Goal: Register for event/course: Sign up to attend an event or enroll in a course

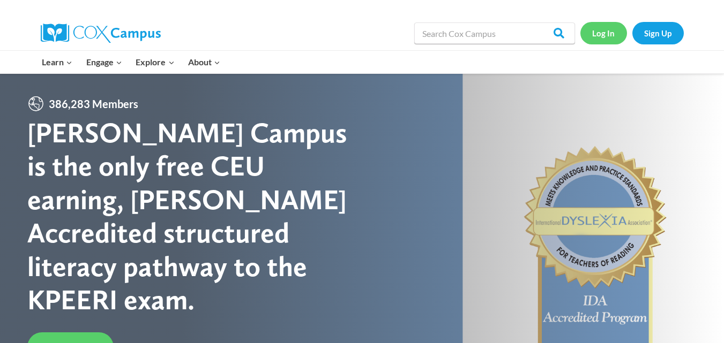
click at [599, 29] on link "Log In" at bounding box center [603, 33] width 47 height 22
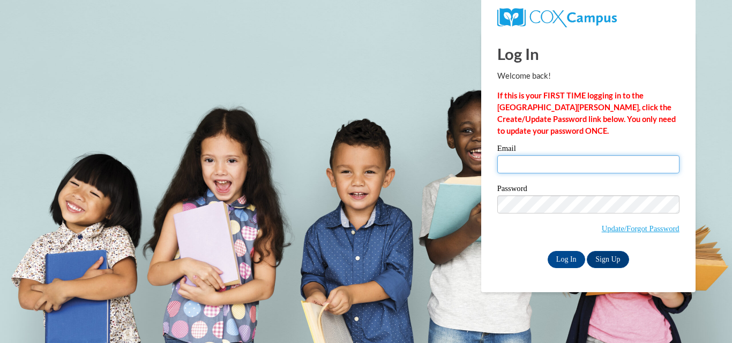
click at [518, 166] on input "Email" at bounding box center [588, 164] width 182 height 18
type input "[EMAIL_ADDRESS][DOMAIN_NAME]"
click at [571, 191] on label "Password" at bounding box center [588, 190] width 182 height 11
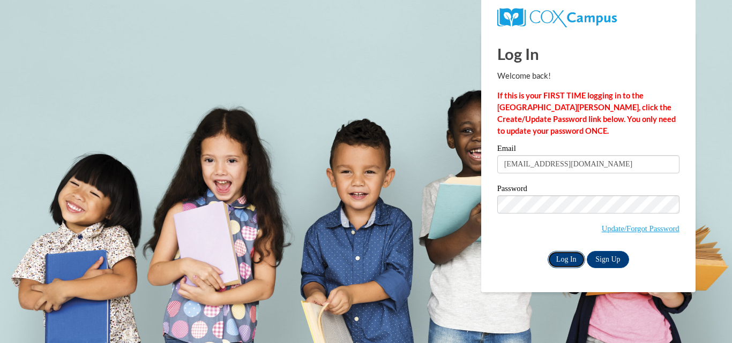
click at [565, 256] on input "Log In" at bounding box center [565, 259] width 37 height 17
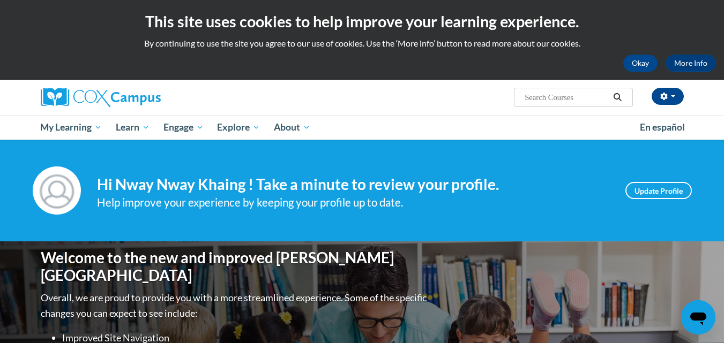
click at [554, 100] on input "Search..." at bounding box center [566, 97] width 86 height 13
type input "power of language for infants and toddlers"
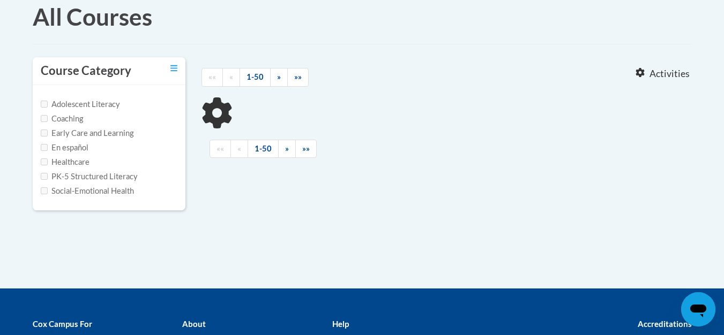
type input "power of language for infants and toddlers"
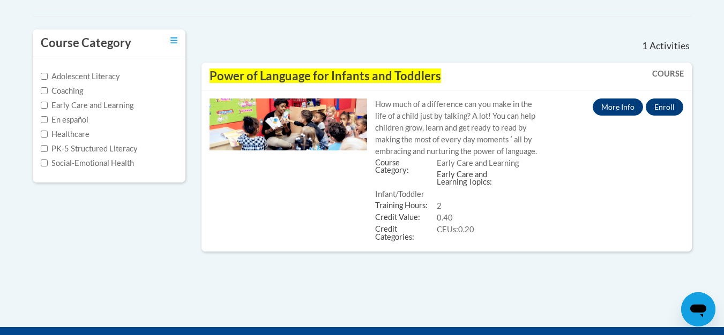
scroll to position [161, 0]
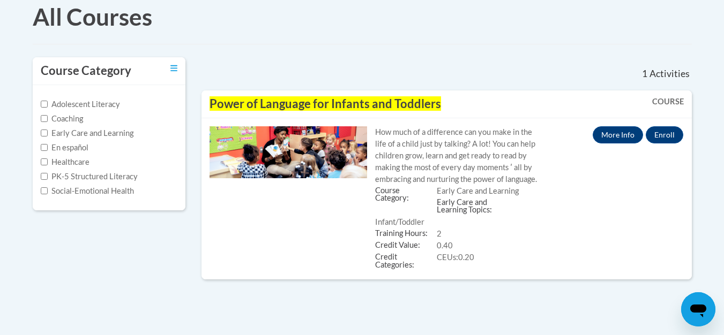
click at [313, 170] on img at bounding box center [288, 152] width 158 height 52
click at [336, 179] on img at bounding box center [288, 152] width 158 height 52
click at [318, 179] on img at bounding box center [288, 152] width 158 height 52
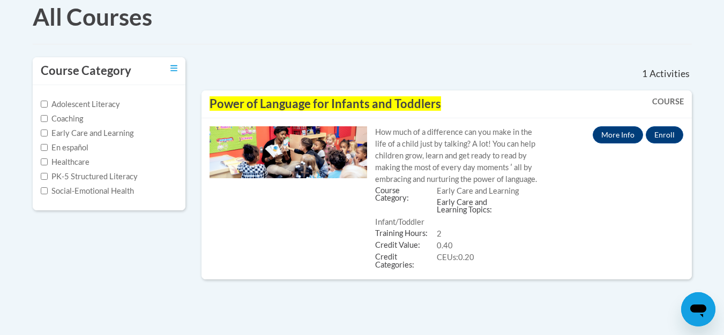
click at [318, 179] on img at bounding box center [288, 152] width 158 height 52
click at [652, 106] on b "COURSE" at bounding box center [668, 101] width 32 height 9
click at [617, 144] on link "More Info" at bounding box center [617, 134] width 50 height 17
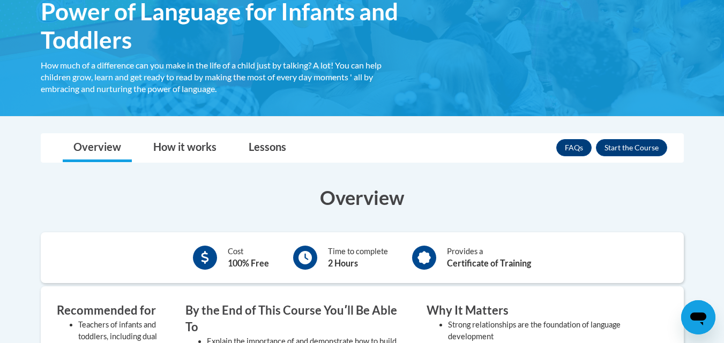
scroll to position [161, 0]
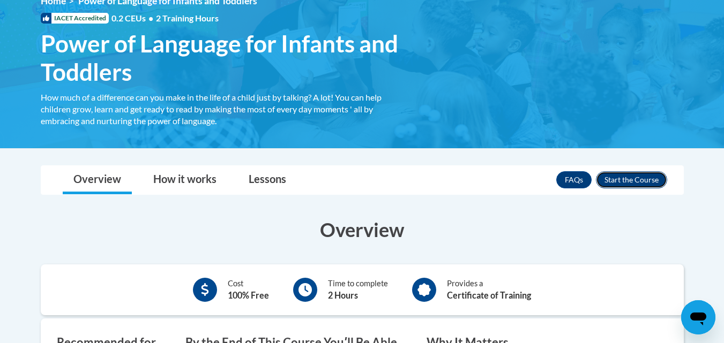
click at [645, 179] on button "Enroll" at bounding box center [631, 179] width 71 height 17
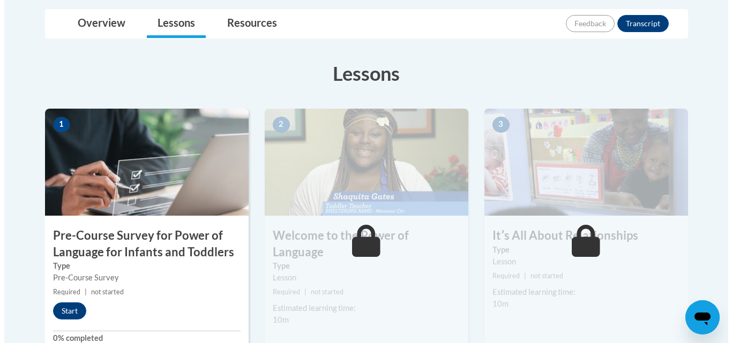
scroll to position [268, 0]
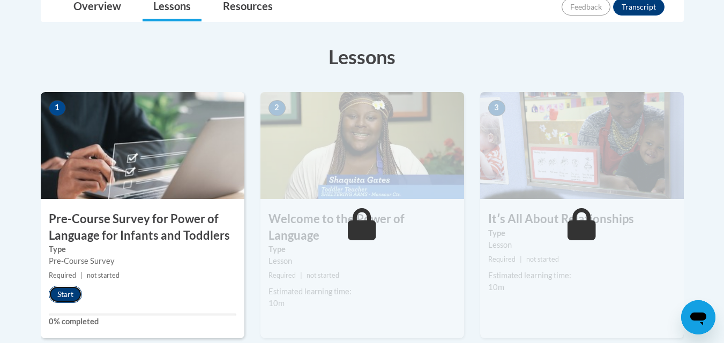
click at [59, 290] on button "Start" at bounding box center [65, 294] width 33 height 17
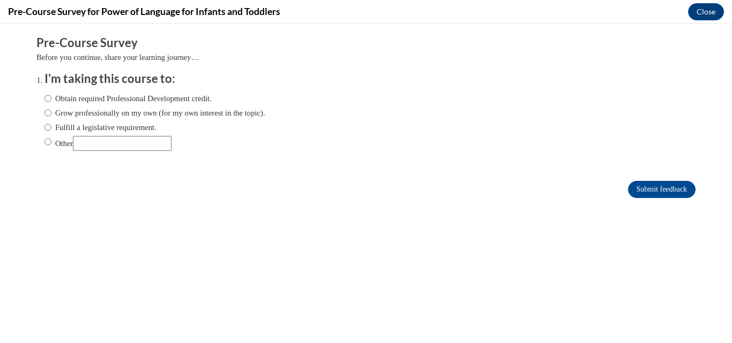
scroll to position [0, 0]
click at [44, 141] on input "Other" at bounding box center [47, 142] width 7 height 12
radio input "true"
click at [628, 188] on input "Submit feedback" at bounding box center [661, 189] width 67 height 17
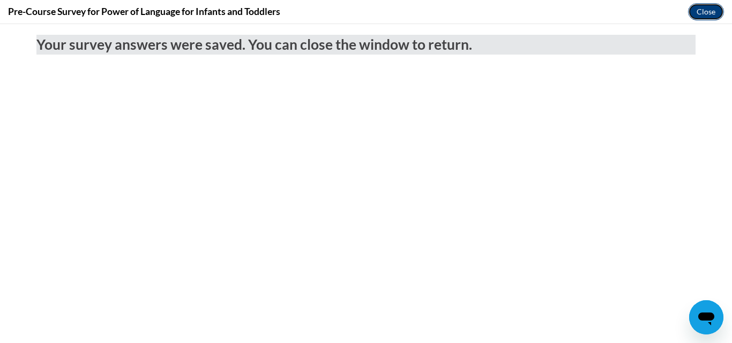
click at [699, 10] on button "Close" at bounding box center [706, 11] width 36 height 17
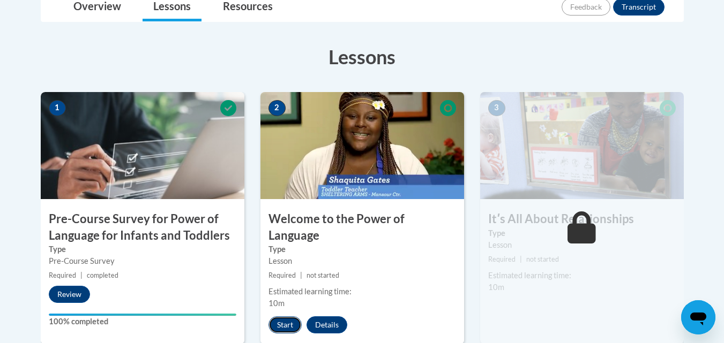
click at [289, 317] on button "Start" at bounding box center [284, 325] width 33 height 17
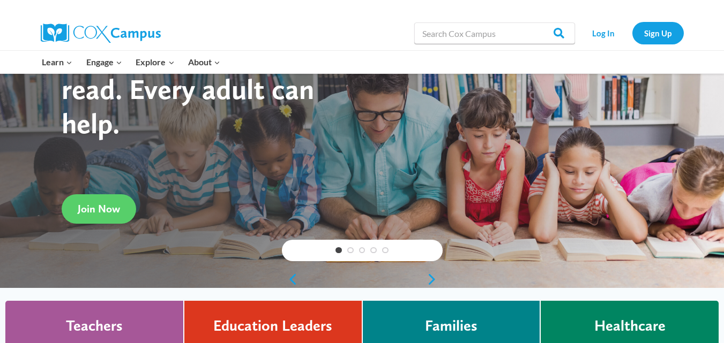
scroll to position [54, 0]
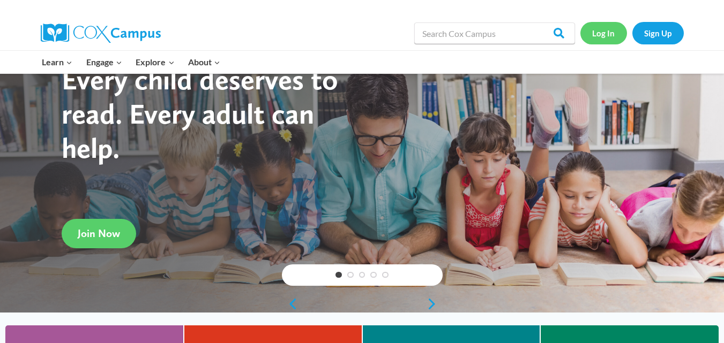
click at [599, 29] on link "Log In" at bounding box center [603, 33] width 47 height 22
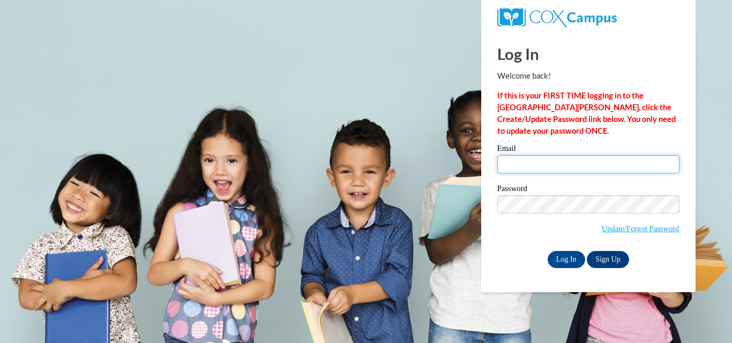
click at [554, 161] on input "Email" at bounding box center [588, 164] width 182 height 18
type input "[EMAIL_ADDRESS][DOMAIN_NAME]"
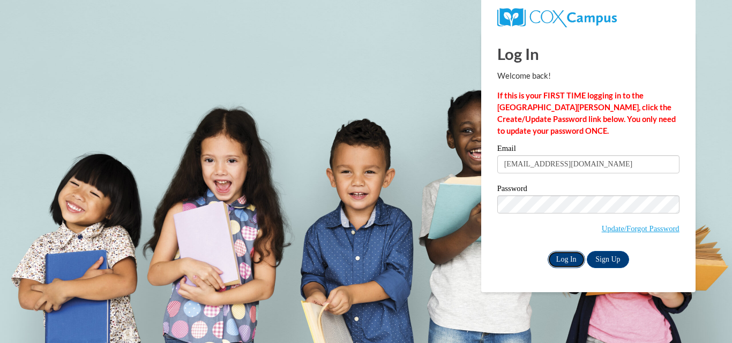
click at [563, 257] on input "Log In" at bounding box center [565, 259] width 37 height 17
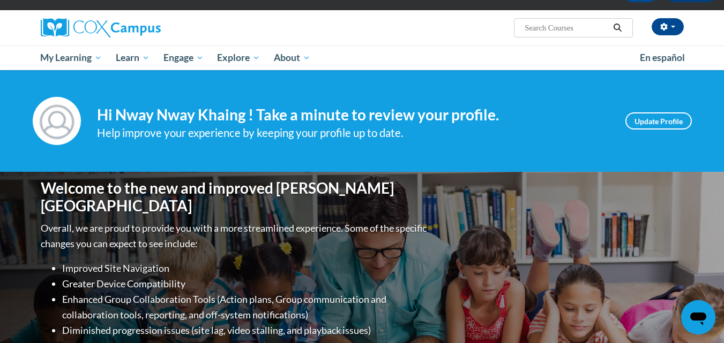
scroll to position [69, 0]
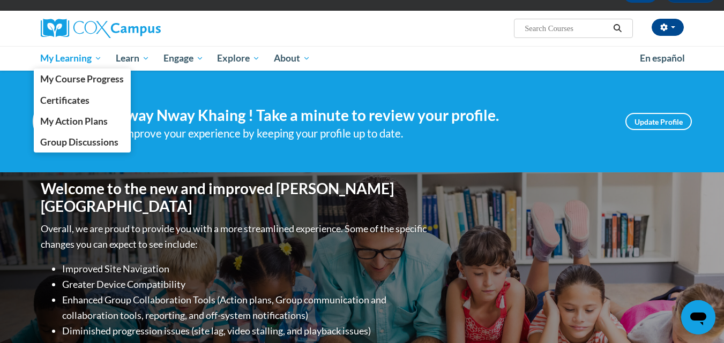
click at [101, 56] on span "My Learning" at bounding box center [71, 58] width 62 height 13
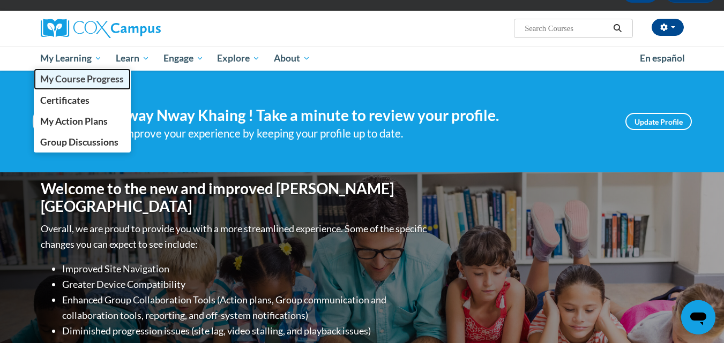
click at [100, 74] on span "My Course Progress" at bounding box center [82, 78] width 84 height 11
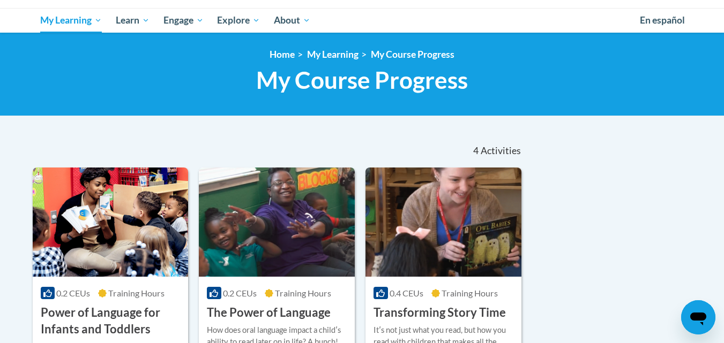
scroll to position [161, 0]
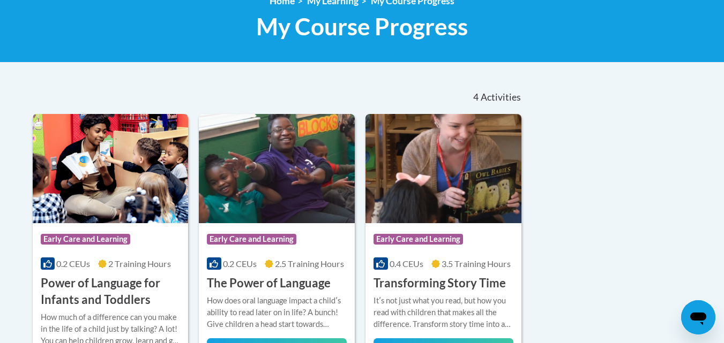
click at [144, 209] on img at bounding box center [111, 168] width 156 height 109
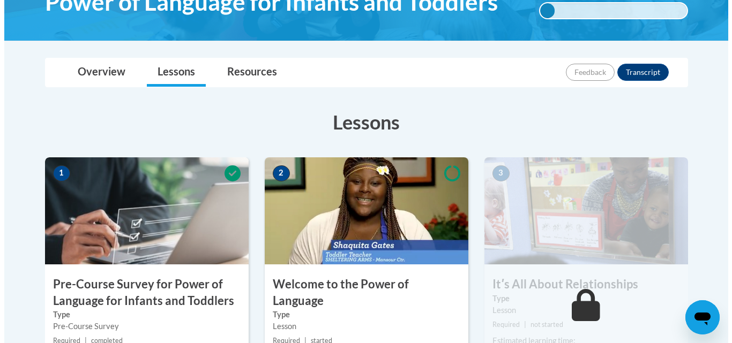
scroll to position [321, 0]
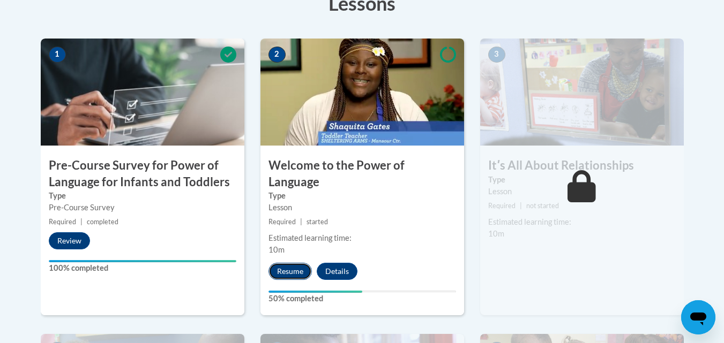
click at [285, 263] on button "Resume" at bounding box center [289, 271] width 43 height 17
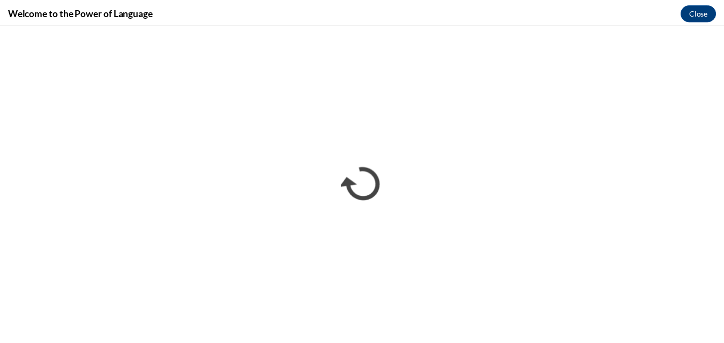
scroll to position [0, 0]
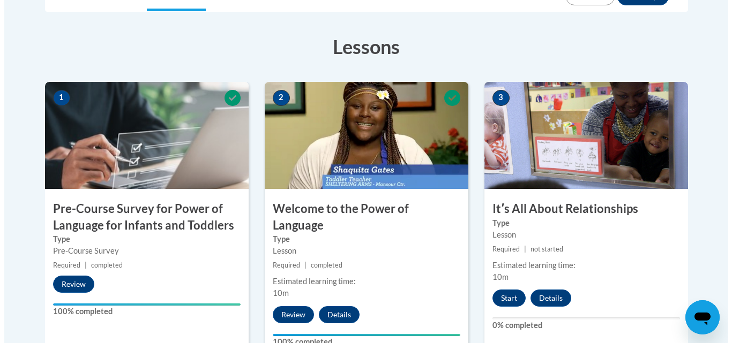
scroll to position [297, 0]
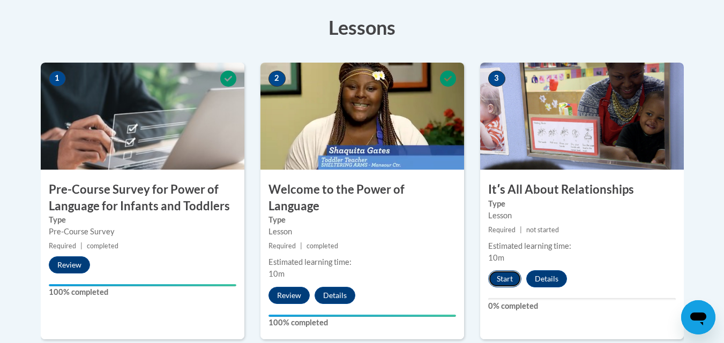
click at [501, 277] on button "Start" at bounding box center [504, 278] width 33 height 17
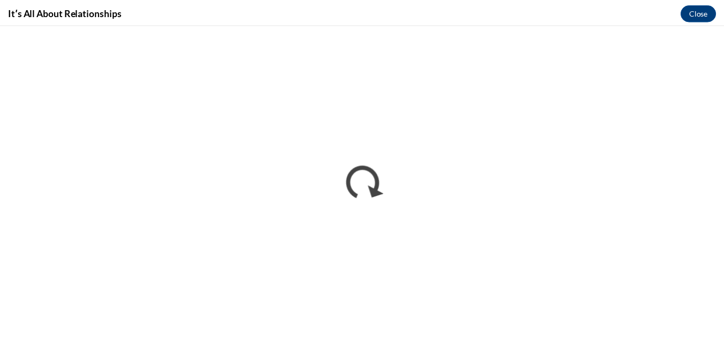
scroll to position [0, 0]
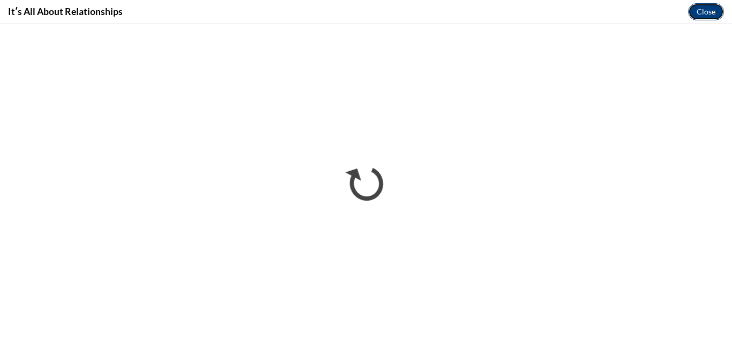
click at [697, 9] on button "Close" at bounding box center [706, 11] width 36 height 17
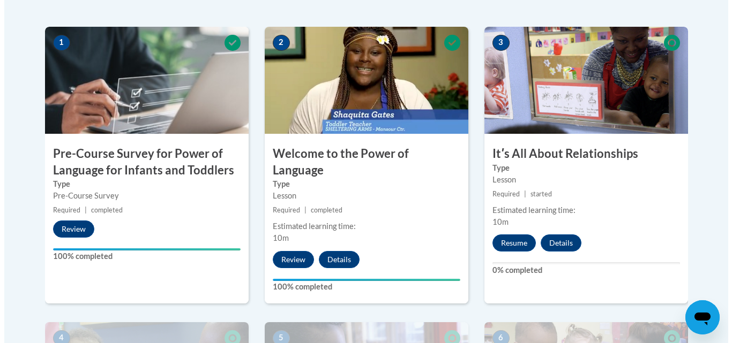
scroll to position [321, 0]
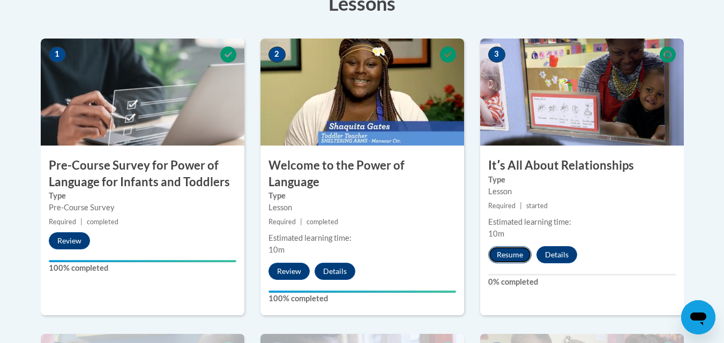
click at [511, 251] on button "Resume" at bounding box center [509, 254] width 43 height 17
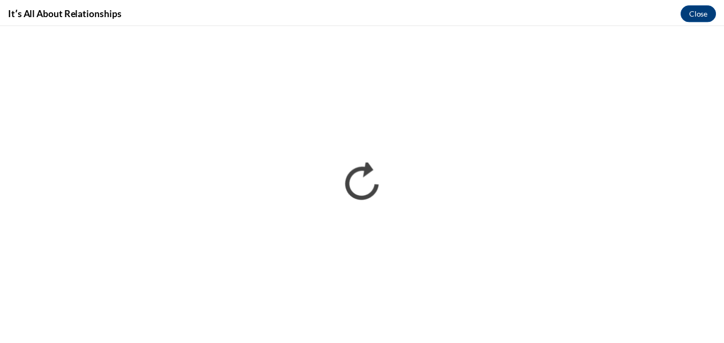
scroll to position [0, 0]
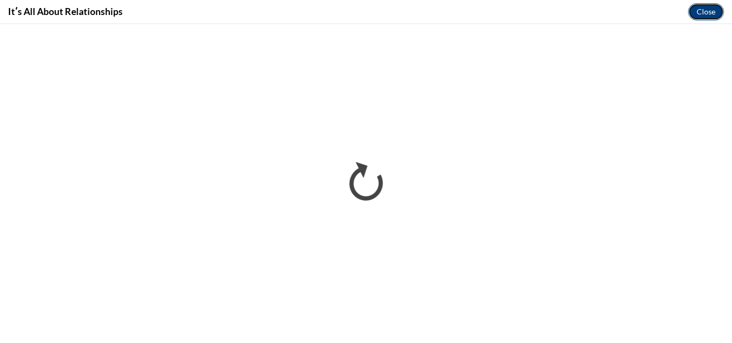
click at [695, 10] on button "Close" at bounding box center [706, 11] width 36 height 17
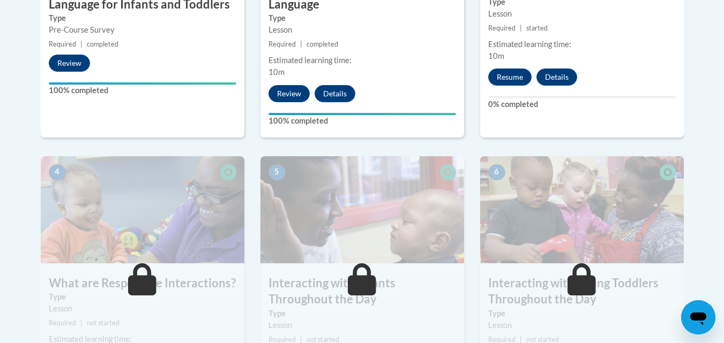
scroll to position [482, 0]
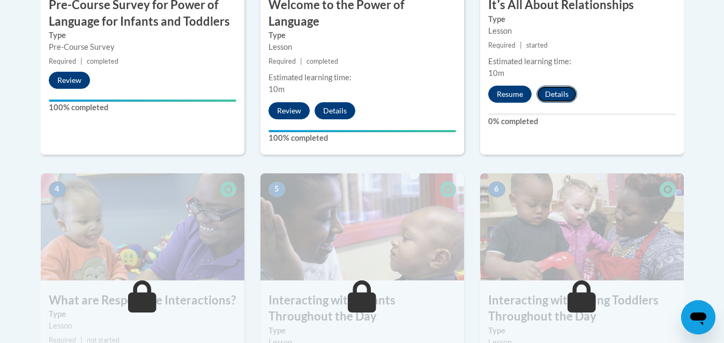
click at [548, 89] on button "Details" at bounding box center [556, 94] width 41 height 17
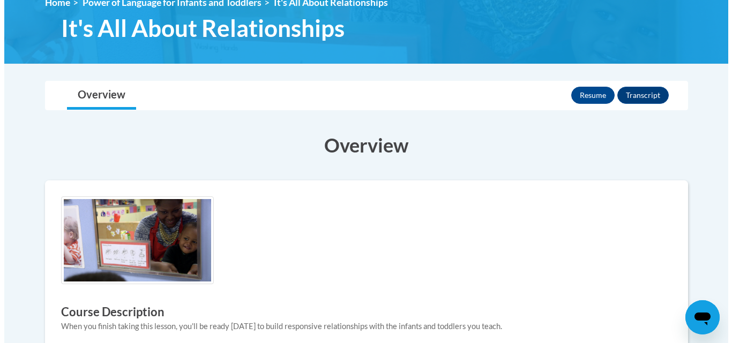
scroll to position [121, 0]
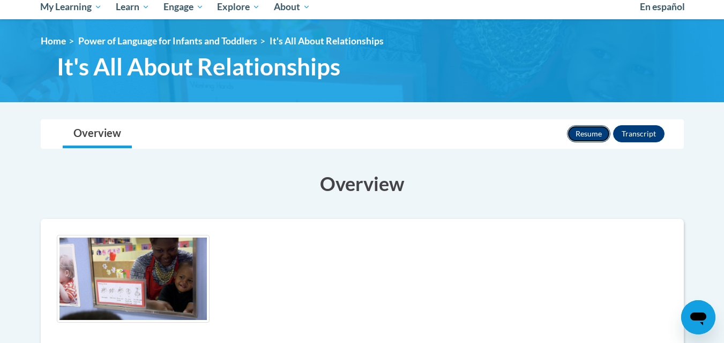
click at [579, 134] on button "Resume" at bounding box center [588, 133] width 43 height 17
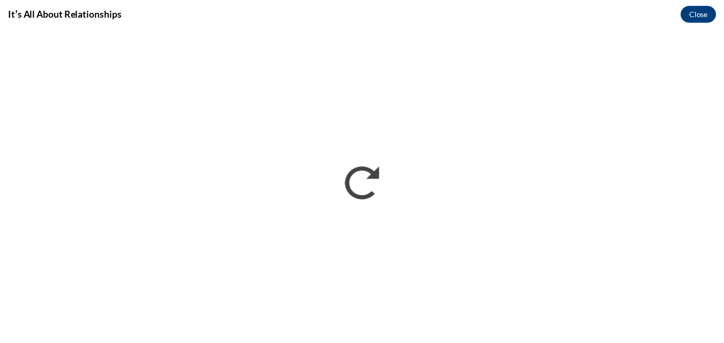
scroll to position [0, 0]
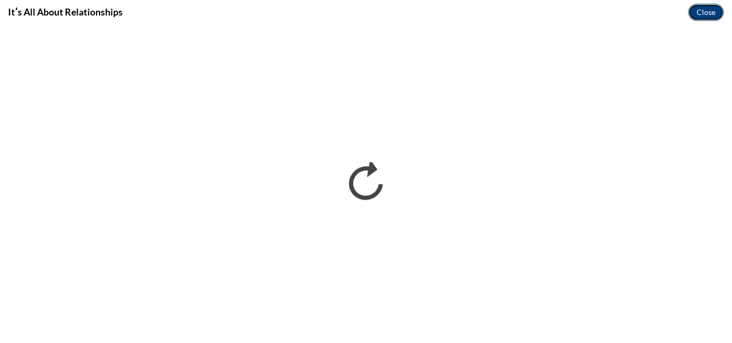
click at [699, 8] on button "Close" at bounding box center [706, 12] width 36 height 17
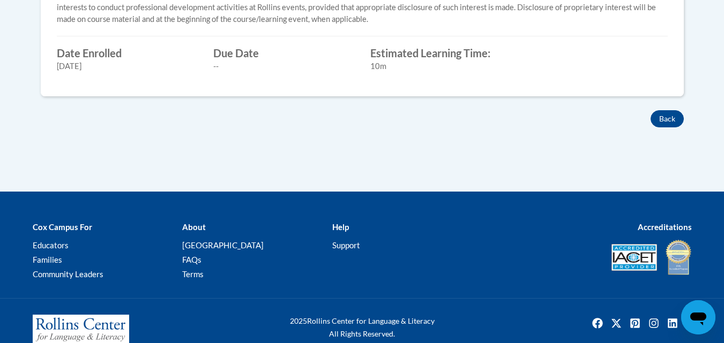
scroll to position [549, 0]
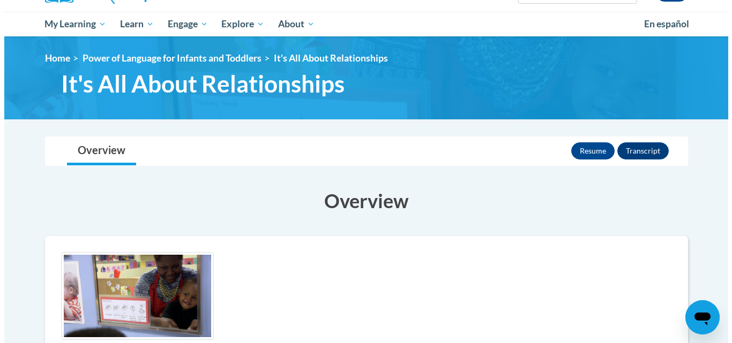
scroll to position [121, 0]
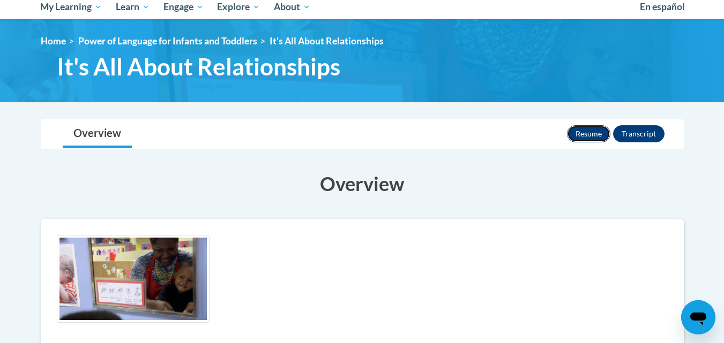
click at [586, 134] on button "Resume" at bounding box center [588, 133] width 43 height 17
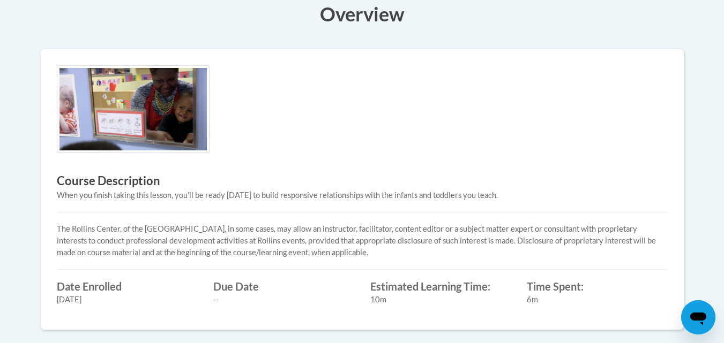
scroll to position [335, 0]
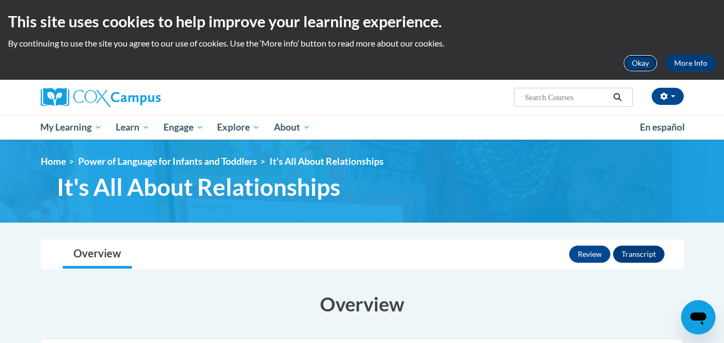
click at [649, 59] on button "Okay" at bounding box center [640, 63] width 34 height 17
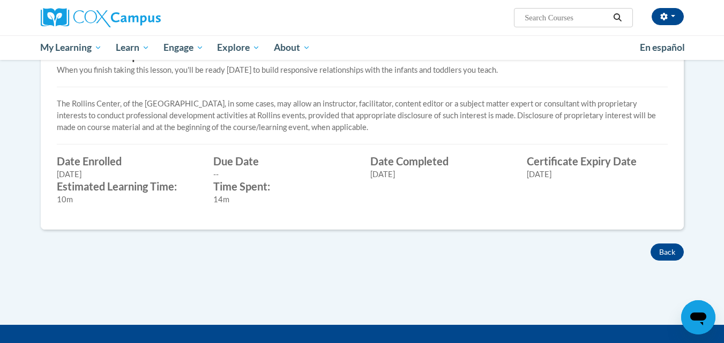
scroll to position [333, 0]
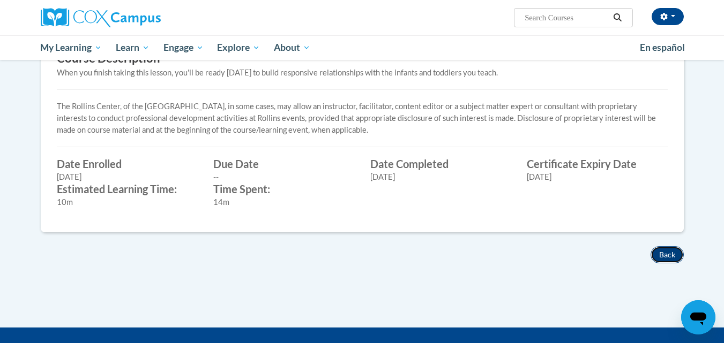
click at [661, 247] on button "Back" at bounding box center [666, 254] width 33 height 17
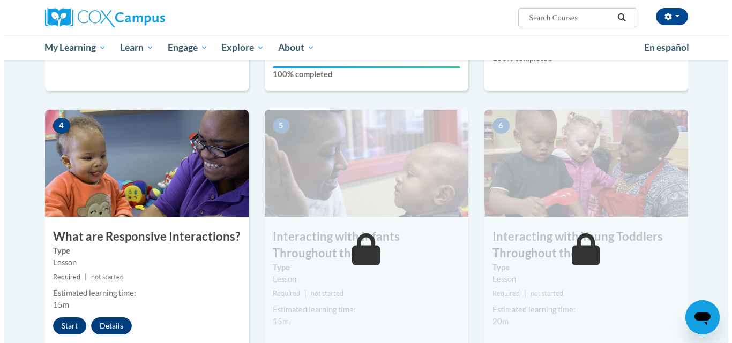
scroll to position [519, 0]
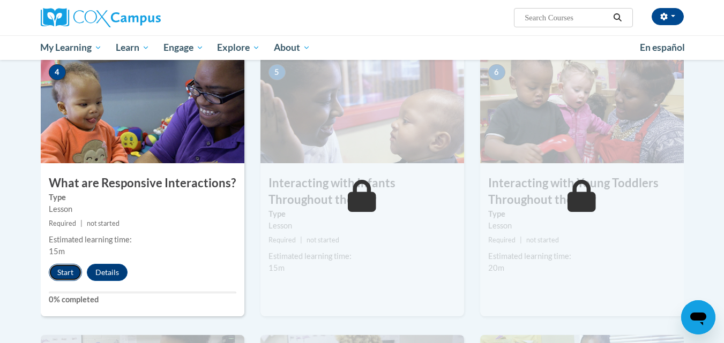
click at [69, 264] on button "Start" at bounding box center [65, 272] width 33 height 17
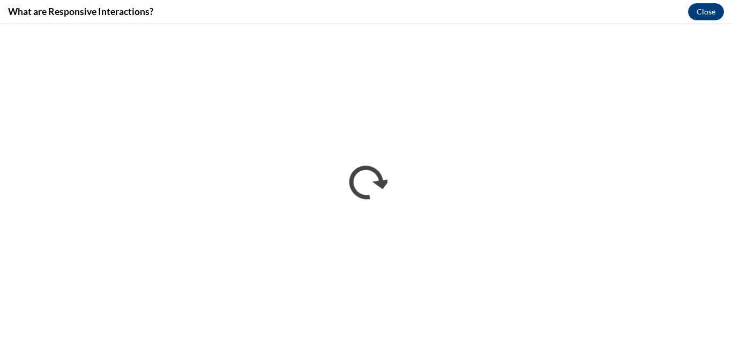
scroll to position [0, 0]
click at [715, 10] on button "Close" at bounding box center [706, 11] width 36 height 17
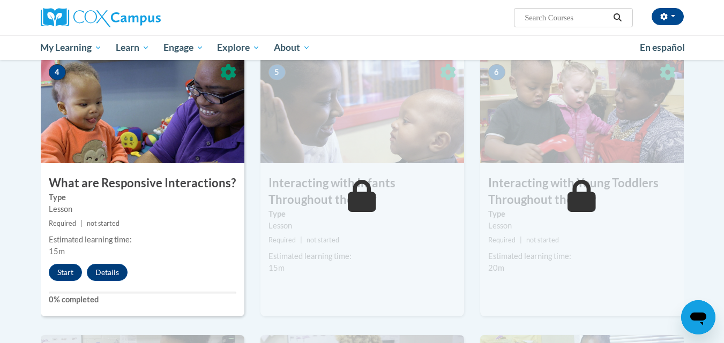
click at [313, 133] on img at bounding box center [362, 109] width 204 height 107
click at [64, 264] on button "Start" at bounding box center [65, 272] width 33 height 17
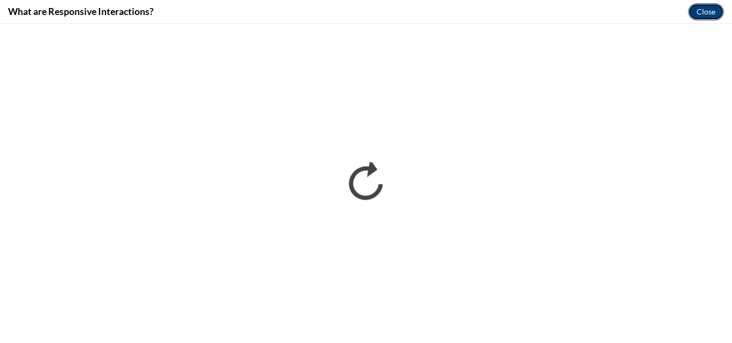
click at [698, 11] on button "Close" at bounding box center [706, 11] width 36 height 17
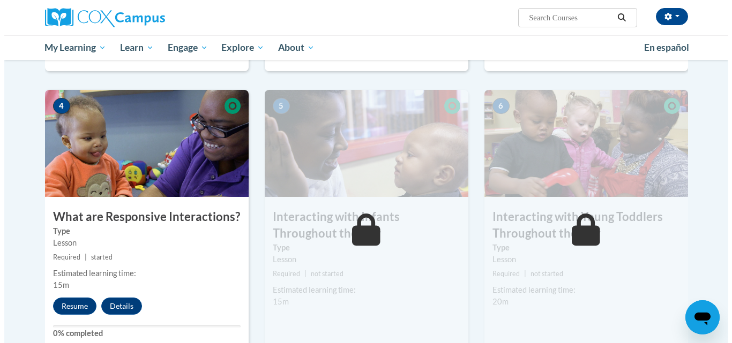
scroll to position [573, 0]
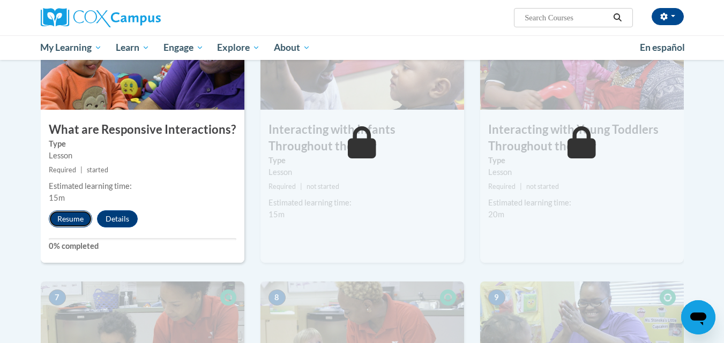
click at [72, 210] on button "Resume" at bounding box center [70, 218] width 43 height 17
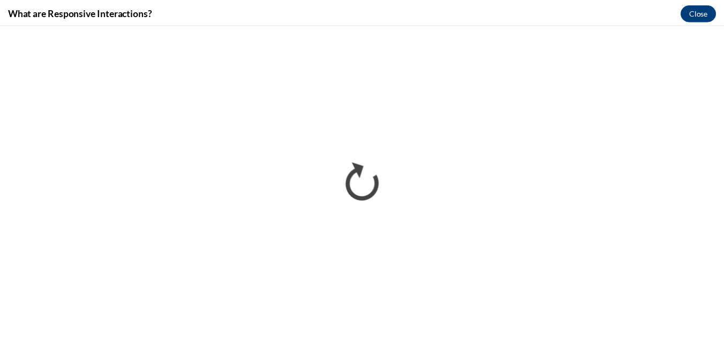
scroll to position [0, 0]
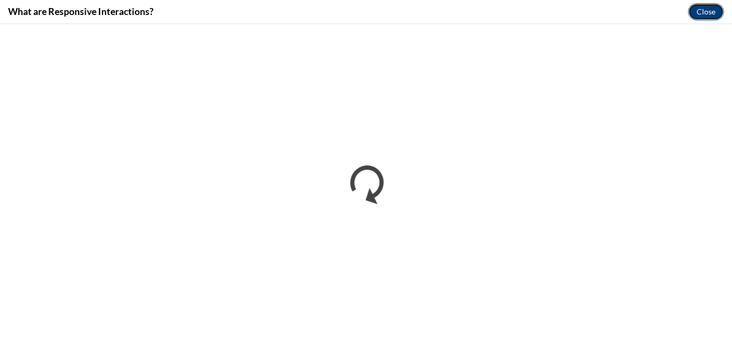
click at [702, 15] on button "Close" at bounding box center [706, 11] width 36 height 17
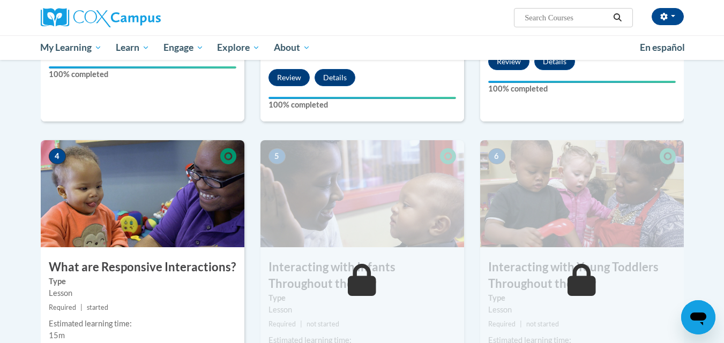
scroll to position [412, 0]
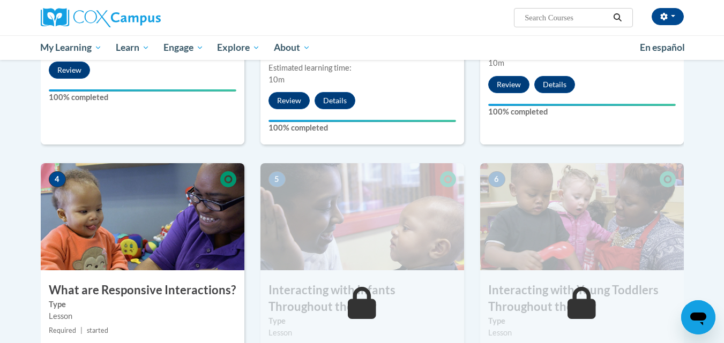
click at [182, 235] on img at bounding box center [143, 216] width 204 height 107
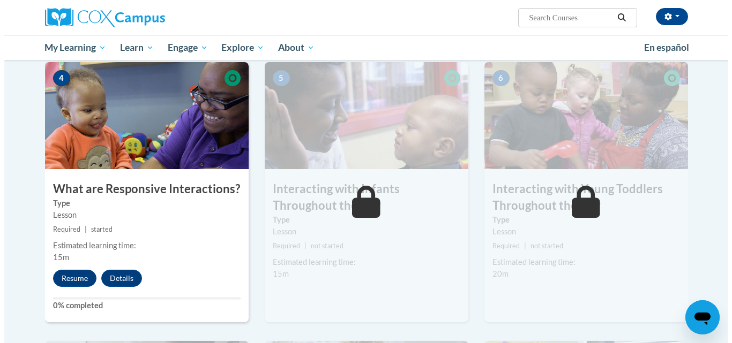
scroll to position [519, 0]
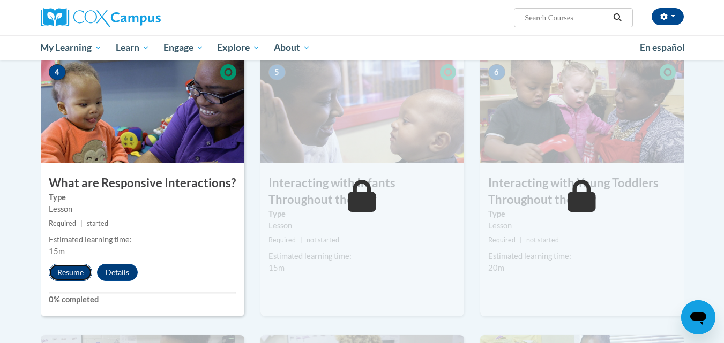
click at [71, 264] on button "Resume" at bounding box center [70, 272] width 43 height 17
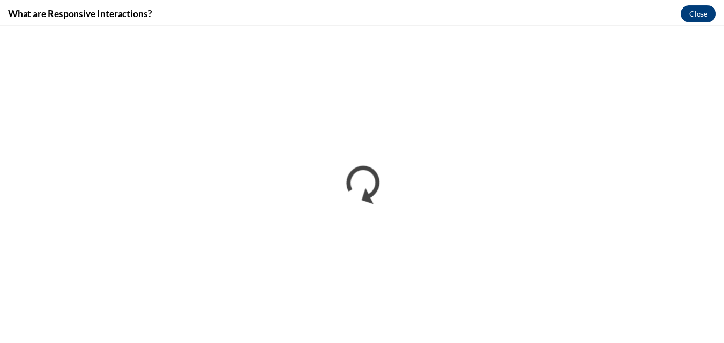
scroll to position [0, 0]
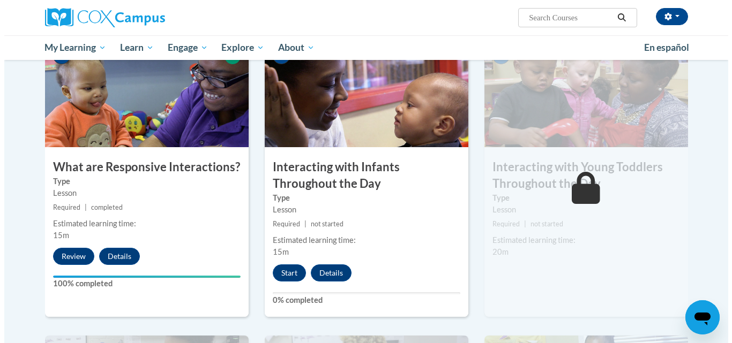
scroll to position [536, 0]
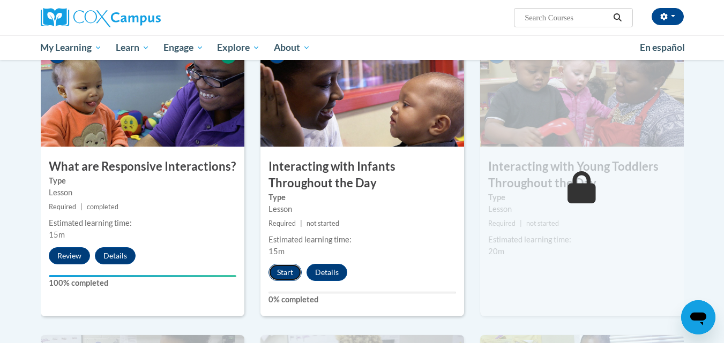
click at [285, 264] on button "Start" at bounding box center [284, 272] width 33 height 17
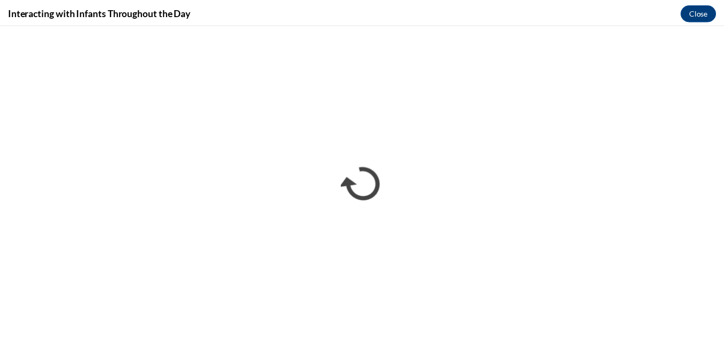
scroll to position [0, 0]
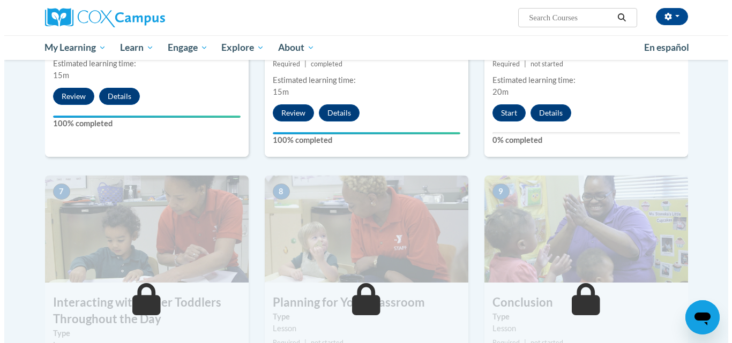
scroll to position [696, 0]
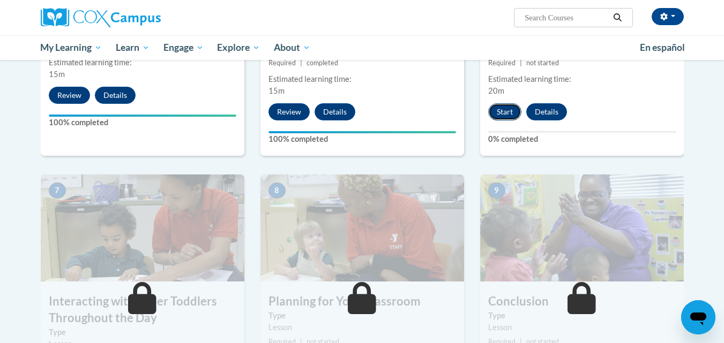
click at [496, 103] on button "Start" at bounding box center [504, 111] width 33 height 17
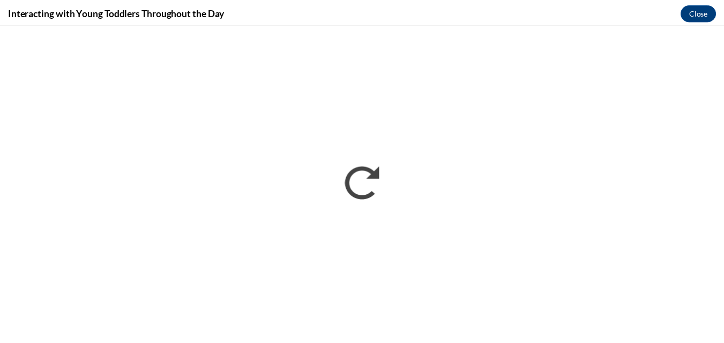
scroll to position [0, 0]
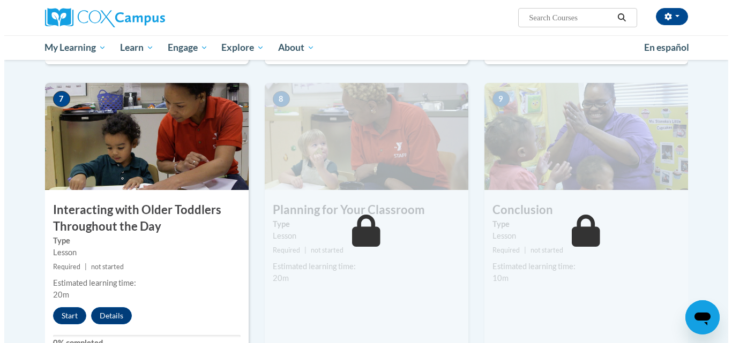
scroll to position [803, 0]
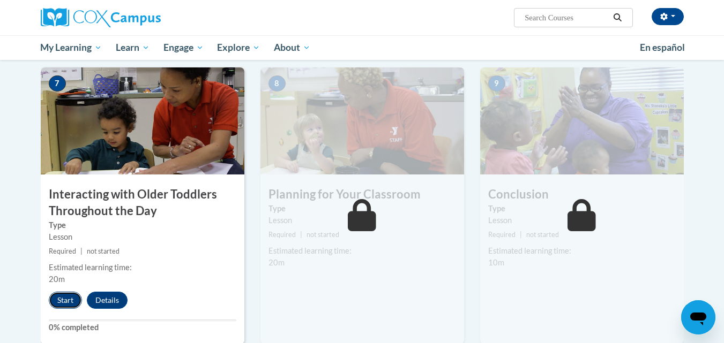
click at [56, 292] on button "Start" at bounding box center [65, 300] width 33 height 17
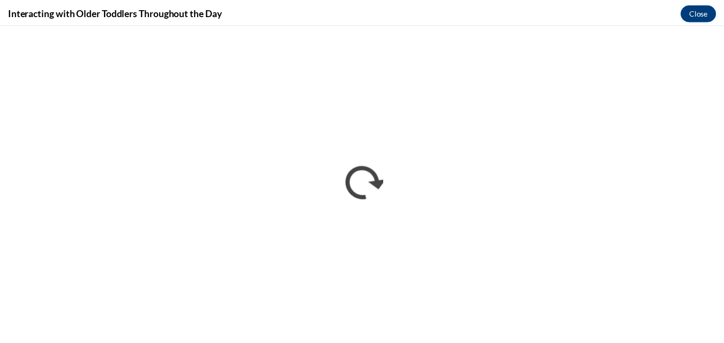
scroll to position [0, 0]
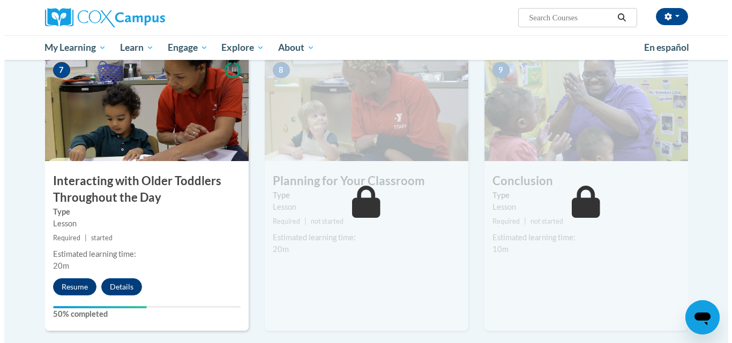
scroll to position [861, 0]
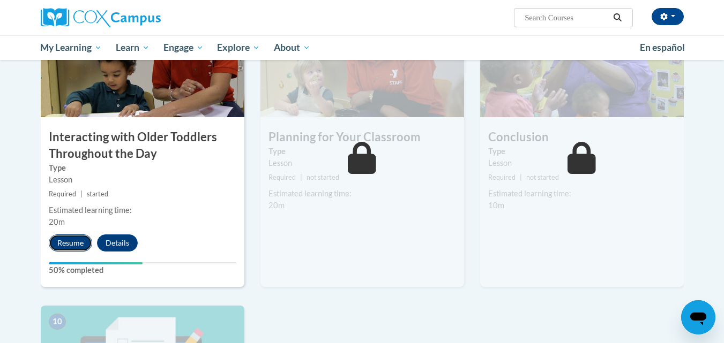
click at [74, 235] on button "Resume" at bounding box center [70, 243] width 43 height 17
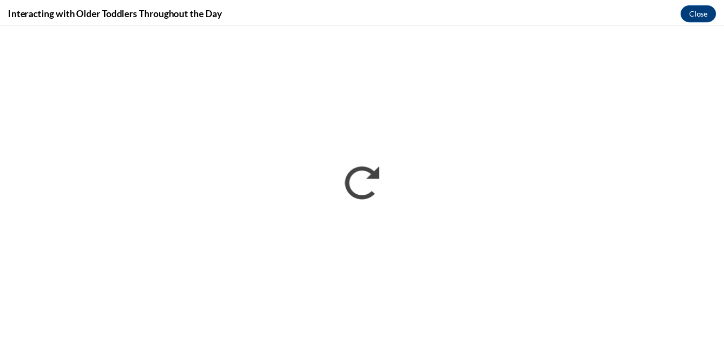
scroll to position [0, 0]
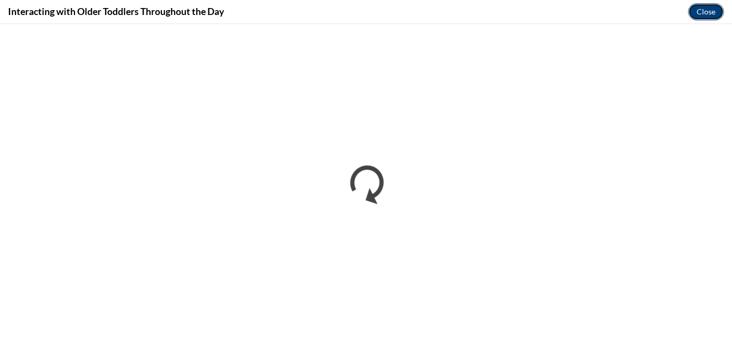
click at [696, 9] on button "Close" at bounding box center [706, 11] width 36 height 17
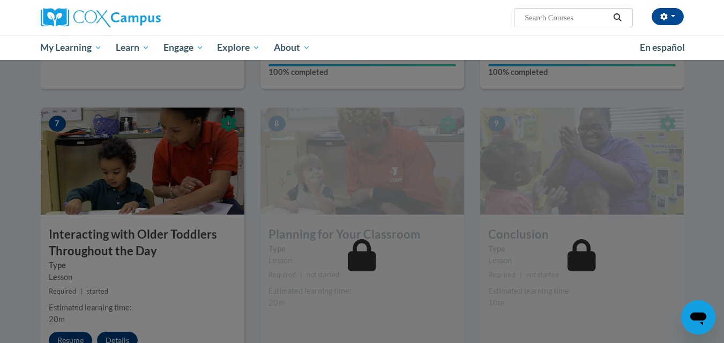
scroll to position [754, 0]
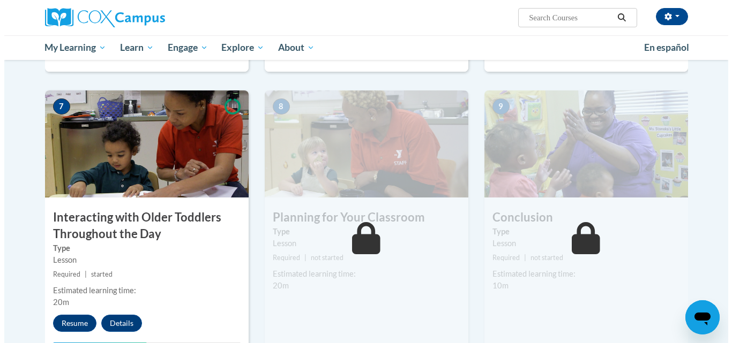
scroll to position [861, 0]
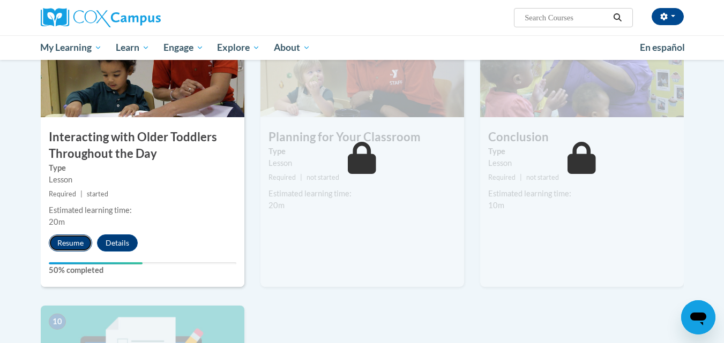
click at [58, 235] on button "Resume" at bounding box center [70, 243] width 43 height 17
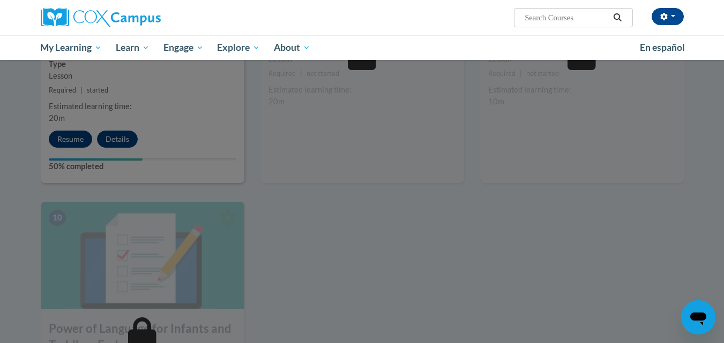
scroll to position [981, 0]
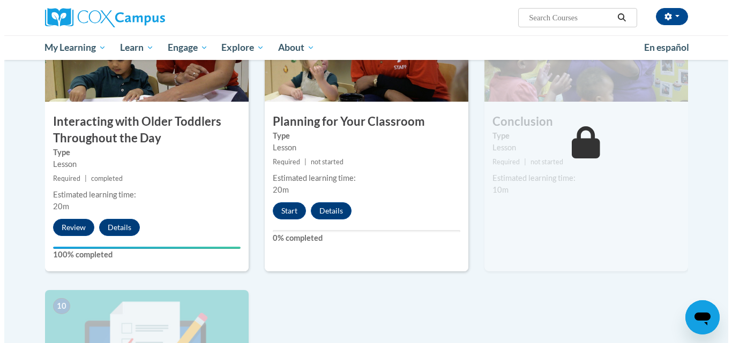
scroll to position [887, 0]
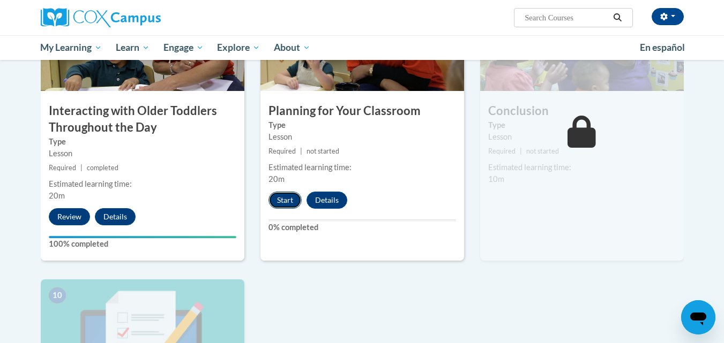
click at [288, 192] on button "Start" at bounding box center [284, 200] width 33 height 17
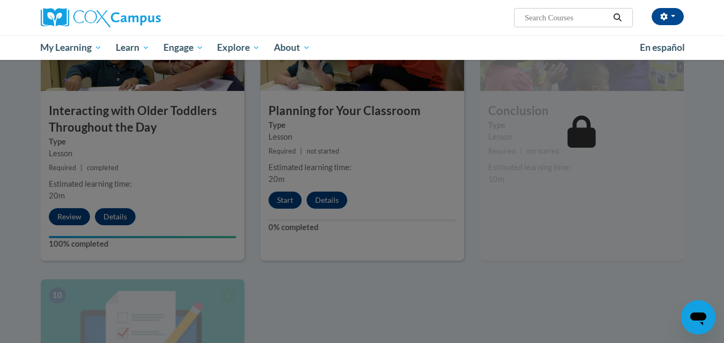
scroll to position [1006, 0]
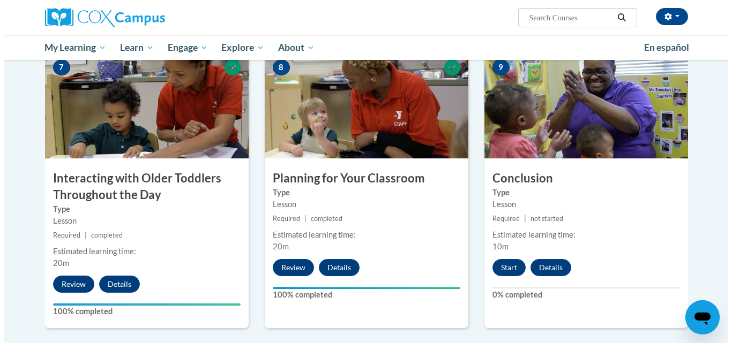
scroll to position [824, 0]
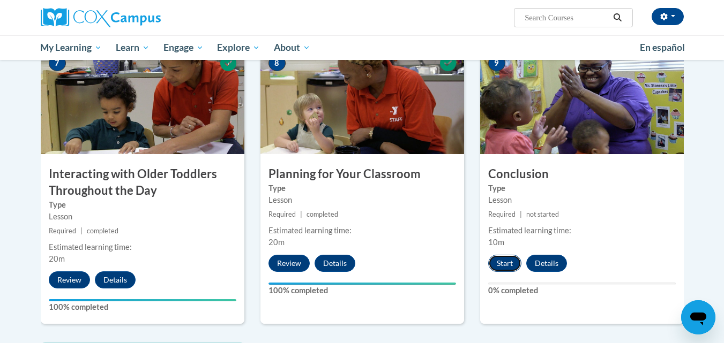
click at [509, 255] on button "Start" at bounding box center [504, 263] width 33 height 17
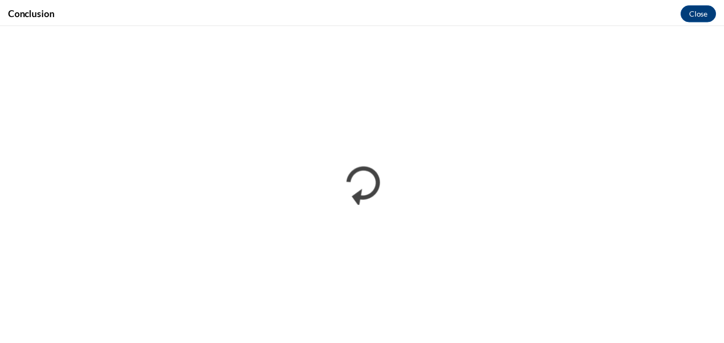
scroll to position [0, 0]
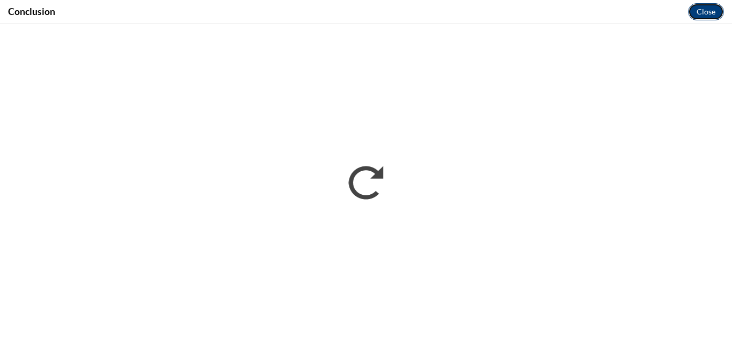
click at [699, 10] on button "Close" at bounding box center [706, 11] width 36 height 17
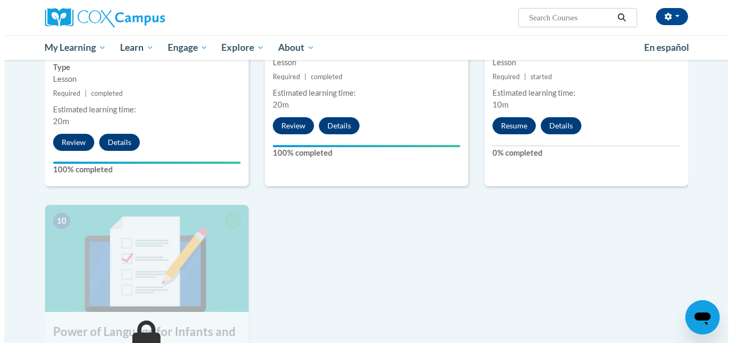
scroll to position [931, 0]
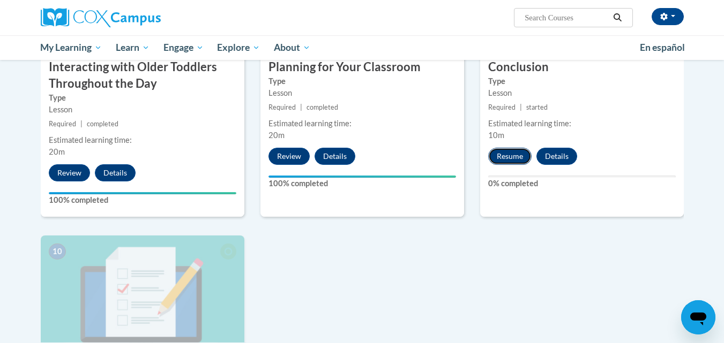
click at [508, 148] on button "Resume" at bounding box center [509, 156] width 43 height 17
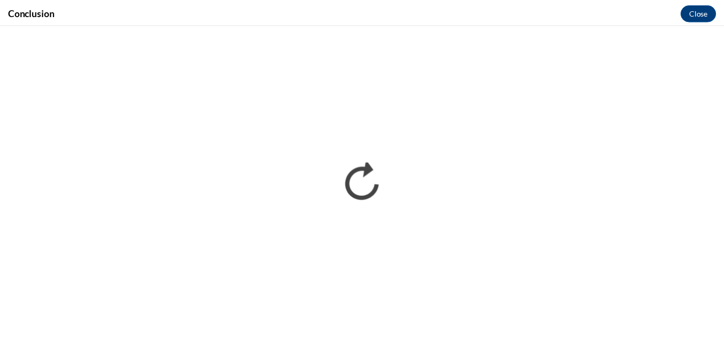
scroll to position [0, 0]
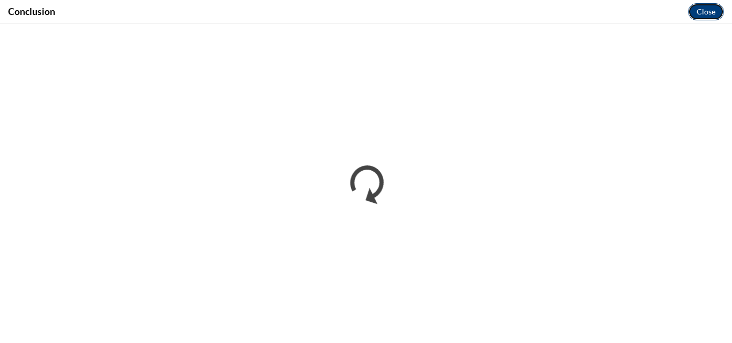
click at [696, 13] on button "Close" at bounding box center [706, 11] width 36 height 17
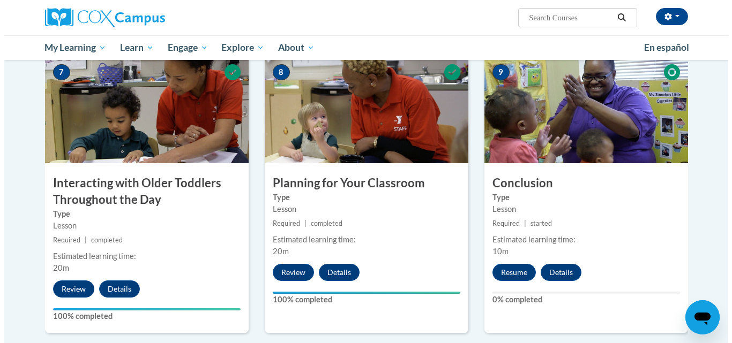
scroll to position [824, 0]
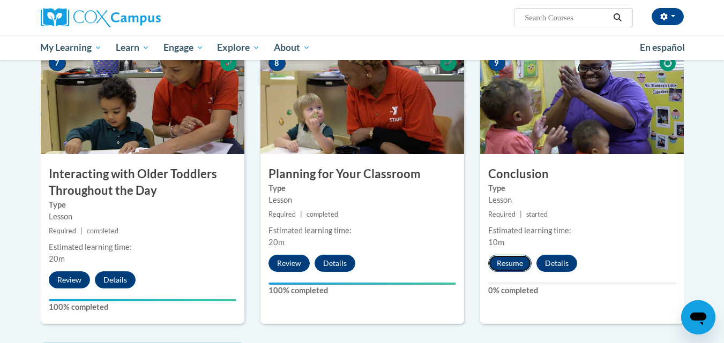
click at [511, 255] on button "Resume" at bounding box center [509, 263] width 43 height 17
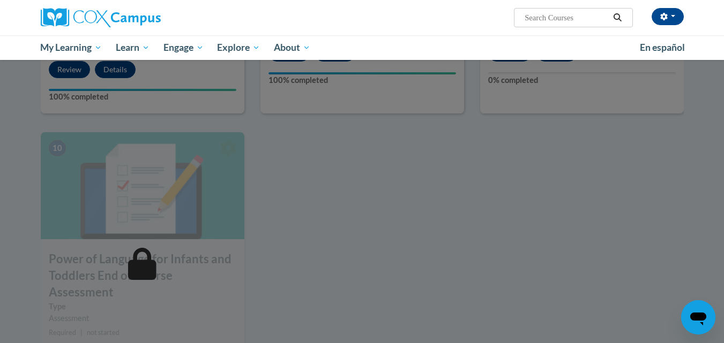
scroll to position [1091, 0]
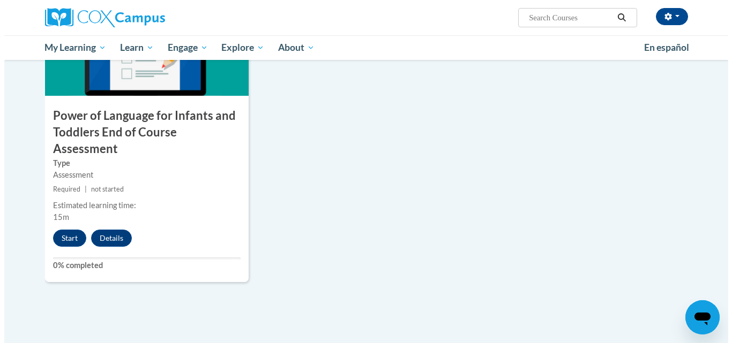
scroll to position [1178, 0]
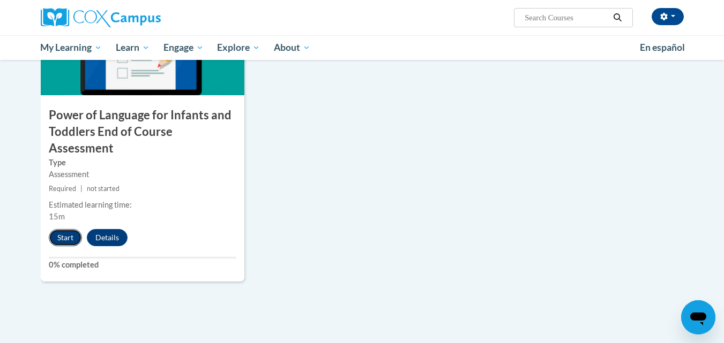
click at [71, 229] on button "Start" at bounding box center [65, 237] width 33 height 17
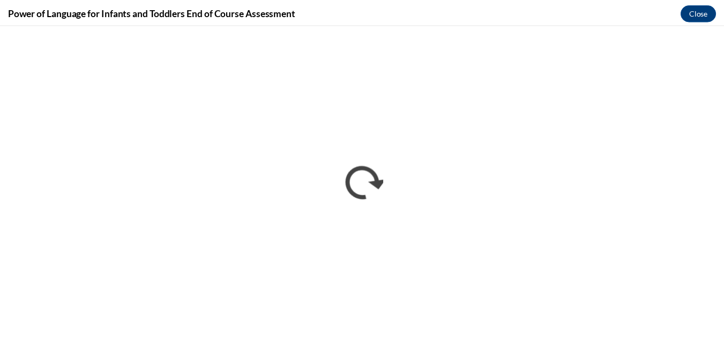
scroll to position [0, 0]
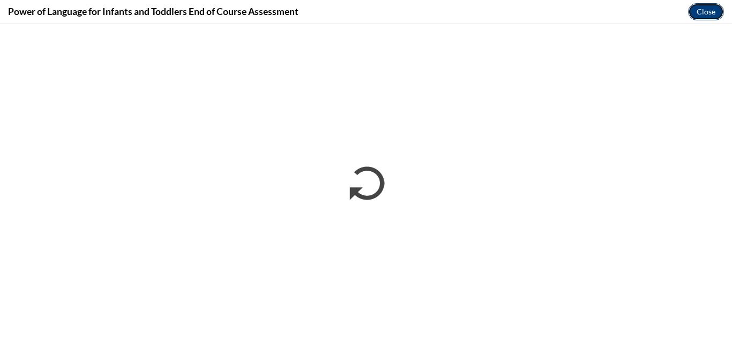
click at [705, 11] on button "Close" at bounding box center [706, 11] width 36 height 17
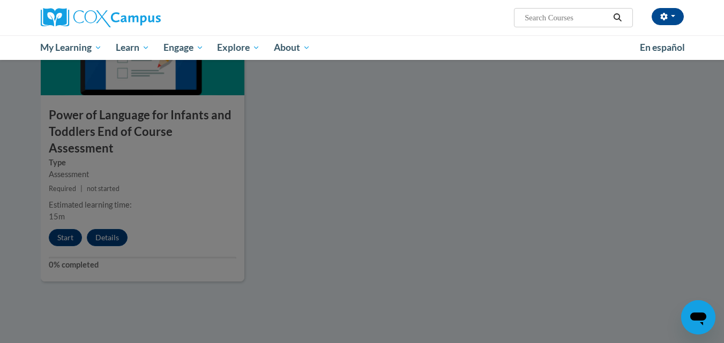
click at [70, 204] on div at bounding box center [362, 171] width 724 height 343
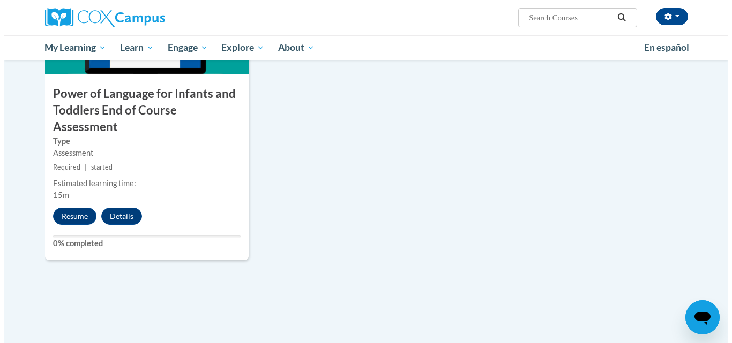
scroll to position [1232, 0]
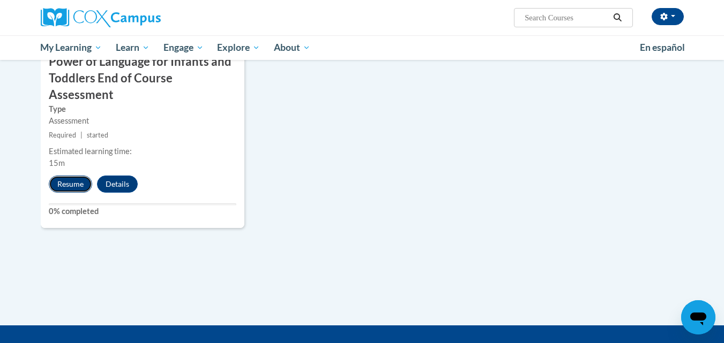
click at [77, 176] on button "Resume" at bounding box center [70, 184] width 43 height 17
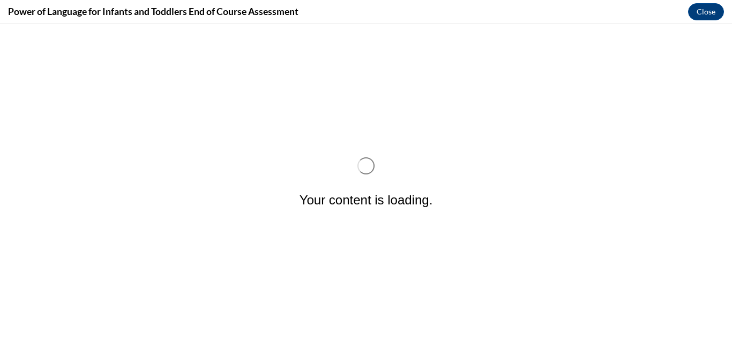
scroll to position [0, 0]
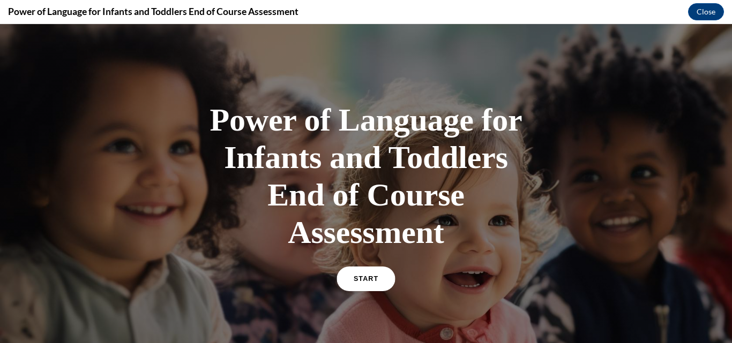
click at [354, 277] on span "START" at bounding box center [365, 279] width 25 height 8
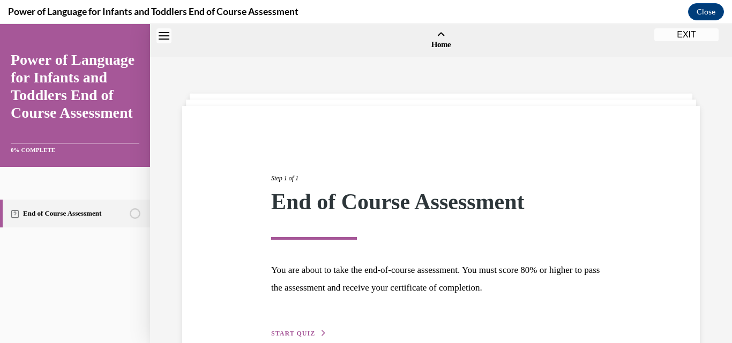
scroll to position [33, 0]
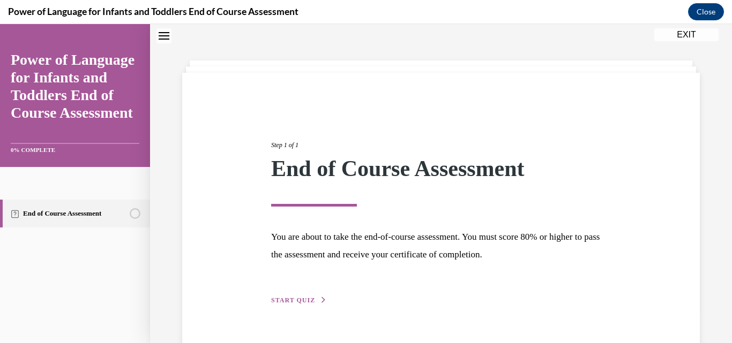
click at [317, 295] on div "Step 1 of 1 End of Course Assessment You are about to take the end-of-course as…" at bounding box center [441, 211] width 356 height 191
click at [321, 299] on icon "button" at bounding box center [323, 300] width 6 height 6
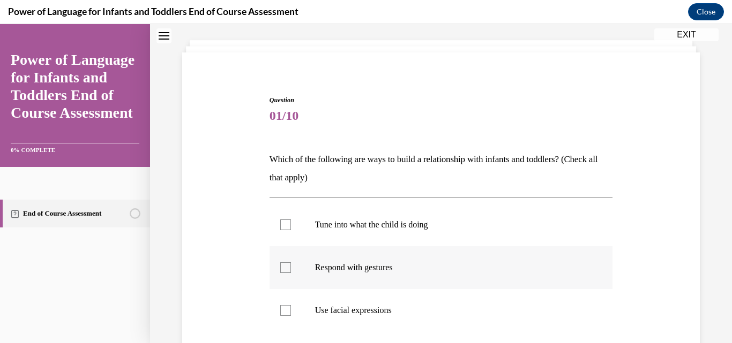
scroll to position [79, 0]
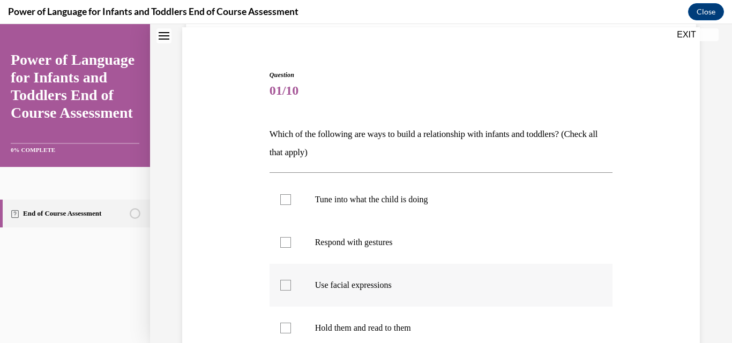
click at [403, 281] on p "Use facial expressions" at bounding box center [450, 285] width 271 height 11
click at [291, 281] on input "Use facial expressions" at bounding box center [285, 285] width 11 height 11
checkbox input "true"
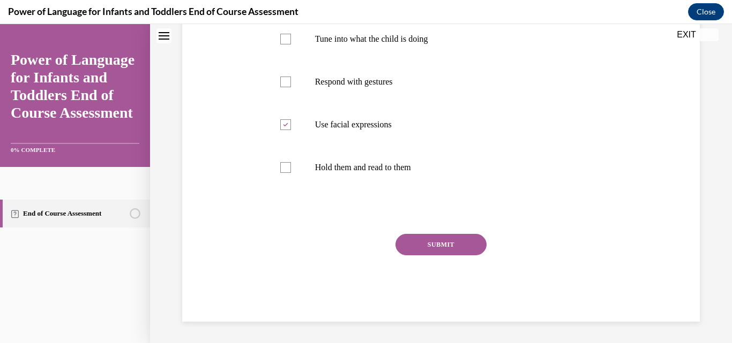
click at [428, 236] on button "SUBMIT" at bounding box center [440, 244] width 91 height 21
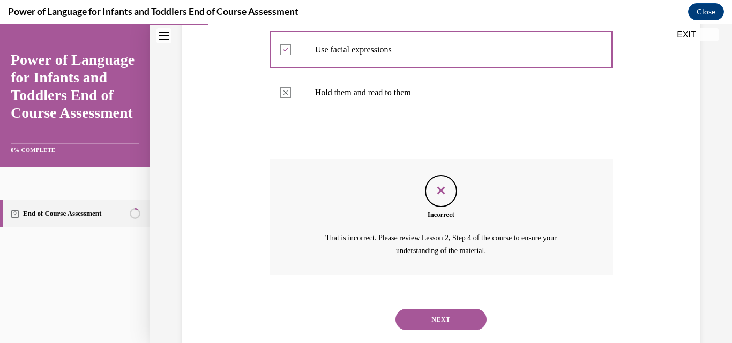
scroll to position [339, 0]
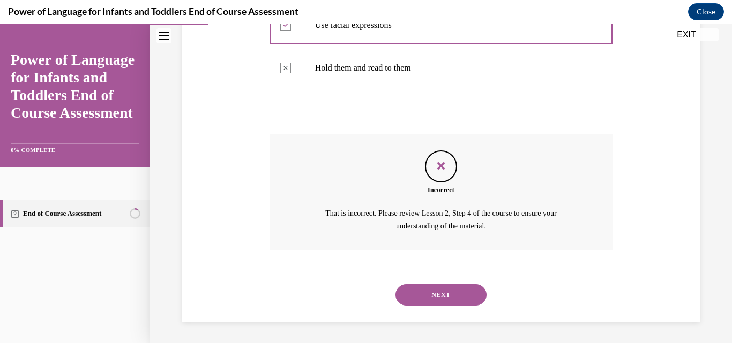
click at [439, 290] on button "NEXT" at bounding box center [440, 294] width 91 height 21
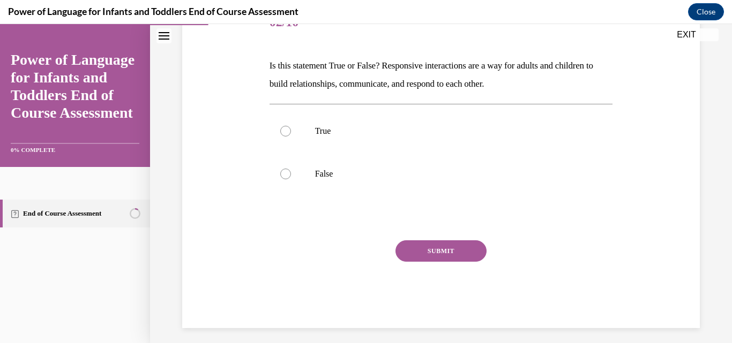
scroll to position [154, 0]
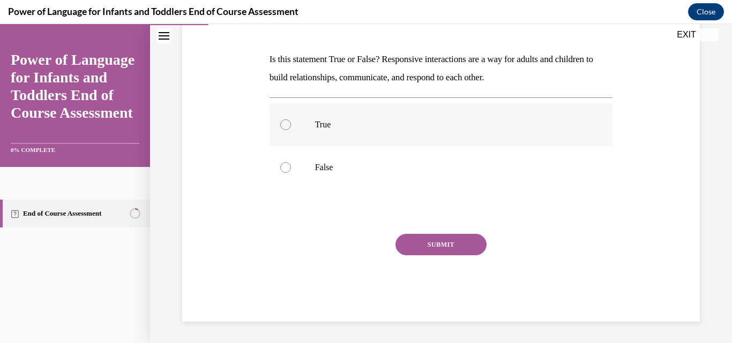
click at [355, 115] on label "True" at bounding box center [440, 124] width 343 height 43
click at [291, 119] on input "True" at bounding box center [285, 124] width 11 height 11
radio input "true"
click at [438, 239] on button "SUBMIT" at bounding box center [440, 244] width 91 height 21
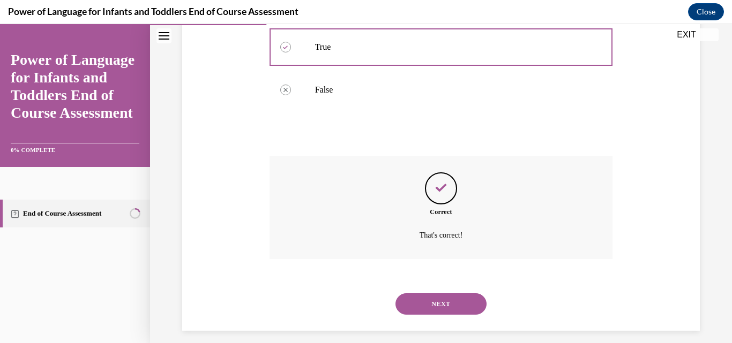
scroll to position [240, 0]
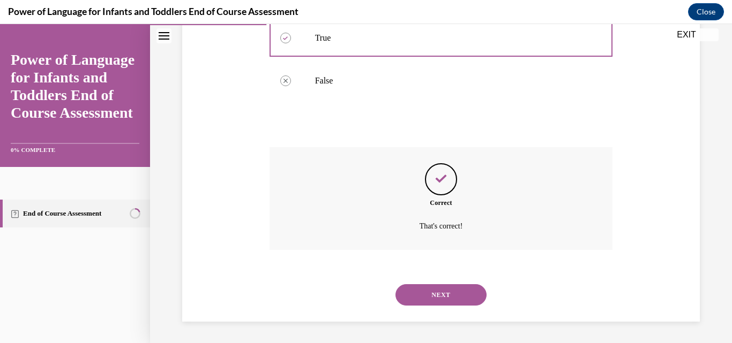
click at [443, 284] on button "NEXT" at bounding box center [440, 294] width 91 height 21
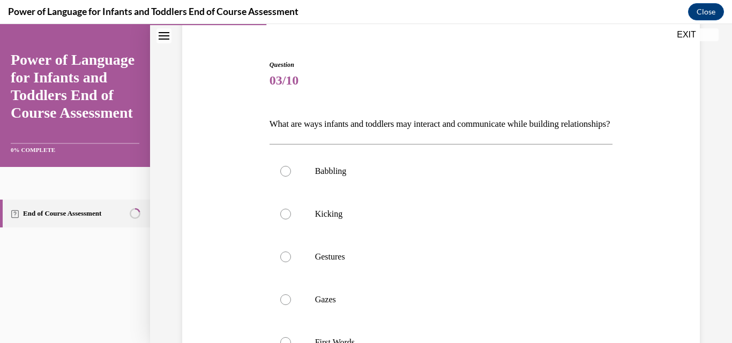
scroll to position [107, 0]
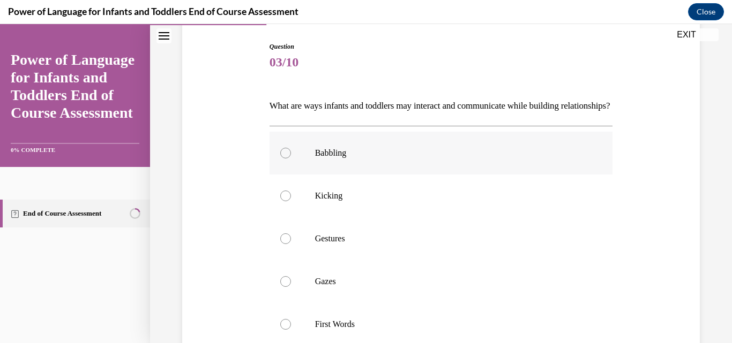
click at [358, 159] on p "Babbling" at bounding box center [450, 153] width 271 height 11
click at [291, 159] on input "Babbling" at bounding box center [285, 153] width 11 height 11
radio input "true"
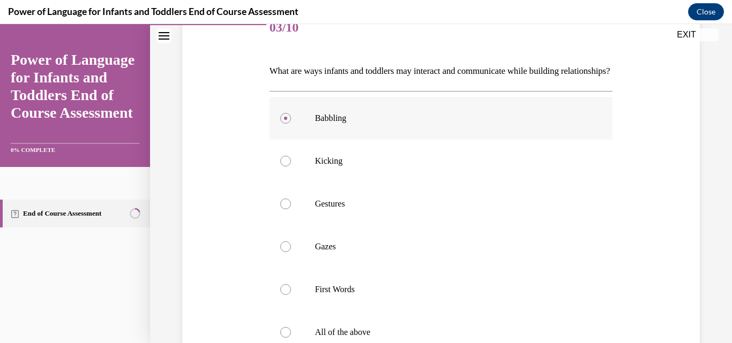
scroll to position [161, 0]
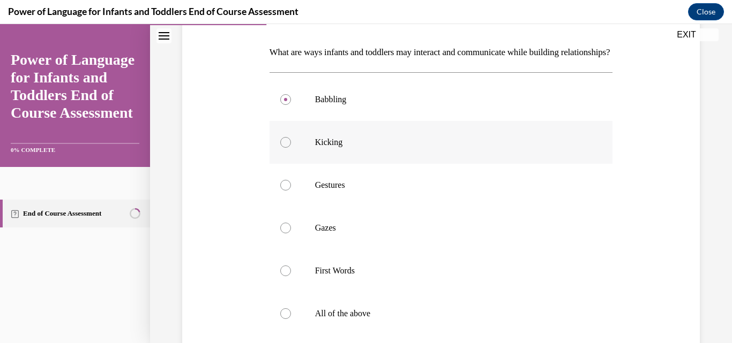
click at [359, 148] on p "Kicking" at bounding box center [450, 142] width 271 height 11
click at [291, 148] on input "Kicking" at bounding box center [285, 142] width 11 height 11
radio input "true"
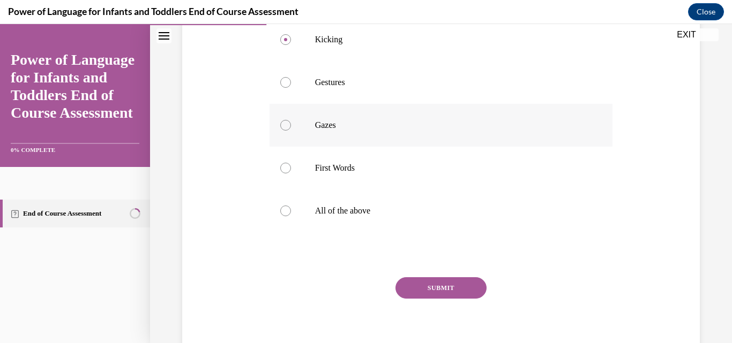
scroll to position [268, 0]
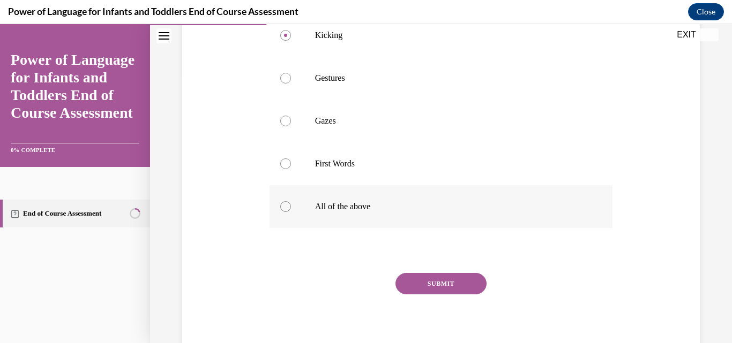
click at [360, 216] on label "All of the above" at bounding box center [440, 206] width 343 height 43
click at [291, 212] on input "All of the above" at bounding box center [285, 206] width 11 height 11
radio input "true"
click at [441, 295] on button "SUBMIT" at bounding box center [440, 283] width 91 height 21
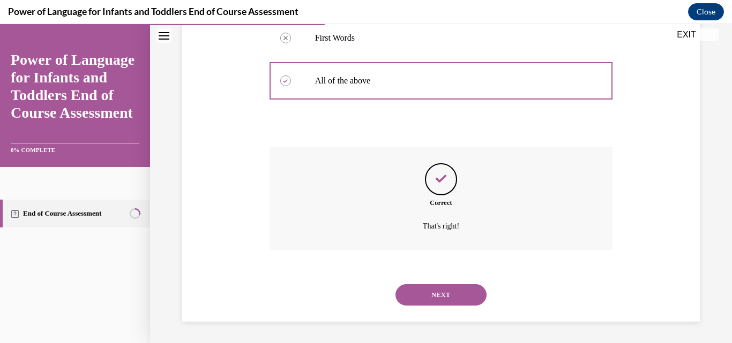
scroll to position [412, 0]
click at [435, 295] on button "NEXT" at bounding box center [440, 294] width 91 height 21
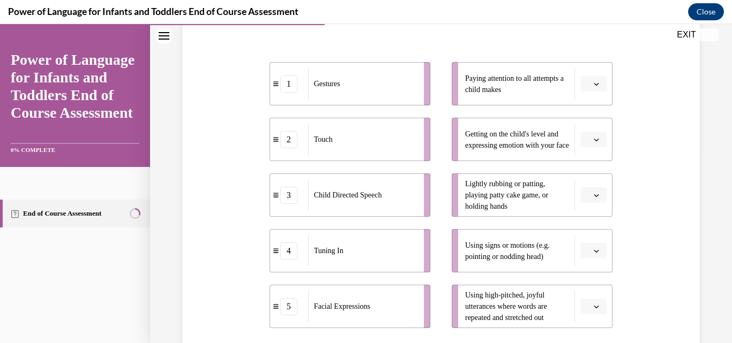
scroll to position [214, 0]
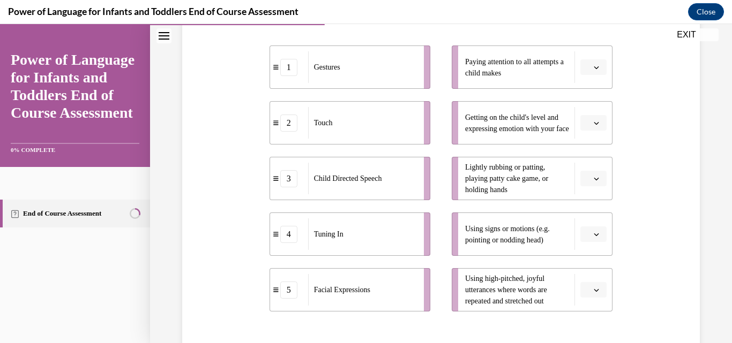
click at [594, 235] on icon "button" at bounding box center [596, 235] width 5 height 3
click at [593, 235] on icon "button" at bounding box center [595, 233] width 5 height 3
click at [593, 121] on icon "button" at bounding box center [595, 123] width 5 height 5
click at [581, 251] on span "5" at bounding box center [583, 254] width 4 height 9
click at [593, 176] on icon "button" at bounding box center [595, 178] width 5 height 5
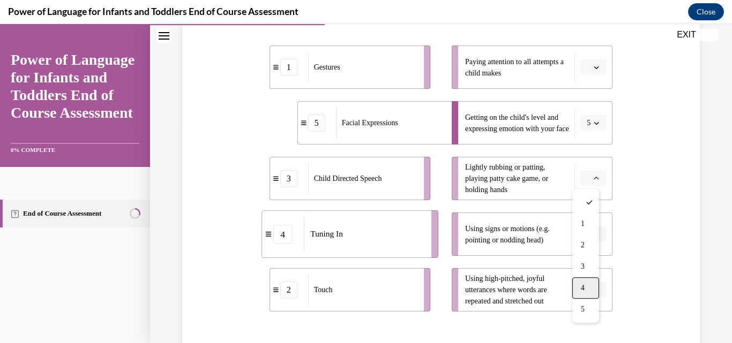
click at [582, 286] on span "4" at bounding box center [583, 288] width 4 height 9
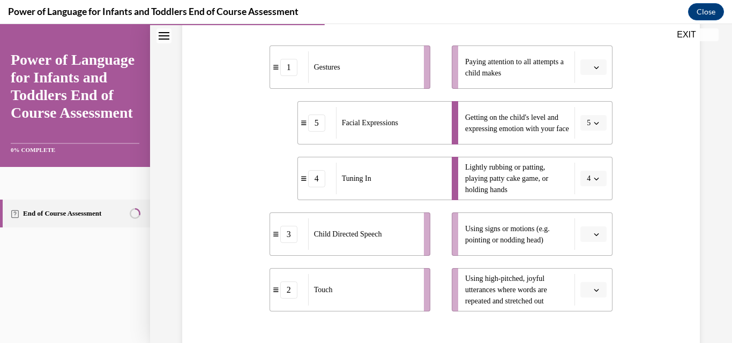
click at [593, 176] on icon "button" at bounding box center [595, 178] width 5 height 5
click at [582, 239] on div "2" at bounding box center [583, 245] width 27 height 21
click at [593, 233] on icon "button" at bounding box center [595, 234] width 5 height 5
click at [593, 289] on icon "button" at bounding box center [595, 290] width 5 height 5
click at [582, 202] on span "2" at bounding box center [583, 202] width 4 height 9
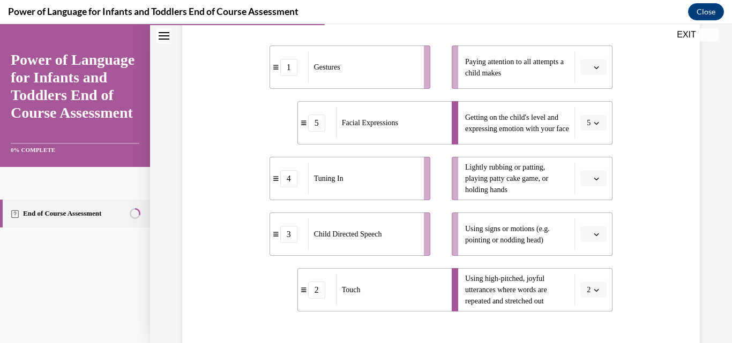
click at [594, 178] on icon "button" at bounding box center [596, 179] width 5 height 3
click at [585, 284] on div "4" at bounding box center [585, 287] width 27 height 21
click at [593, 177] on icon "button" at bounding box center [595, 178] width 5 height 5
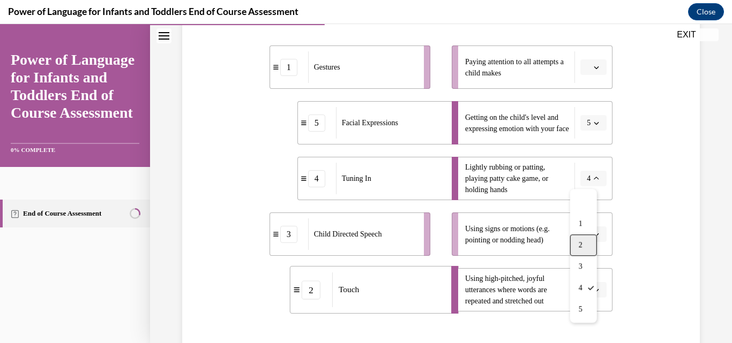
click at [577, 246] on div "2" at bounding box center [583, 245] width 27 height 21
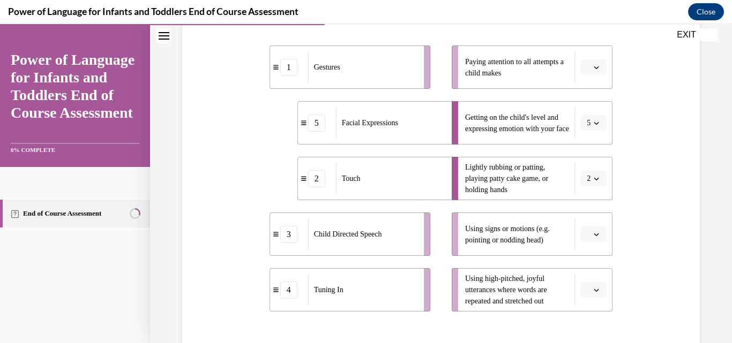
click at [593, 232] on icon "button" at bounding box center [595, 234] width 5 height 5
click at [581, 197] on div "4" at bounding box center [585, 188] width 27 height 21
click at [593, 289] on icon "button" at bounding box center [595, 290] width 5 height 5
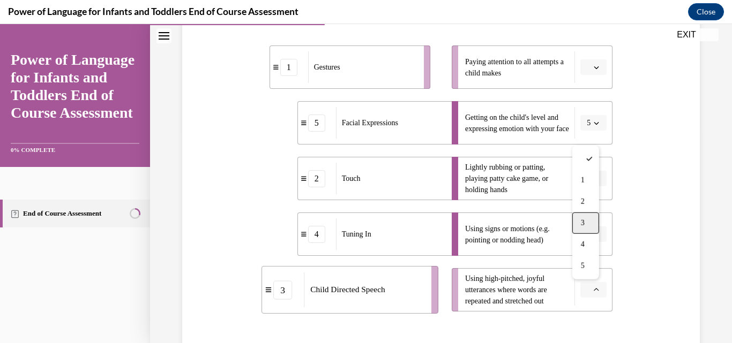
click at [587, 221] on div "3" at bounding box center [585, 223] width 27 height 21
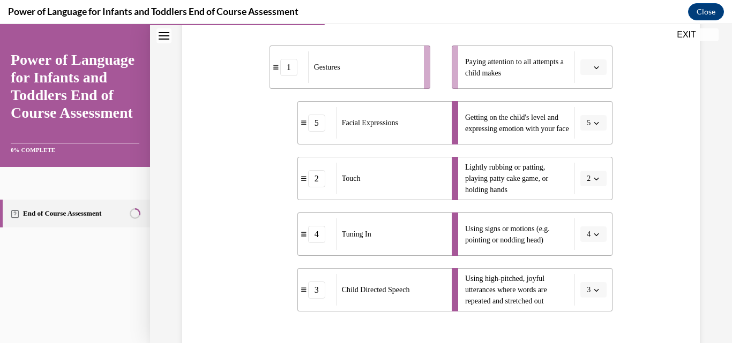
click at [593, 65] on icon "button" at bounding box center [595, 67] width 5 height 5
click at [581, 114] on span "1" at bounding box center [583, 112] width 4 height 9
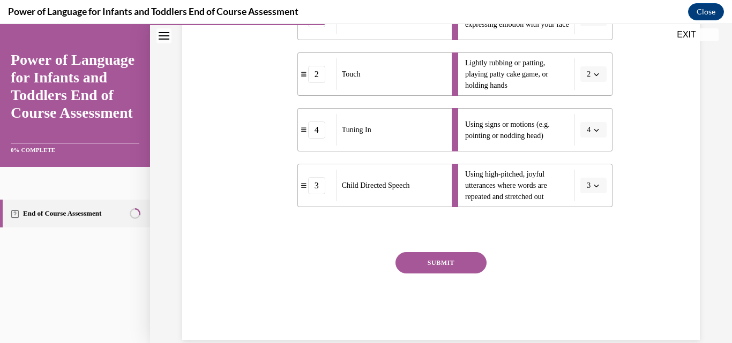
scroll to position [337, 0]
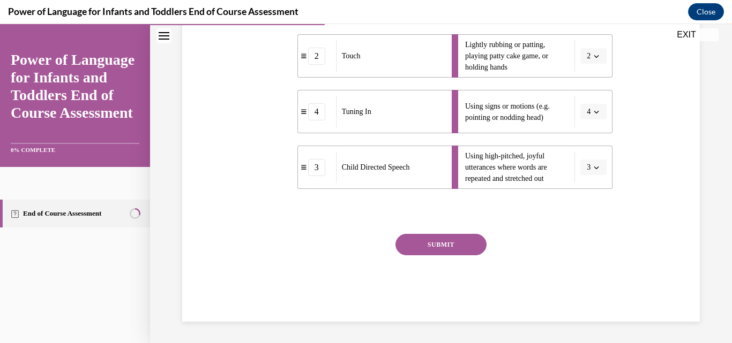
click at [454, 238] on button "SUBMIT" at bounding box center [440, 244] width 91 height 21
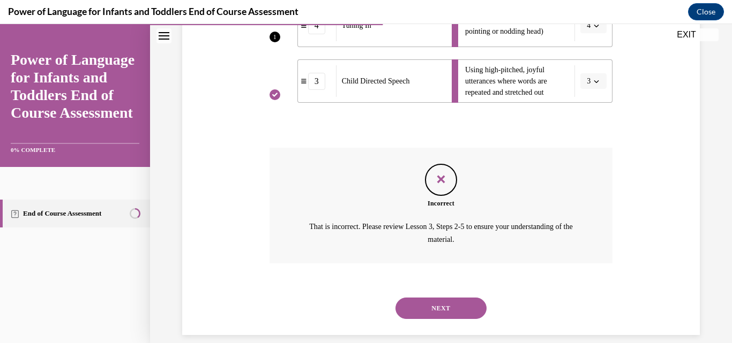
scroll to position [436, 0]
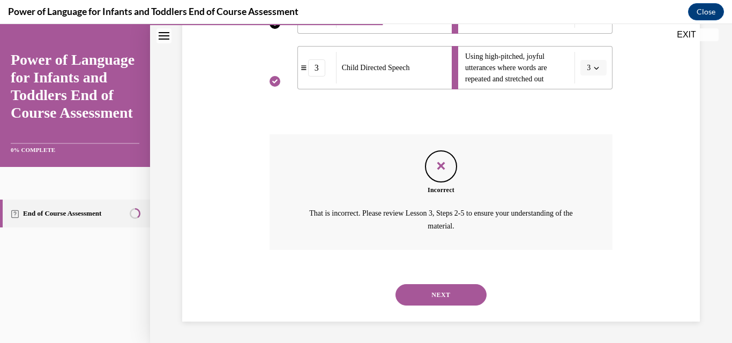
click at [449, 287] on button "NEXT" at bounding box center [440, 294] width 91 height 21
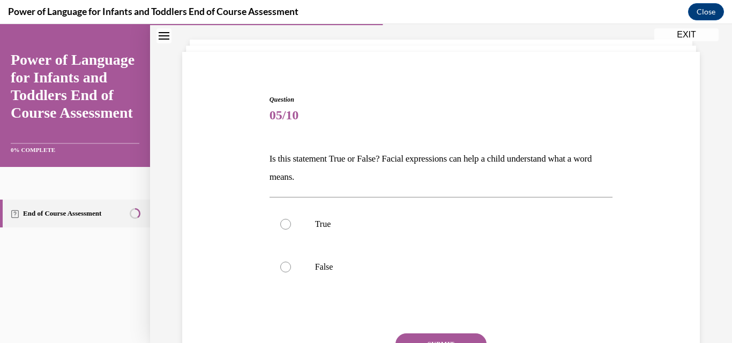
scroll to position [107, 0]
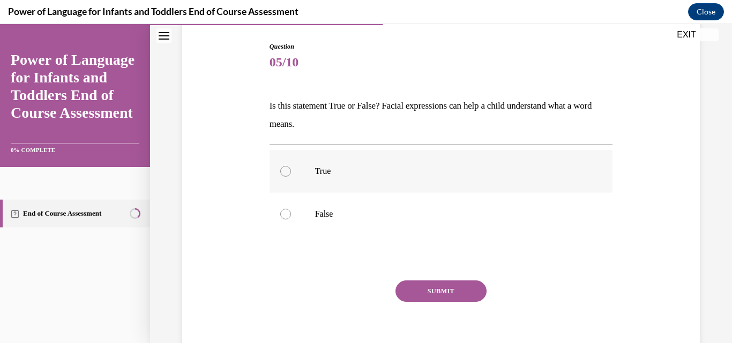
click at [383, 164] on label "True" at bounding box center [440, 171] width 343 height 43
click at [291, 166] on input "True" at bounding box center [285, 171] width 11 height 11
radio input "true"
click at [431, 285] on button "SUBMIT" at bounding box center [440, 291] width 91 height 21
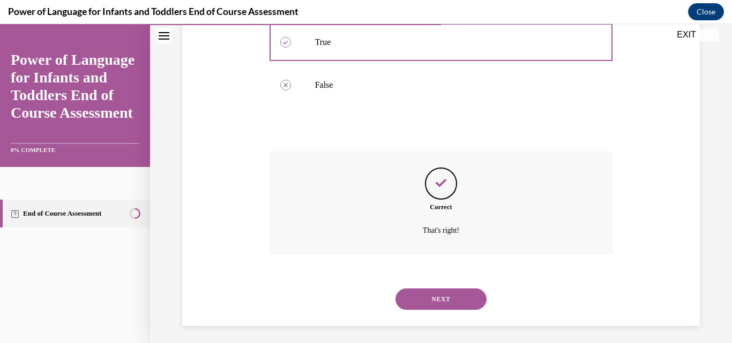
scroll to position [240, 0]
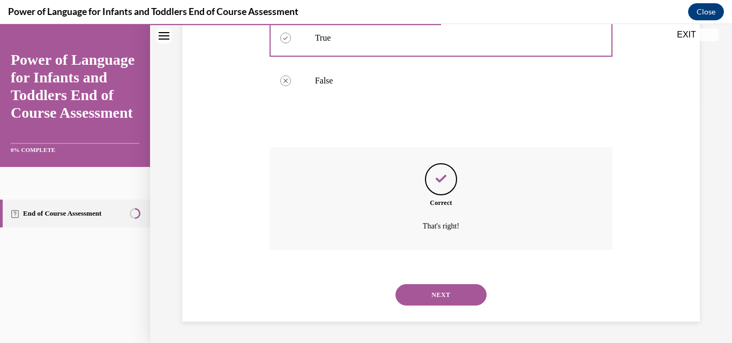
click at [434, 289] on button "NEXT" at bounding box center [440, 294] width 91 height 21
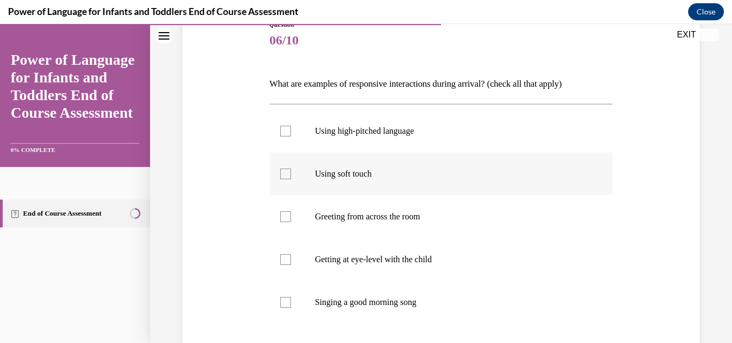
scroll to position [161, 0]
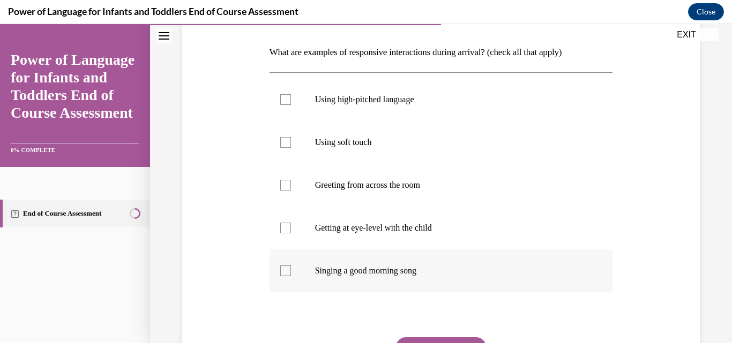
click at [370, 274] on p "Singing a good morning song" at bounding box center [450, 271] width 271 height 11
click at [291, 274] on input "Singing a good morning song" at bounding box center [285, 271] width 11 height 11
checkbox input "true"
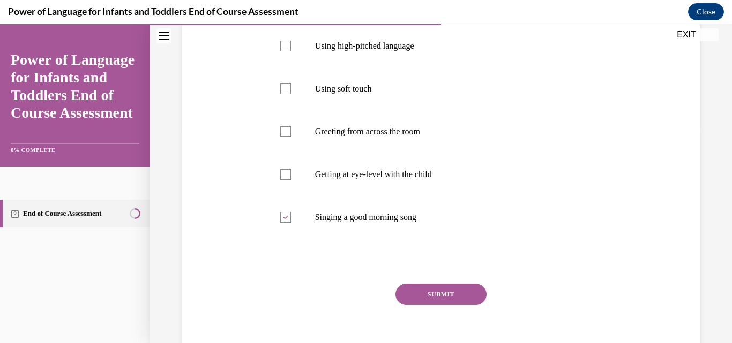
click at [403, 290] on button "SUBMIT" at bounding box center [440, 294] width 91 height 21
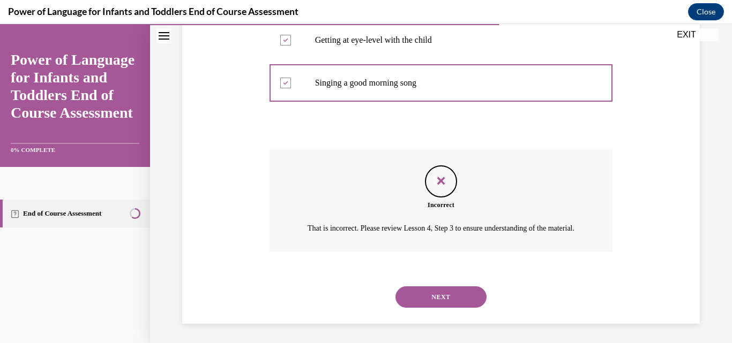
scroll to position [364, 0]
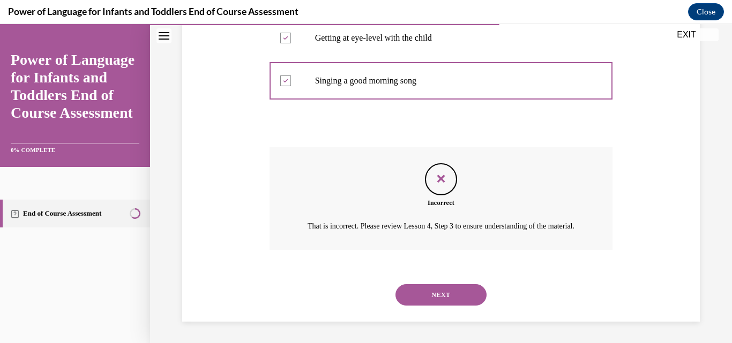
click at [426, 291] on button "NEXT" at bounding box center [440, 294] width 91 height 21
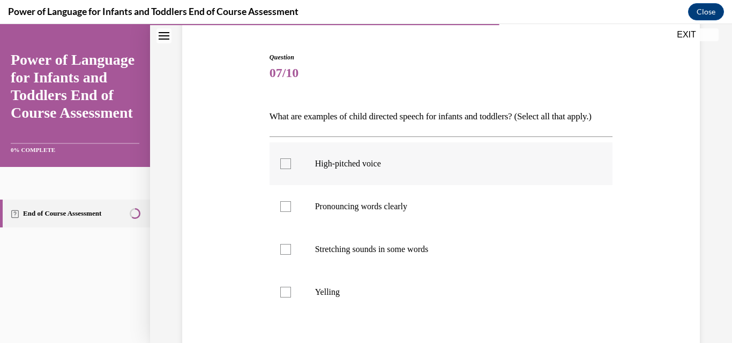
scroll to position [107, 0]
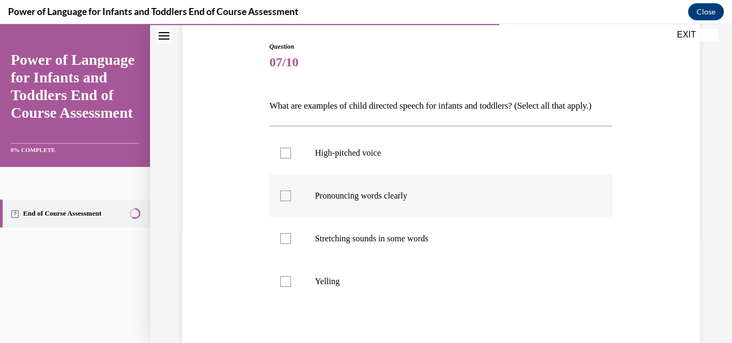
click at [404, 217] on label "Pronouncing words clearly" at bounding box center [440, 196] width 343 height 43
click at [291, 201] on input "Pronouncing words clearly" at bounding box center [285, 196] width 11 height 11
checkbox input "true"
click at [382, 260] on label "Stretching sounds in some words" at bounding box center [440, 238] width 343 height 43
click at [280, 244] on div at bounding box center [285, 239] width 11 height 11
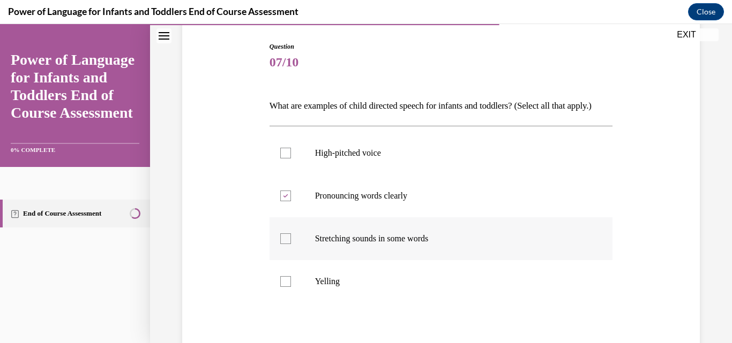
click at [280, 244] on input "Stretching sounds in some words" at bounding box center [285, 239] width 11 height 11
checkbox input "true"
click at [285, 159] on div at bounding box center [285, 153] width 11 height 11
click at [285, 159] on input "High-pitched voice" at bounding box center [285, 153] width 11 height 11
checkbox input "true"
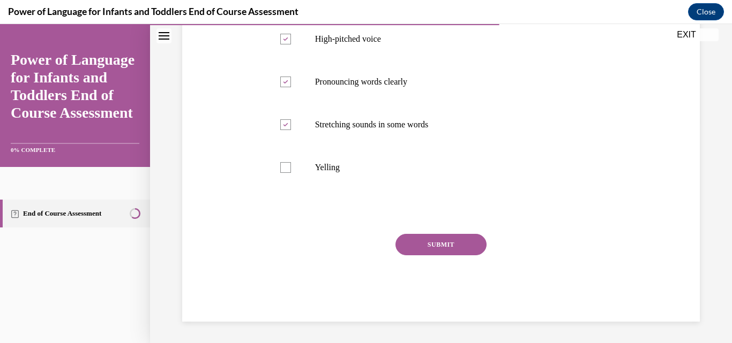
scroll to position [239, 0]
click at [432, 239] on button "SUBMIT" at bounding box center [440, 244] width 91 height 21
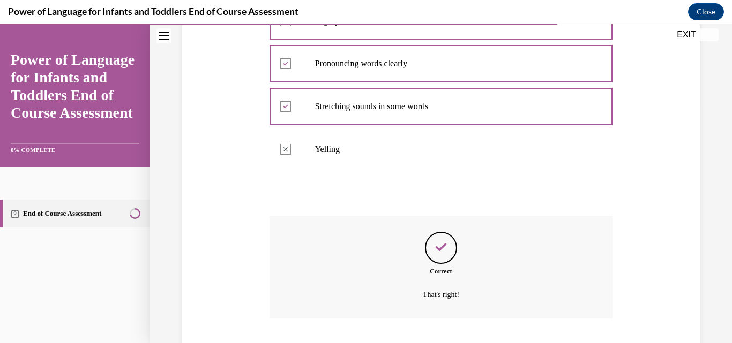
scroll to position [326, 0]
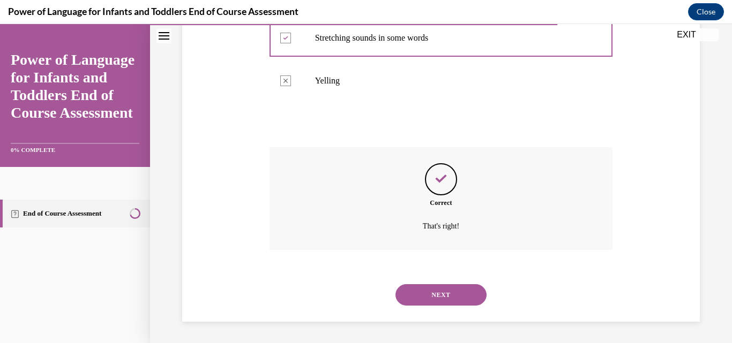
click at [442, 293] on button "NEXT" at bounding box center [440, 294] width 91 height 21
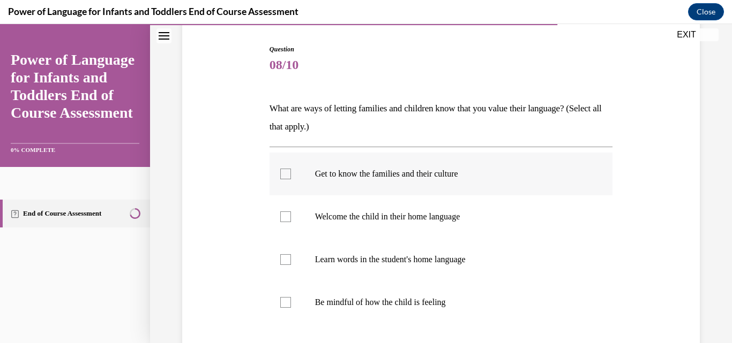
scroll to position [107, 0]
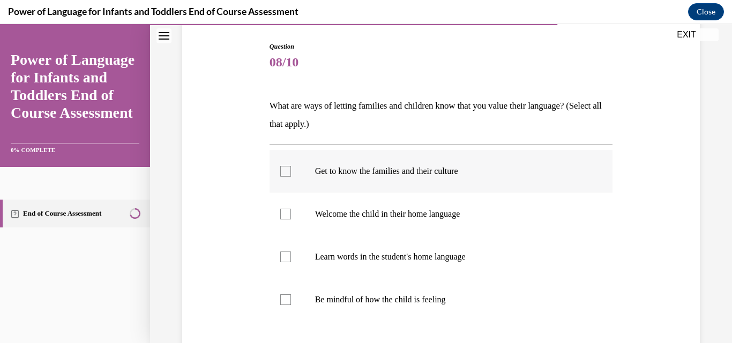
click at [282, 168] on div at bounding box center [285, 171] width 11 height 11
click at [282, 168] on input "Get to know the families and their culture" at bounding box center [285, 171] width 11 height 11
checkbox input "true"
click at [285, 255] on div at bounding box center [285, 257] width 11 height 11
click at [285, 255] on input "Learn words in the student's home language" at bounding box center [285, 257] width 11 height 11
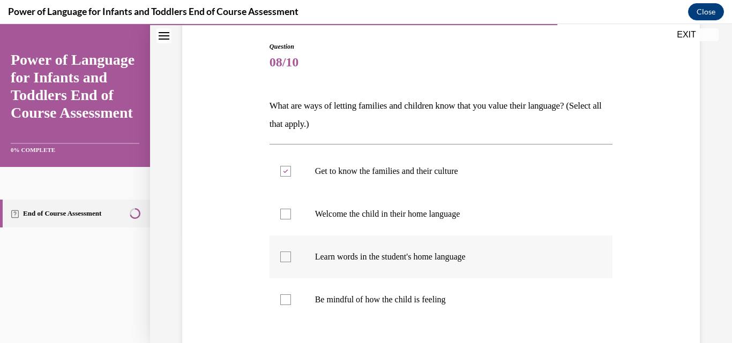
checkbox input "true"
click at [282, 208] on label "Welcome the child in their home language" at bounding box center [440, 214] width 343 height 43
click at [282, 209] on input "Welcome the child in their home language" at bounding box center [285, 214] width 11 height 11
checkbox input "true"
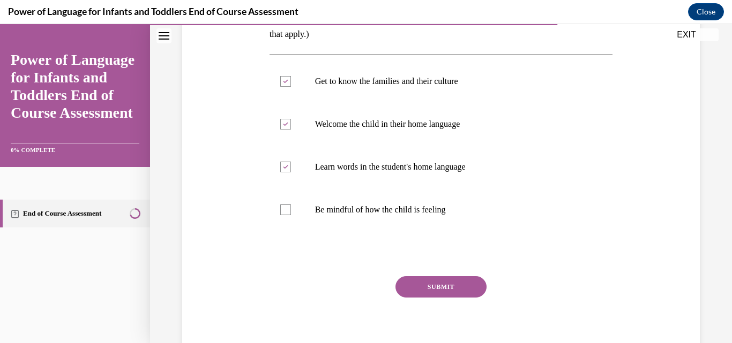
scroll to position [239, 0]
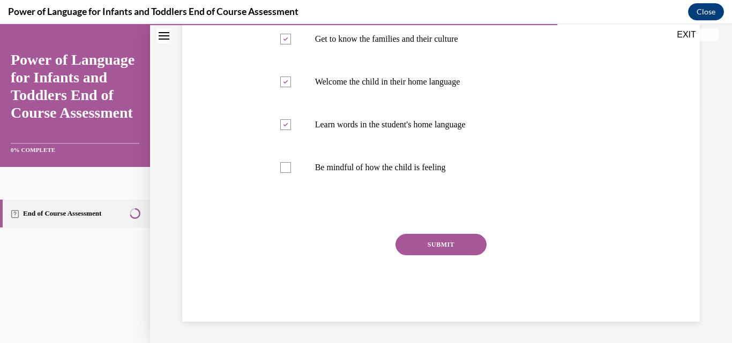
click at [410, 244] on button "SUBMIT" at bounding box center [440, 244] width 91 height 21
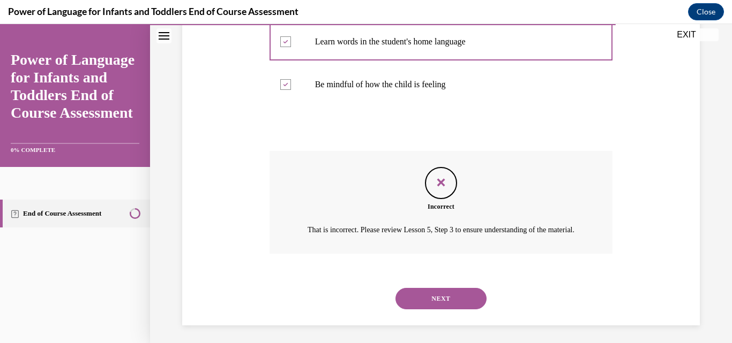
scroll to position [339, 0]
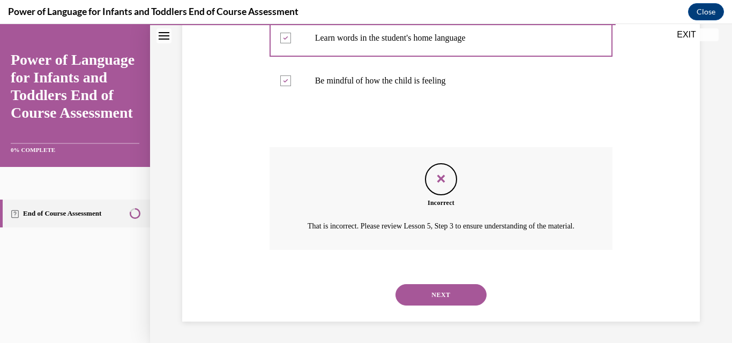
click at [424, 295] on button "NEXT" at bounding box center [440, 294] width 91 height 21
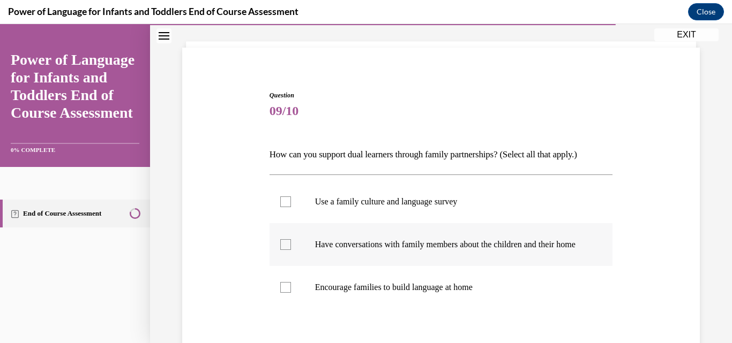
scroll to position [107, 0]
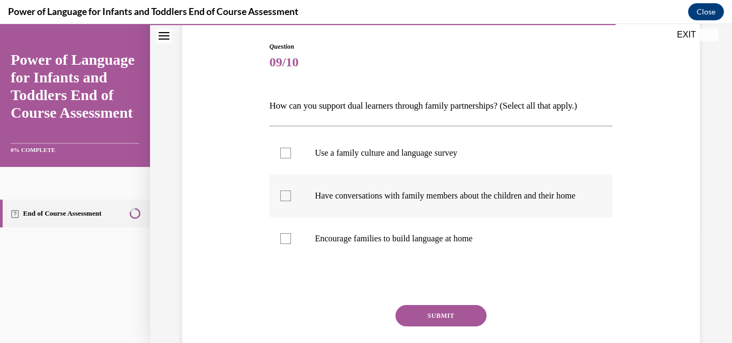
click at [394, 200] on p "Have conversations with family members about the children and their home" at bounding box center [450, 196] width 271 height 11
click at [291, 200] on input "Have conversations with family members about the children and their home" at bounding box center [285, 196] width 11 height 11
checkbox input "true"
click at [393, 244] on p "Encourage families to build language at home" at bounding box center [450, 239] width 271 height 11
click at [291, 244] on input "Encourage families to build language at home" at bounding box center [285, 239] width 11 height 11
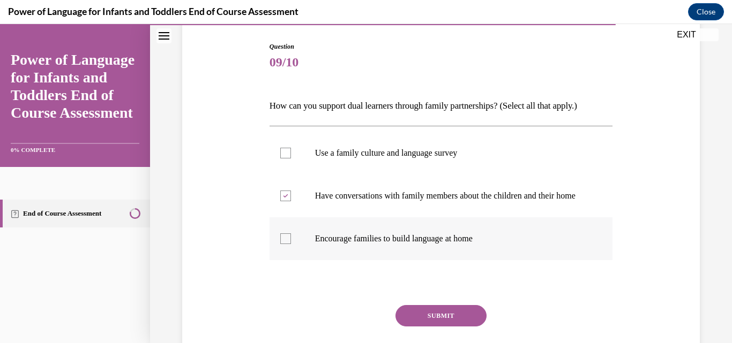
checkbox input "true"
click at [384, 149] on p "Use a family culture and language survey" at bounding box center [450, 153] width 271 height 11
click at [291, 149] on input "Use a family culture and language survey" at bounding box center [285, 153] width 11 height 11
checkbox input "true"
click at [443, 319] on button "SUBMIT" at bounding box center [440, 315] width 91 height 21
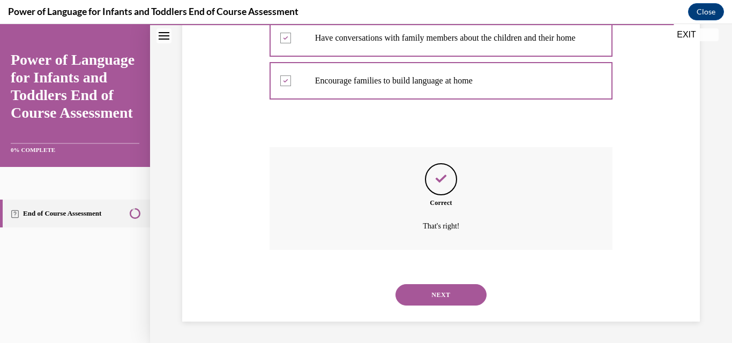
scroll to position [276, 0]
click at [440, 298] on button "NEXT" at bounding box center [440, 294] width 91 height 21
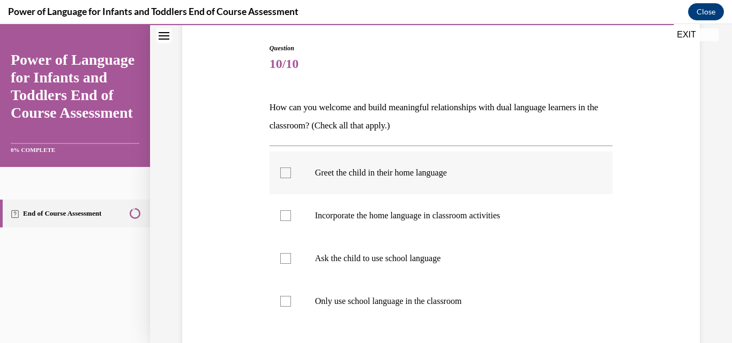
scroll to position [107, 0]
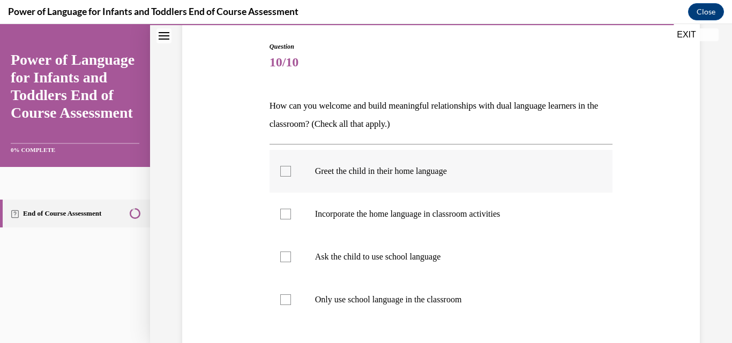
click at [403, 177] on label "Greet the child in their home language" at bounding box center [440, 171] width 343 height 43
click at [291, 177] on input "Greet the child in their home language" at bounding box center [285, 171] width 11 height 11
checkbox input "true"
click at [398, 209] on p "Incorporate the home language in classroom activities" at bounding box center [450, 214] width 271 height 11
click at [291, 209] on input "Incorporate the home language in classroom activities" at bounding box center [285, 214] width 11 height 11
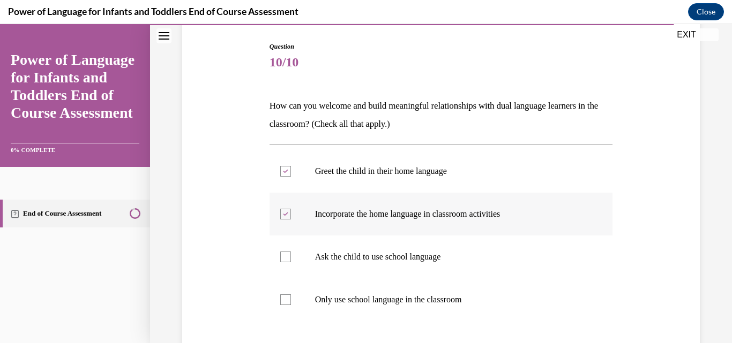
click at [398, 210] on p "Incorporate the home language in classroom activities" at bounding box center [450, 214] width 271 height 11
click at [291, 210] on input "Incorporate the home language in classroom activities" at bounding box center [285, 214] width 11 height 11
checkbox input "false"
click at [318, 261] on p "Ask the child to use school language" at bounding box center [450, 257] width 271 height 11
click at [291, 261] on input "Ask the child to use school language" at bounding box center [285, 257] width 11 height 11
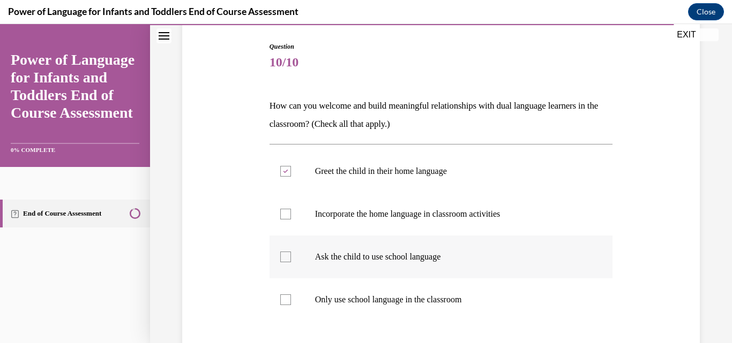
checkbox input "true"
click at [330, 299] on p "Only use school language in the classroom" at bounding box center [450, 300] width 271 height 11
click at [291, 299] on input "Only use school language in the classroom" at bounding box center [285, 300] width 11 height 11
checkbox input "true"
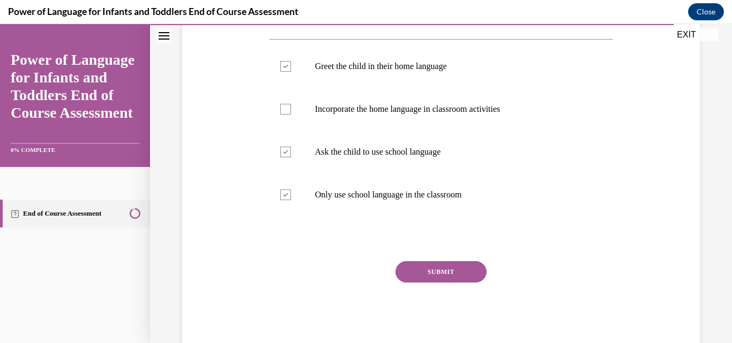
scroll to position [214, 0]
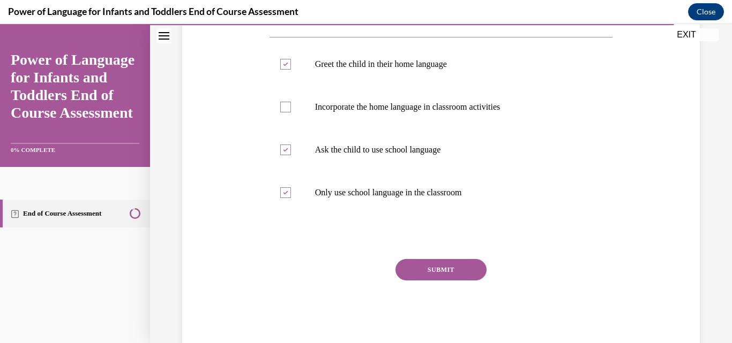
click at [420, 272] on button "SUBMIT" at bounding box center [440, 269] width 91 height 21
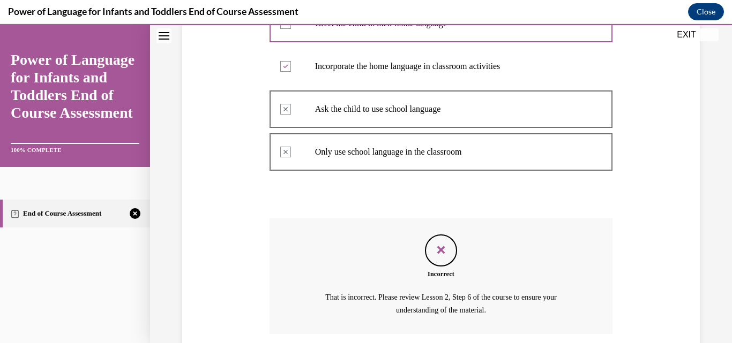
scroll to position [339, 0]
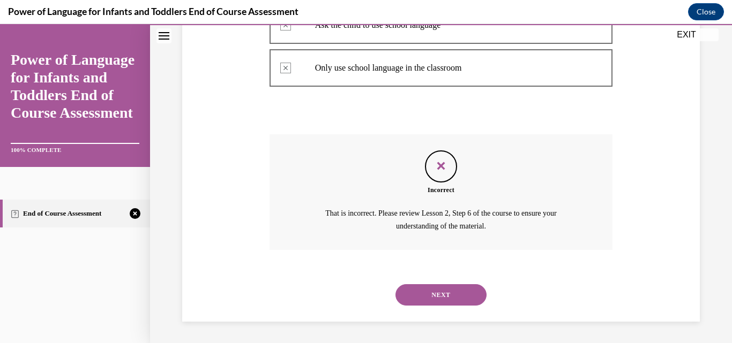
click at [445, 290] on button "NEXT" at bounding box center [440, 294] width 91 height 21
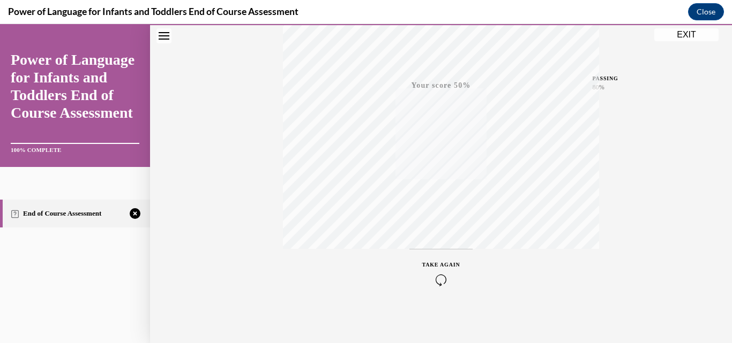
scroll to position [230, 0]
click at [436, 275] on icon "button" at bounding box center [441, 278] width 38 height 12
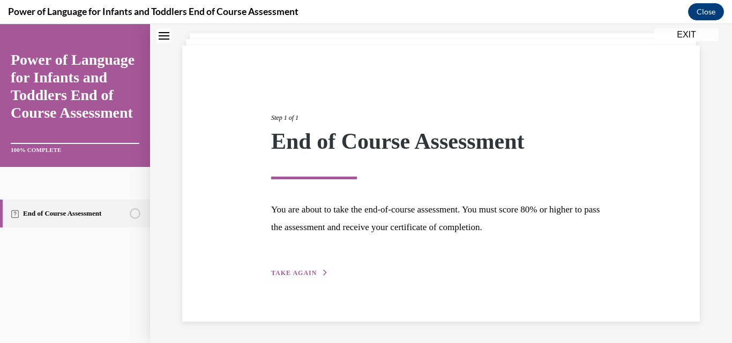
scroll to position [61, 0]
click at [321, 269] on button "TAKE AGAIN" at bounding box center [299, 273] width 57 height 10
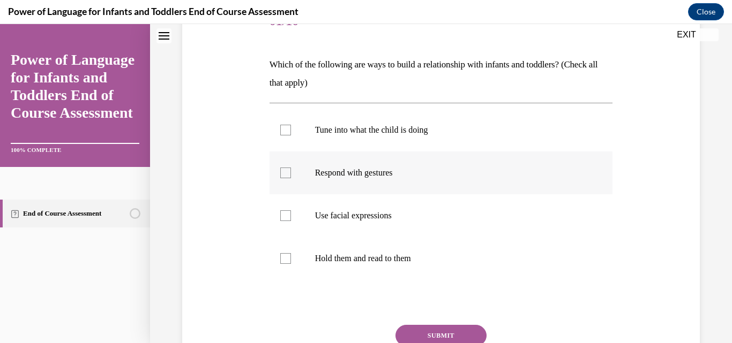
scroll to position [168, 0]
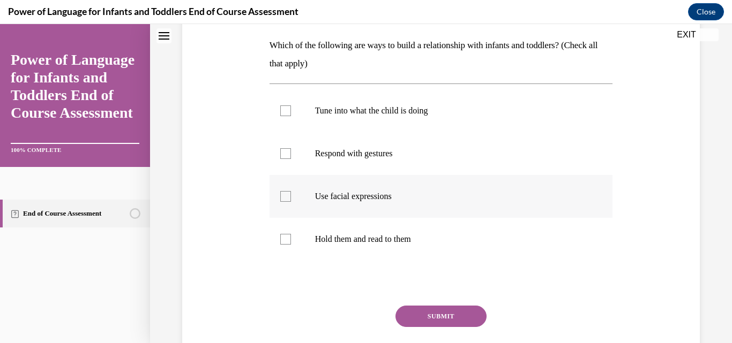
click at [350, 200] on p "Use facial expressions" at bounding box center [450, 196] width 271 height 11
click at [291, 200] on input "Use facial expressions" at bounding box center [285, 196] width 11 height 11
checkbox input "true"
click at [370, 109] on p "Tune into what the child is doing" at bounding box center [450, 111] width 271 height 11
click at [291, 109] on input "Tune into what the child is doing" at bounding box center [285, 111] width 11 height 11
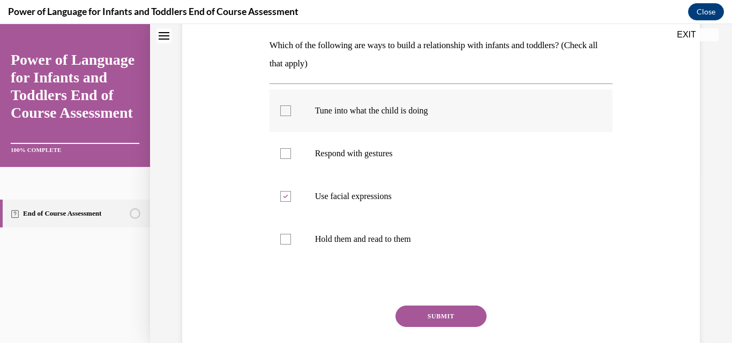
checkbox input "true"
click at [282, 154] on div at bounding box center [285, 153] width 11 height 11
click at [282, 154] on input "Respond with gestures" at bounding box center [285, 153] width 11 height 11
checkbox input "true"
click at [285, 240] on div at bounding box center [285, 239] width 11 height 11
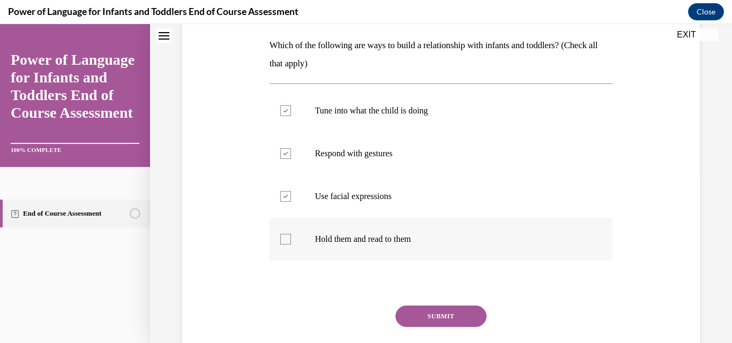
click at [285, 240] on input "Hold them and read to them" at bounding box center [285, 239] width 11 height 11
checkbox input "true"
click at [406, 312] on button "SUBMIT" at bounding box center [440, 316] width 91 height 21
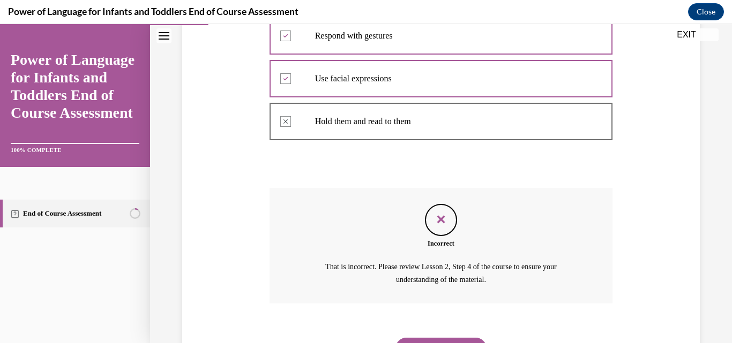
scroll to position [339, 0]
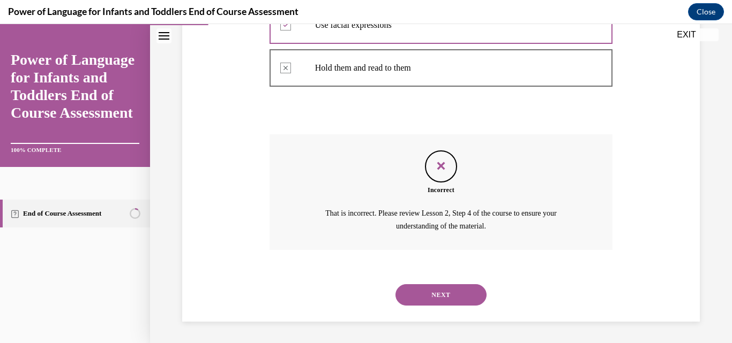
click at [419, 293] on button "NEXT" at bounding box center [440, 294] width 91 height 21
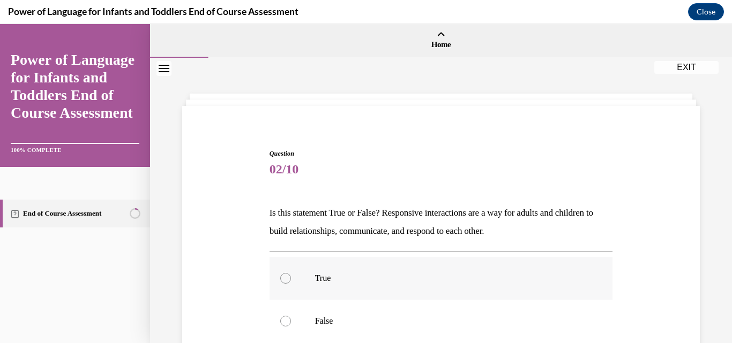
scroll to position [107, 0]
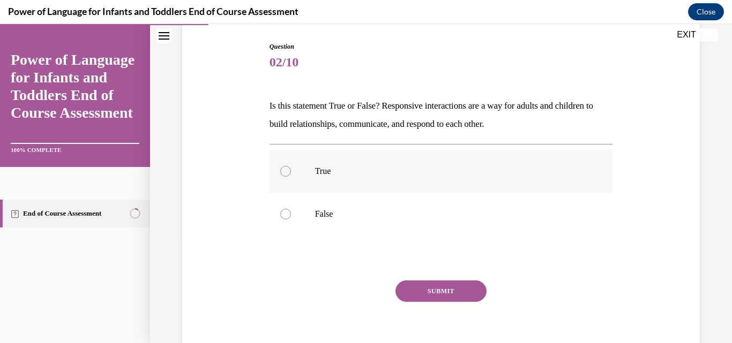
click at [365, 177] on label "True" at bounding box center [440, 171] width 343 height 43
click at [291, 177] on input "True" at bounding box center [285, 171] width 11 height 11
radio input "true"
click at [432, 293] on button "SUBMIT" at bounding box center [440, 291] width 91 height 21
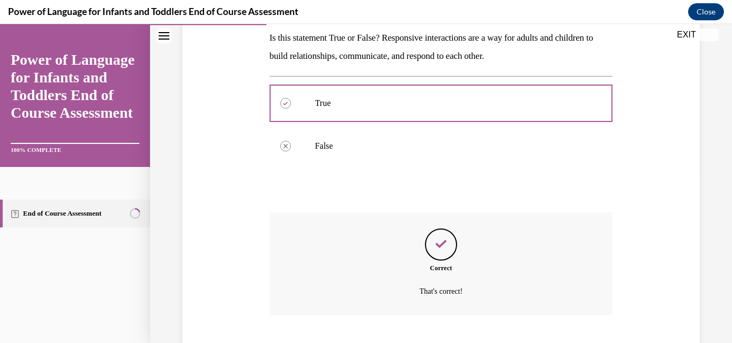
scroll to position [240, 0]
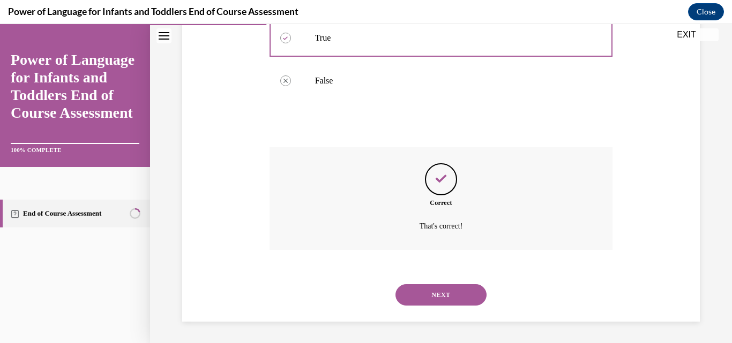
click at [432, 293] on button "NEXT" at bounding box center [440, 294] width 91 height 21
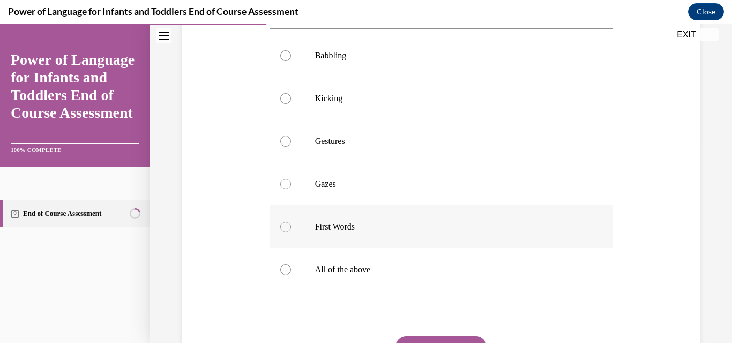
scroll to position [319, 0]
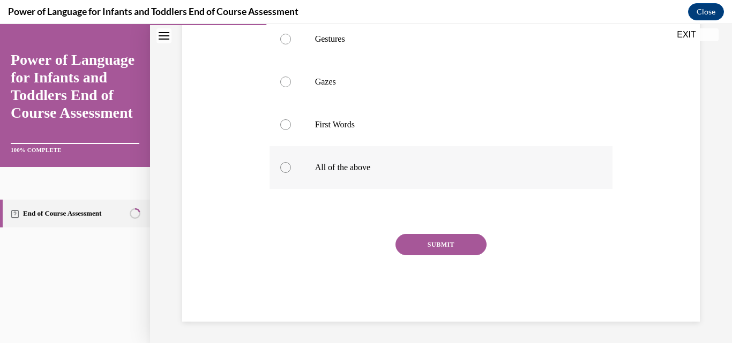
click at [367, 171] on p "All of the above" at bounding box center [450, 167] width 271 height 11
click at [291, 171] on input "All of the above" at bounding box center [285, 167] width 11 height 11
radio input "true"
click at [418, 245] on button "SUBMIT" at bounding box center [440, 244] width 91 height 21
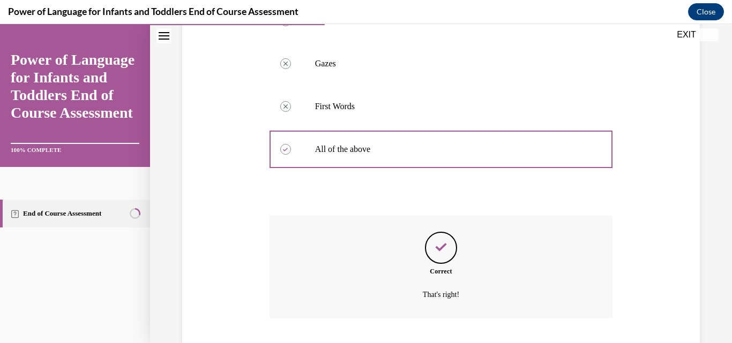
scroll to position [412, 0]
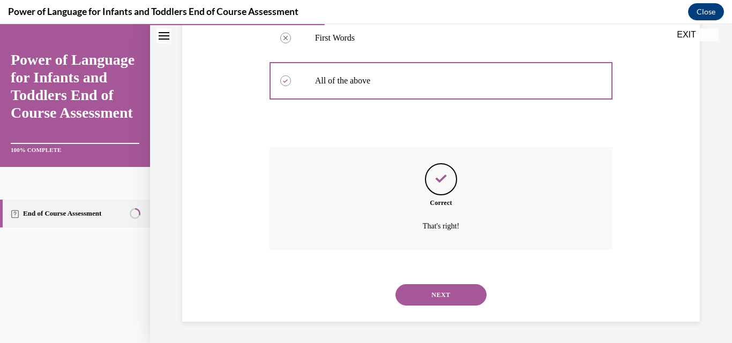
click at [418, 287] on button "NEXT" at bounding box center [440, 294] width 91 height 21
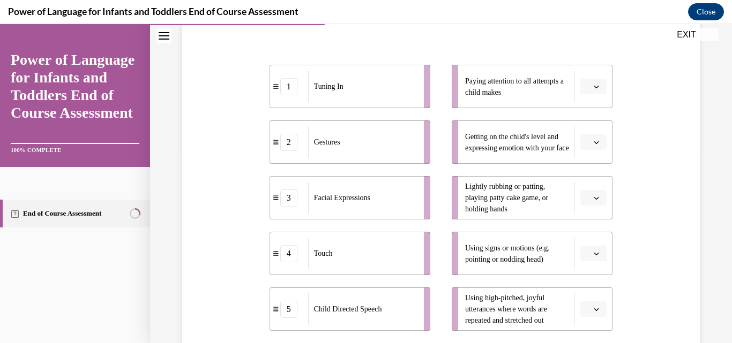
scroll to position [214, 0]
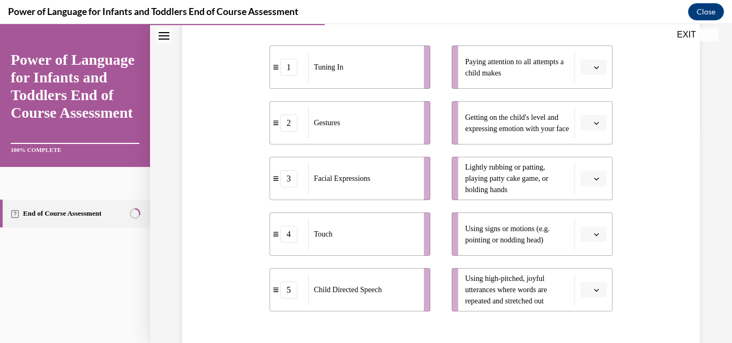
click at [584, 62] on button "button" at bounding box center [593, 67] width 26 height 16
click at [582, 172] on div "4" at bounding box center [585, 176] width 27 height 21
click at [590, 118] on button "button" at bounding box center [593, 123] width 26 height 16
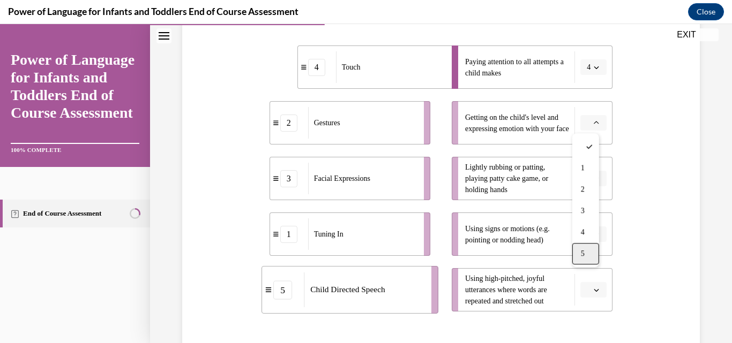
click at [582, 253] on span "5" at bounding box center [583, 254] width 4 height 9
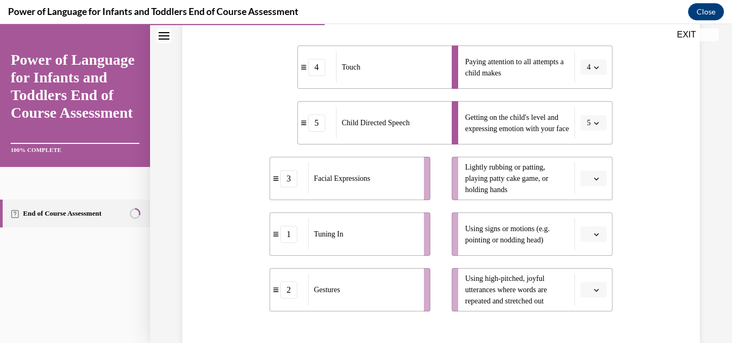
click at [593, 176] on icon "button" at bounding box center [595, 178] width 5 height 5
click at [576, 242] on div "2" at bounding box center [585, 245] width 27 height 21
click at [593, 234] on icon "button" at bounding box center [595, 234] width 5 height 5
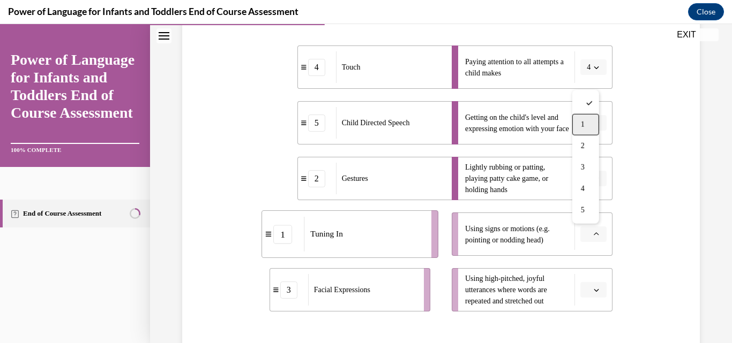
click at [584, 117] on div "1" at bounding box center [585, 124] width 27 height 21
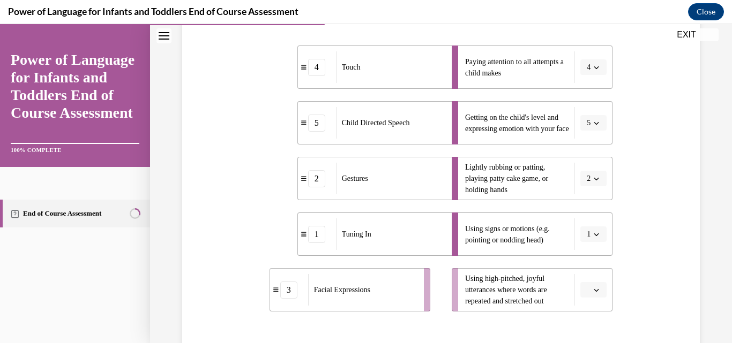
click at [592, 289] on span "button" at bounding box center [595, 290] width 7 height 7
click at [583, 219] on span "3" at bounding box center [583, 223] width 4 height 9
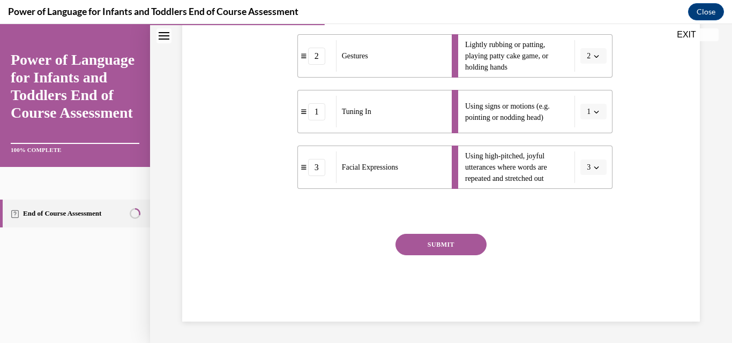
click at [473, 242] on button "SUBMIT" at bounding box center [440, 244] width 91 height 21
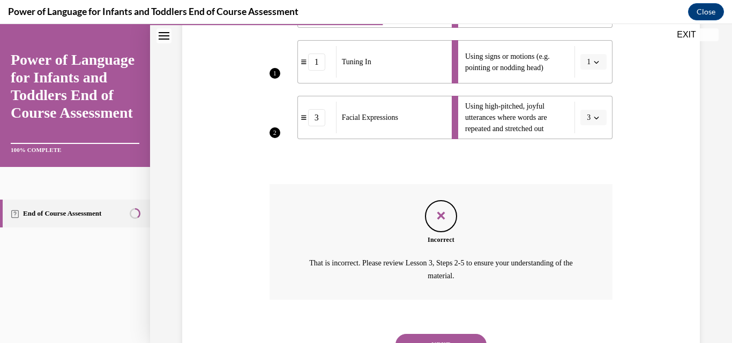
scroll to position [436, 0]
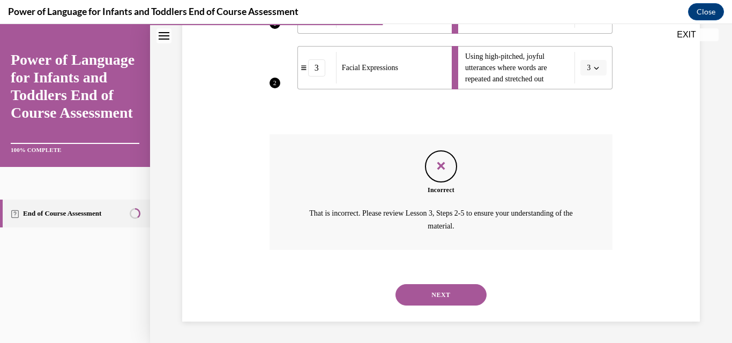
drag, startPoint x: 457, startPoint y: 290, endPoint x: 453, endPoint y: 283, distance: 7.7
click at [456, 288] on button "NEXT" at bounding box center [440, 294] width 91 height 21
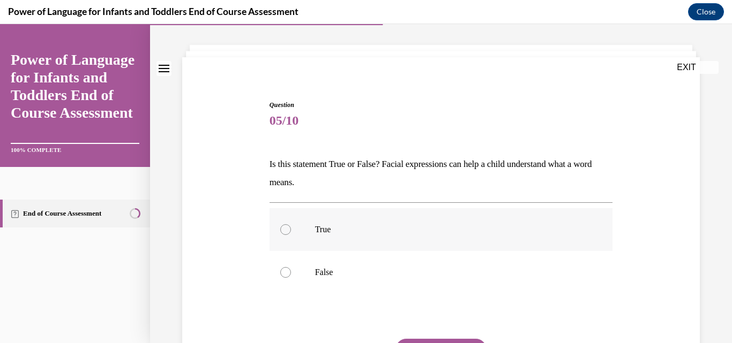
scroll to position [107, 0]
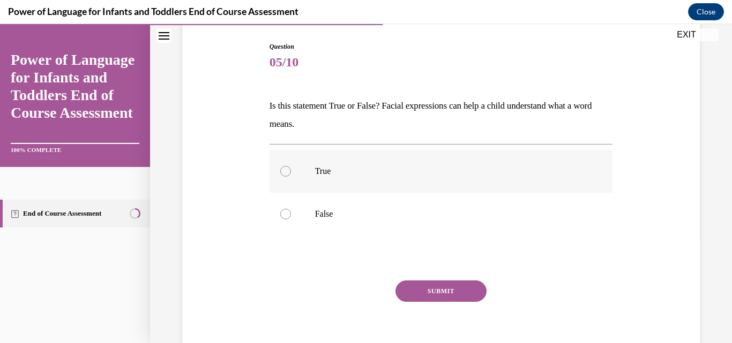
click at [370, 181] on label "True" at bounding box center [440, 171] width 343 height 43
click at [291, 177] on input "True" at bounding box center [285, 171] width 11 height 11
radio input "true"
click at [467, 283] on button "SUBMIT" at bounding box center [440, 291] width 91 height 21
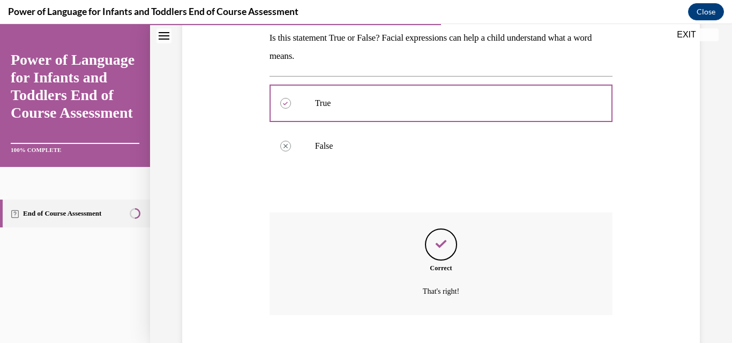
scroll to position [240, 0]
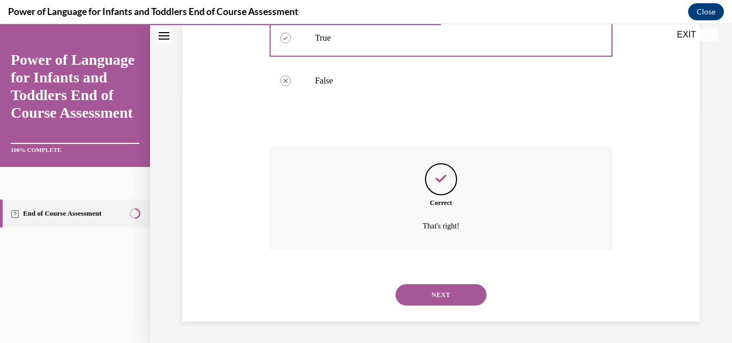
click at [465, 293] on button "NEXT" at bounding box center [440, 294] width 91 height 21
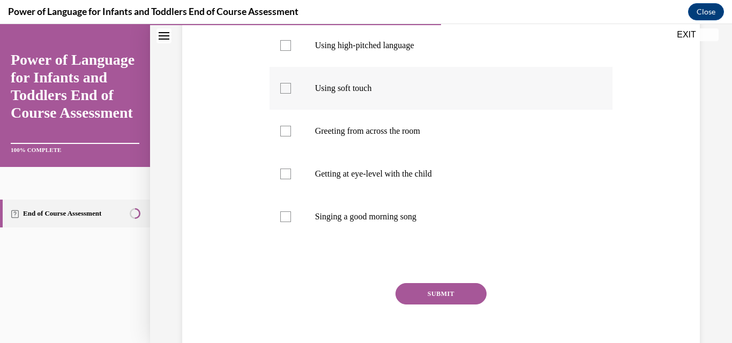
scroll to position [215, 0]
click at [404, 215] on p "Singing a good morning song" at bounding box center [450, 217] width 271 height 11
click at [291, 215] on input "Singing a good morning song" at bounding box center [285, 217] width 11 height 11
checkbox input "true"
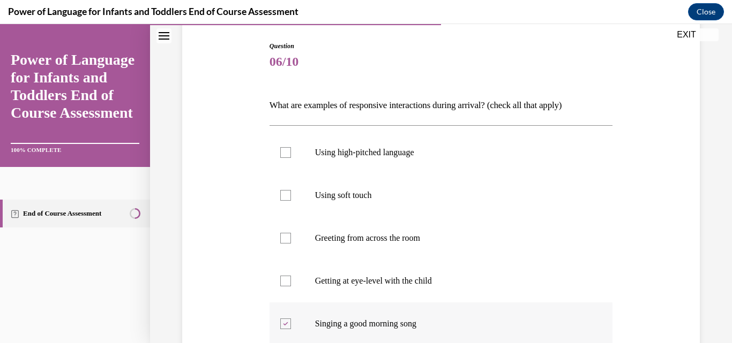
scroll to position [161, 0]
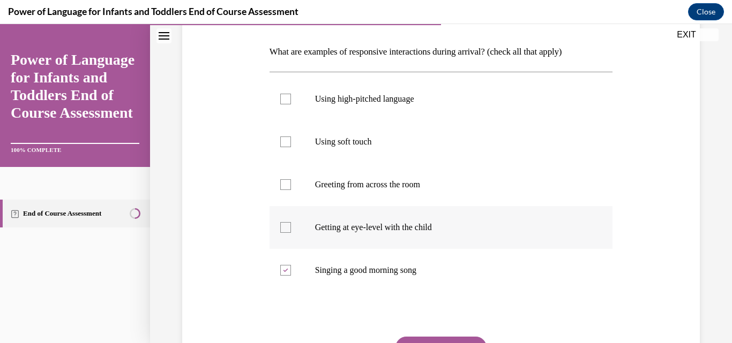
click at [389, 223] on p "Getting at eye-level with the child" at bounding box center [450, 227] width 271 height 11
click at [291, 223] on input "Getting at eye-level with the child" at bounding box center [285, 227] width 11 height 11
checkbox input "true"
drag, startPoint x: 388, startPoint y: 197, endPoint x: 394, endPoint y: 175, distance: 22.6
click at [388, 196] on label "Greeting from across the room" at bounding box center [440, 184] width 343 height 43
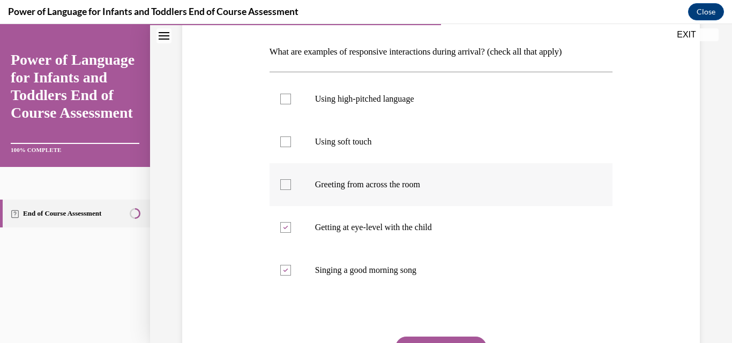
click at [291, 190] on input "Greeting from across the room" at bounding box center [285, 184] width 11 height 11
checkbox input "true"
click at [398, 149] on label "Using soft touch" at bounding box center [440, 142] width 343 height 43
click at [291, 147] on input "Using soft touch" at bounding box center [285, 142] width 11 height 11
checkbox input "true"
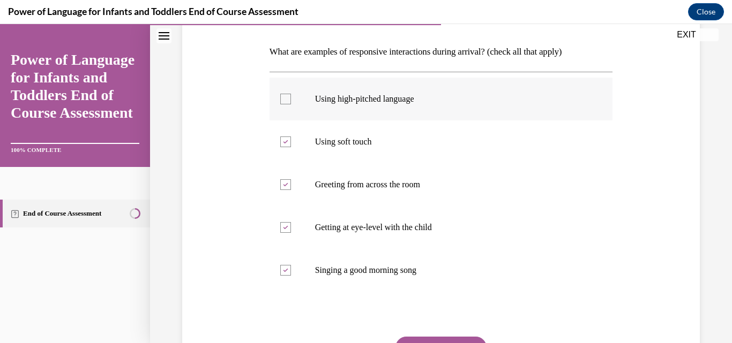
click at [397, 104] on p "Using high-pitched language" at bounding box center [450, 99] width 271 height 11
click at [291, 104] on input "Using high-pitched language" at bounding box center [285, 99] width 11 height 11
checkbox input "true"
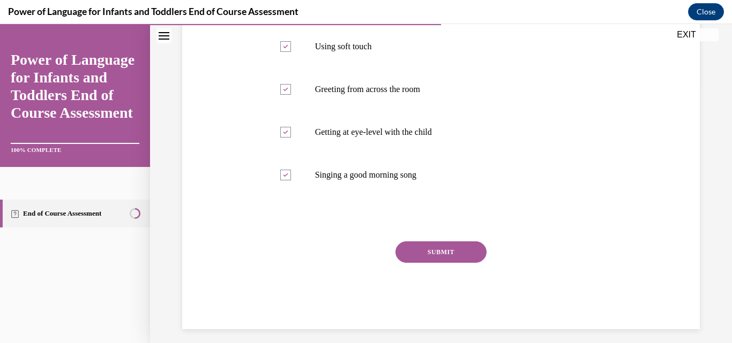
scroll to position [264, 0]
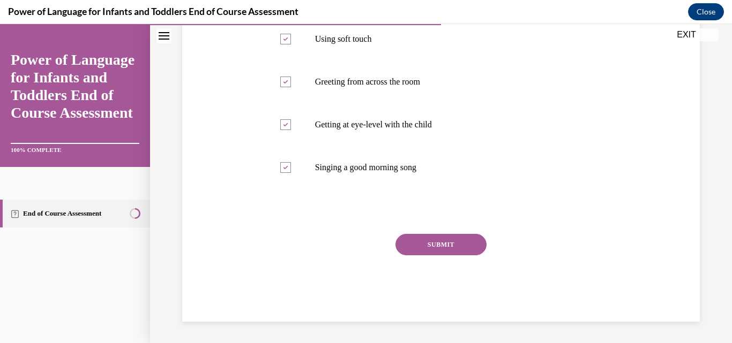
click at [419, 236] on button "SUBMIT" at bounding box center [440, 244] width 91 height 21
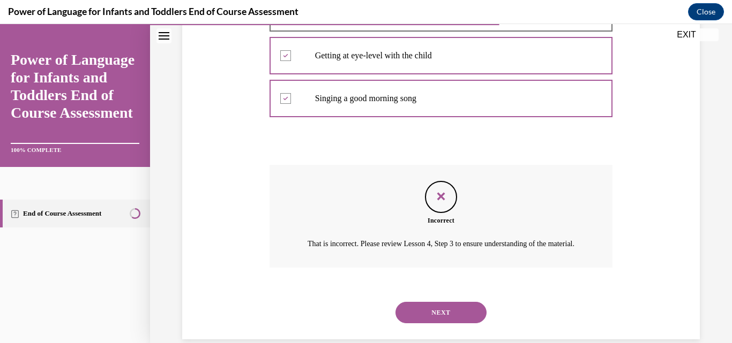
scroll to position [364, 0]
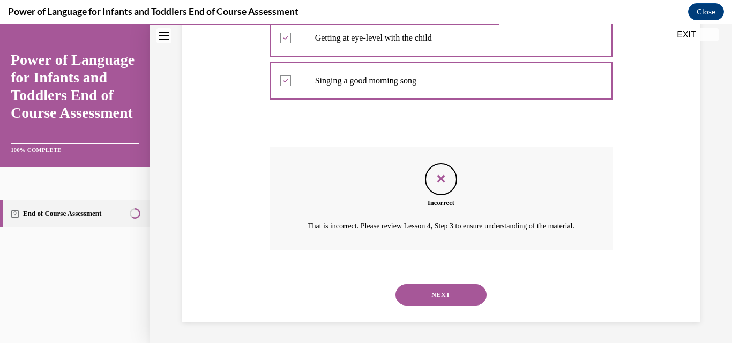
click at [435, 289] on button "NEXT" at bounding box center [440, 294] width 91 height 21
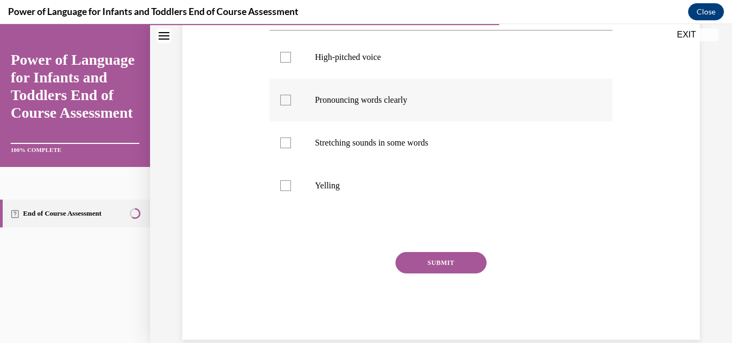
scroll to position [214, 0]
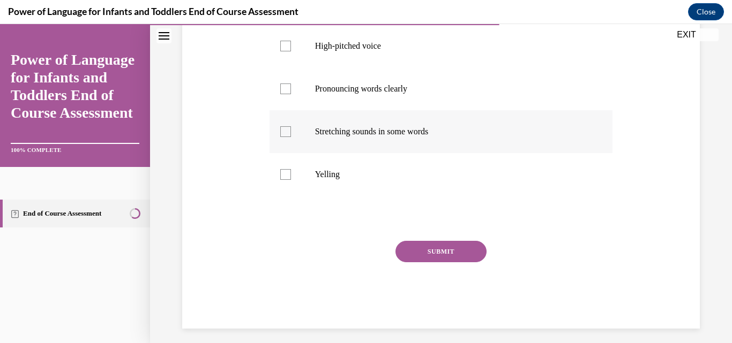
click at [365, 144] on label "Stretching sounds in some words" at bounding box center [440, 131] width 343 height 43
click at [291, 137] on input "Stretching sounds in some words" at bounding box center [285, 131] width 11 height 11
checkbox input "true"
click at [370, 110] on label "Pronouncing words clearly" at bounding box center [440, 88] width 343 height 43
click at [291, 94] on input "Pronouncing words clearly" at bounding box center [285, 89] width 11 height 11
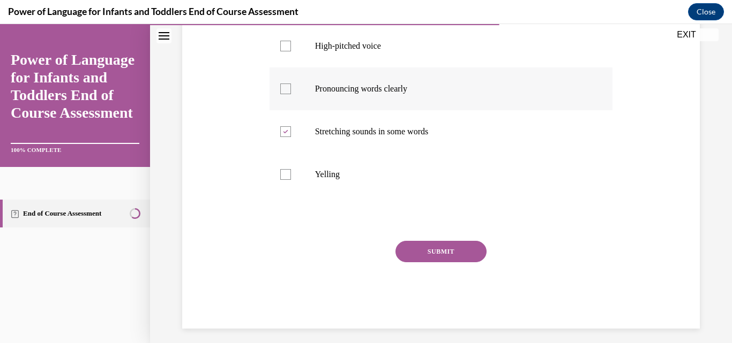
checkbox input "true"
click at [388, 52] on label "High-pitched voice" at bounding box center [440, 46] width 343 height 43
click at [291, 51] on input "High-pitched voice" at bounding box center [285, 46] width 11 height 11
checkbox input "true"
click at [415, 262] on button "SUBMIT" at bounding box center [440, 251] width 91 height 21
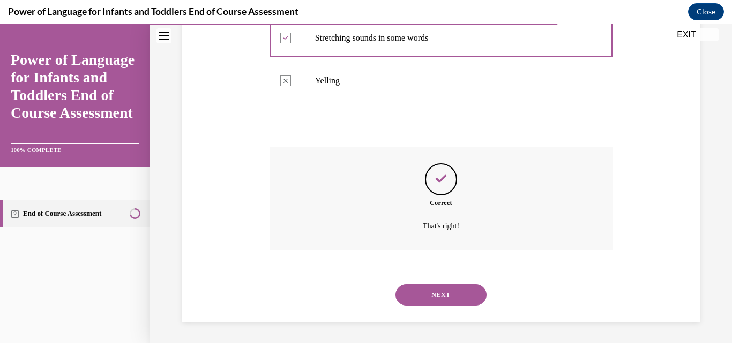
scroll to position [326, 0]
click at [420, 298] on button "NEXT" at bounding box center [440, 294] width 91 height 21
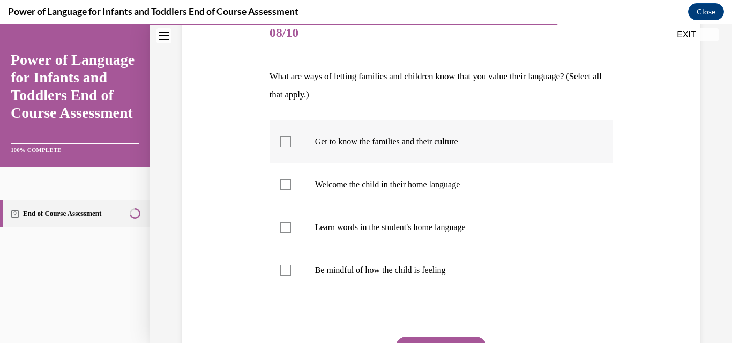
scroll to position [161, 0]
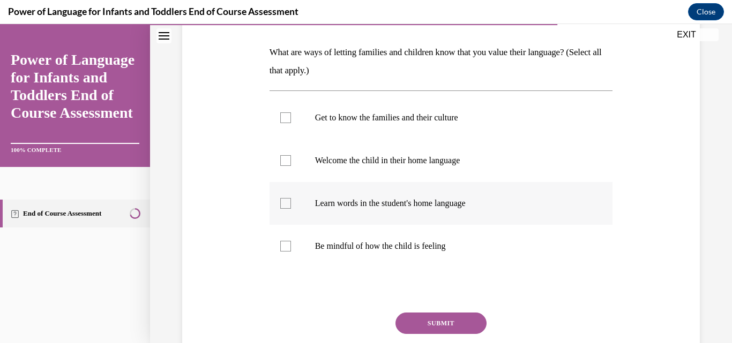
click at [378, 207] on p "Learn words in the student's home language" at bounding box center [450, 203] width 271 height 11
click at [291, 207] on input "Learn words in the student's home language" at bounding box center [285, 203] width 11 height 11
checkbox input "true"
click at [395, 157] on p "Welcome the child in their home language" at bounding box center [450, 160] width 271 height 11
click at [291, 157] on input "Welcome the child in their home language" at bounding box center [285, 160] width 11 height 11
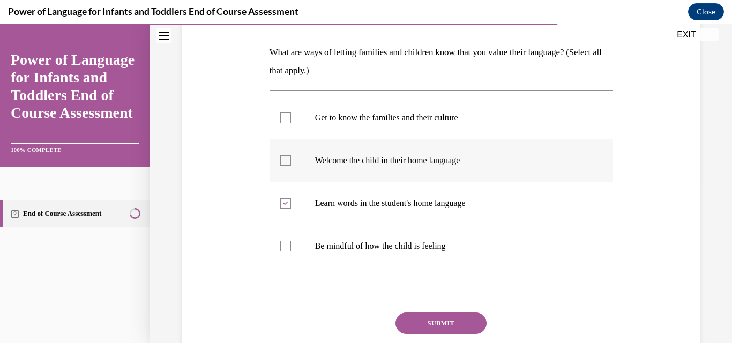
checkbox input "true"
click at [418, 114] on p "Get to know the families and their culture" at bounding box center [450, 117] width 271 height 11
click at [291, 114] on input "Get to know the families and their culture" at bounding box center [285, 117] width 11 height 11
checkbox input "true"
click at [423, 249] on p "Be mindful of how the child is feeling" at bounding box center [450, 246] width 271 height 11
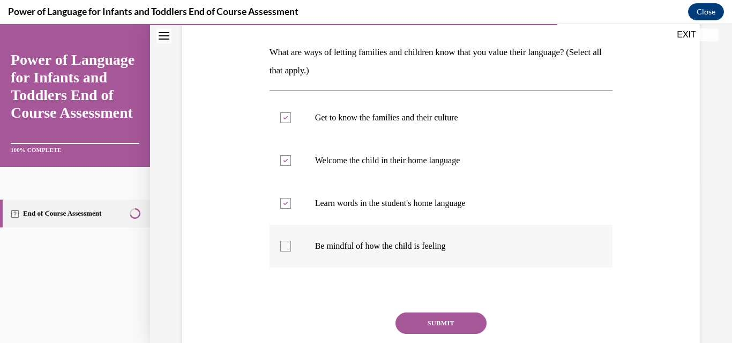
click at [291, 249] on input "Be mindful of how the child is feeling" at bounding box center [285, 246] width 11 height 11
checkbox input "true"
click at [426, 321] on button "SUBMIT" at bounding box center [440, 323] width 91 height 21
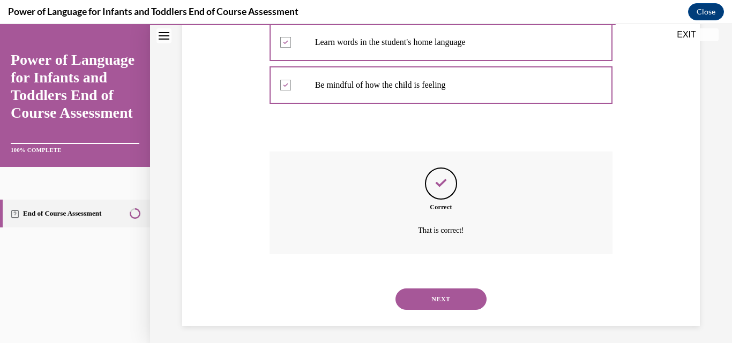
scroll to position [326, 0]
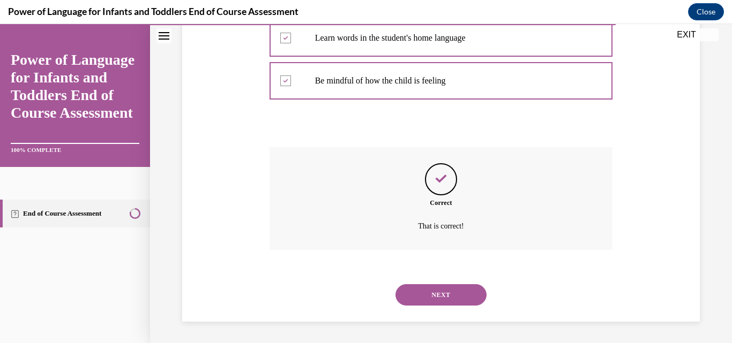
click at [427, 291] on button "NEXT" at bounding box center [440, 294] width 91 height 21
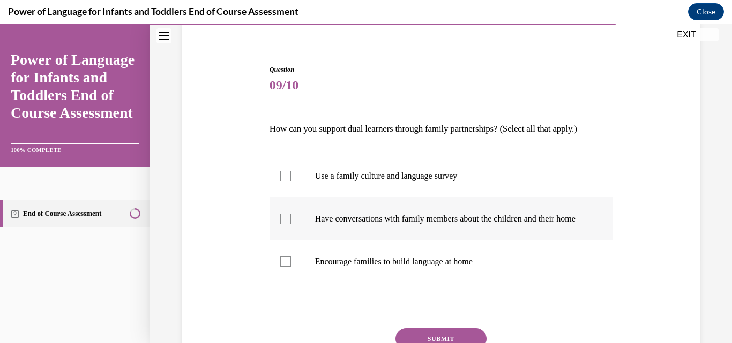
scroll to position [82, 0]
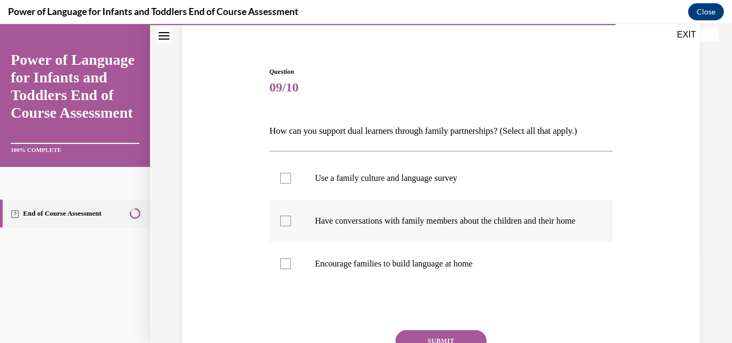
click at [386, 238] on label "Have conversations with family members about the children and their home" at bounding box center [440, 221] width 343 height 43
click at [291, 227] on input "Have conversations with family members about the children and their home" at bounding box center [285, 221] width 11 height 11
checkbox input "true"
click at [404, 193] on label "Use a family culture and language survey" at bounding box center [440, 178] width 343 height 43
click at [291, 184] on input "Use a family culture and language survey" at bounding box center [285, 178] width 11 height 11
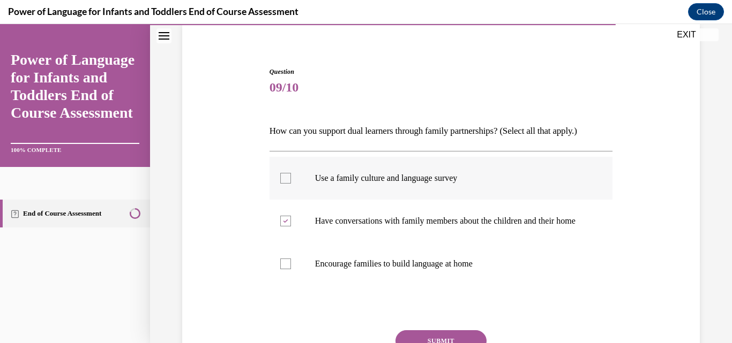
checkbox input "true"
click at [395, 269] on p "Encourage families to build language at home" at bounding box center [450, 264] width 271 height 11
click at [291, 269] on input "Encourage families to build language at home" at bounding box center [285, 264] width 11 height 11
checkbox input "true"
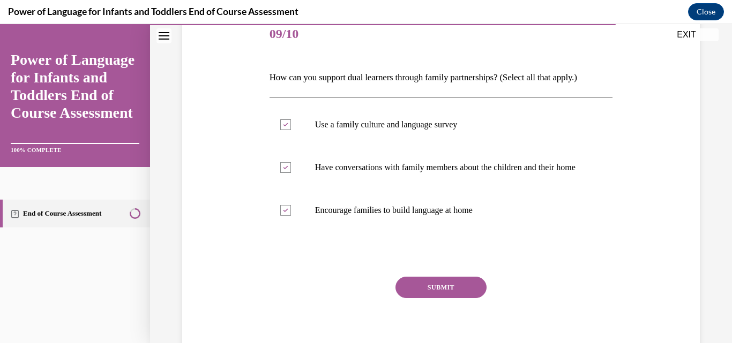
click at [410, 295] on button "SUBMIT" at bounding box center [440, 287] width 91 height 21
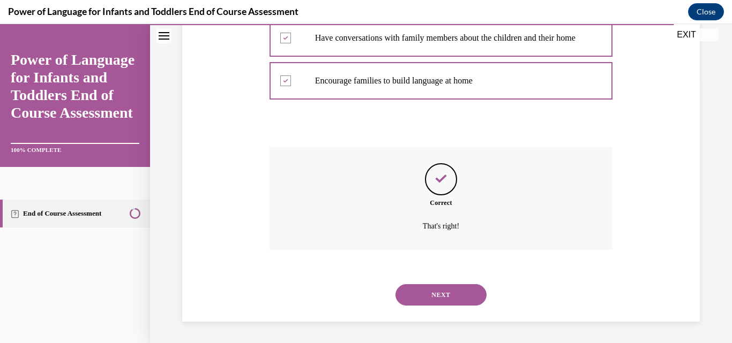
scroll to position [276, 0]
click at [410, 292] on button "NEXT" at bounding box center [440, 294] width 91 height 21
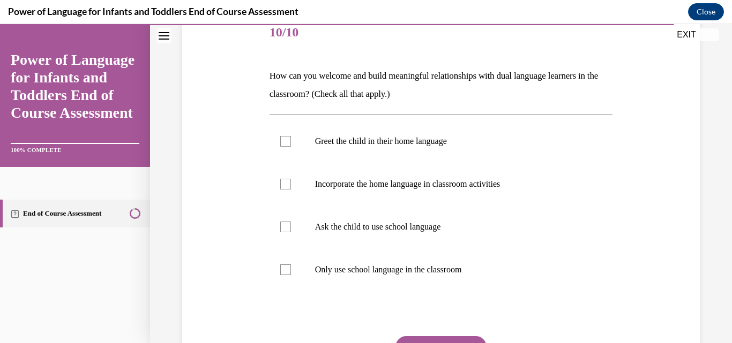
scroll to position [132, 0]
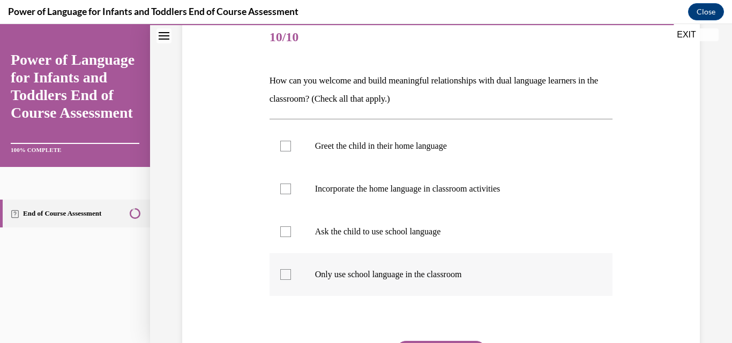
click at [399, 275] on p "Only use school language in the classroom" at bounding box center [450, 274] width 271 height 11
click at [291, 275] on input "Only use school language in the classroom" at bounding box center [285, 274] width 11 height 11
checkbox input "true"
click at [403, 239] on label "Ask the child to use school language" at bounding box center [440, 231] width 343 height 43
click at [291, 237] on input "Ask the child to use school language" at bounding box center [285, 232] width 11 height 11
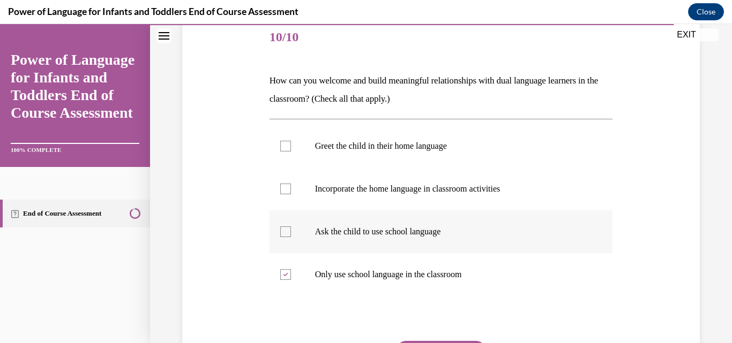
checkbox input "true"
click at [387, 149] on p "Greet the child in their home language" at bounding box center [450, 146] width 271 height 11
click at [291, 149] on input "Greet the child in their home language" at bounding box center [285, 146] width 11 height 11
checkbox input "true"
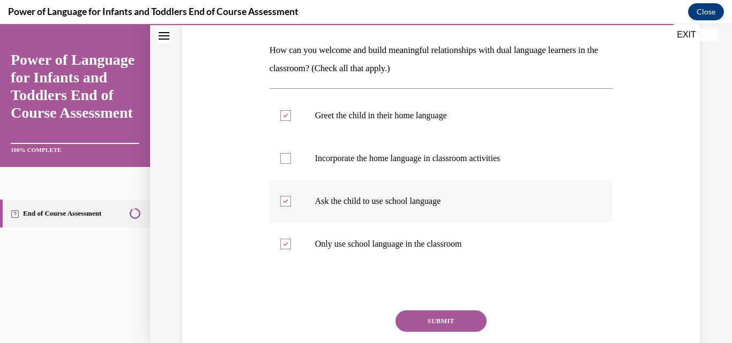
scroll to position [239, 0]
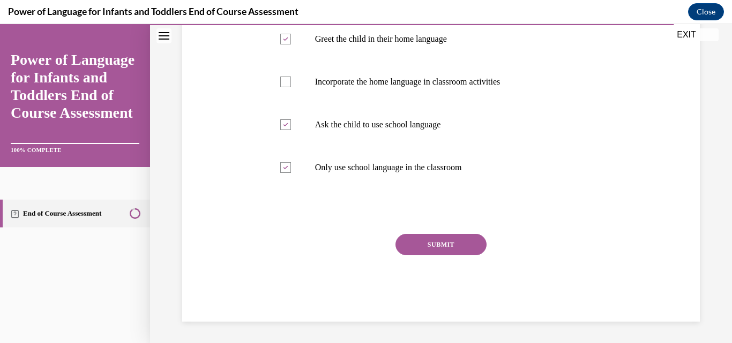
click at [415, 244] on button "SUBMIT" at bounding box center [440, 244] width 91 height 21
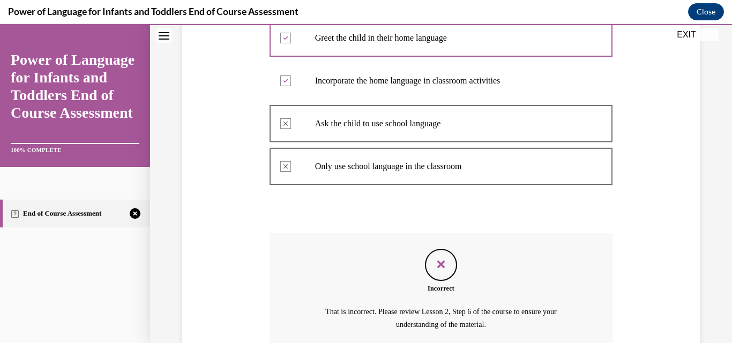
scroll to position [339, 0]
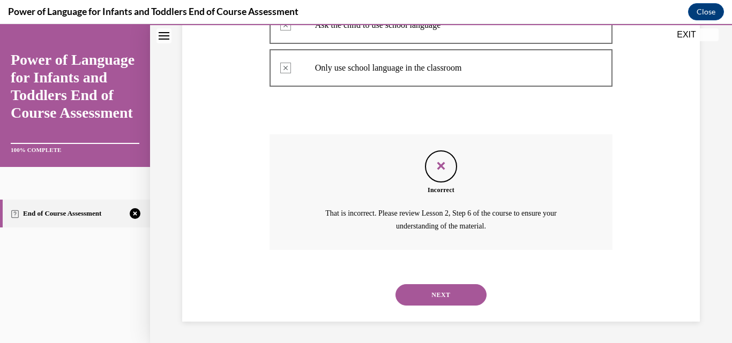
click at [434, 294] on button "NEXT" at bounding box center [440, 294] width 91 height 21
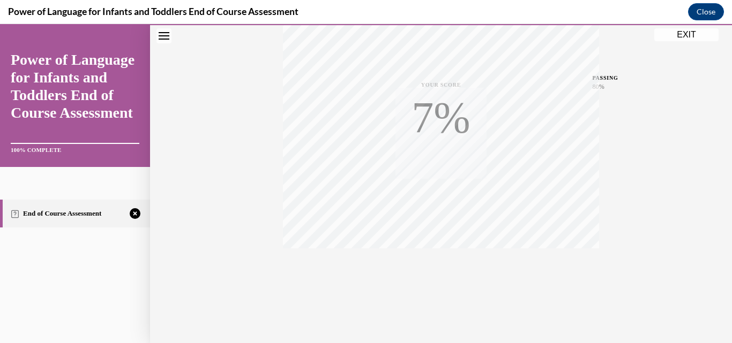
scroll to position [230, 0]
click at [439, 277] on icon "button" at bounding box center [441, 278] width 38 height 12
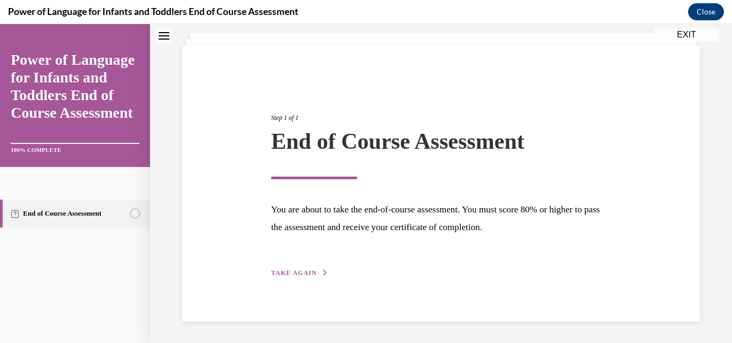
scroll to position [61, 0]
click at [322, 272] on icon "button" at bounding box center [325, 273] width 6 height 6
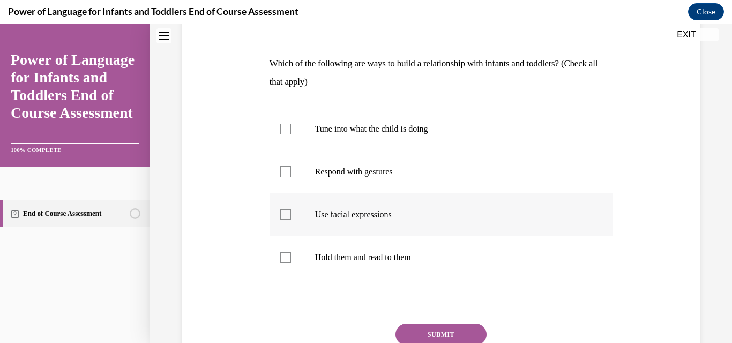
scroll to position [168, 0]
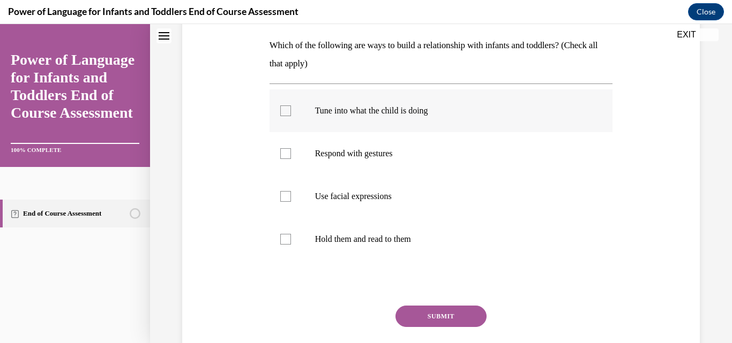
click at [352, 109] on p "Tune into what the child is doing" at bounding box center [450, 111] width 271 height 11
click at [291, 109] on input "Tune into what the child is doing" at bounding box center [285, 111] width 11 height 11
checkbox input "true"
click at [361, 148] on p "Respond with gestures" at bounding box center [450, 153] width 271 height 11
click at [291, 148] on input "Respond with gestures" at bounding box center [285, 153] width 11 height 11
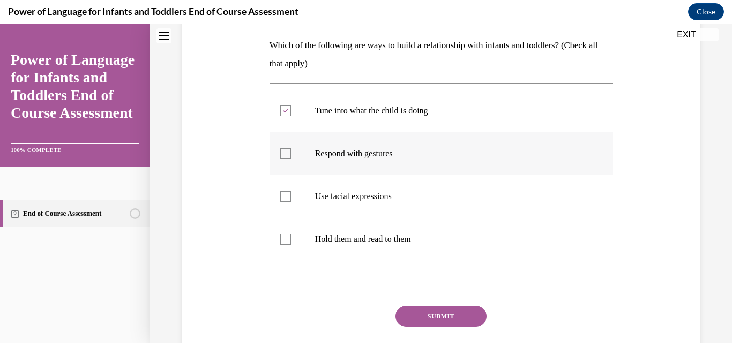
checkbox input "true"
click at [375, 195] on p "Use facial expressions" at bounding box center [450, 196] width 271 height 11
click at [291, 195] on input "Use facial expressions" at bounding box center [285, 196] width 11 height 11
checkbox input "true"
click at [385, 243] on p "Hold them and read to them" at bounding box center [450, 239] width 271 height 11
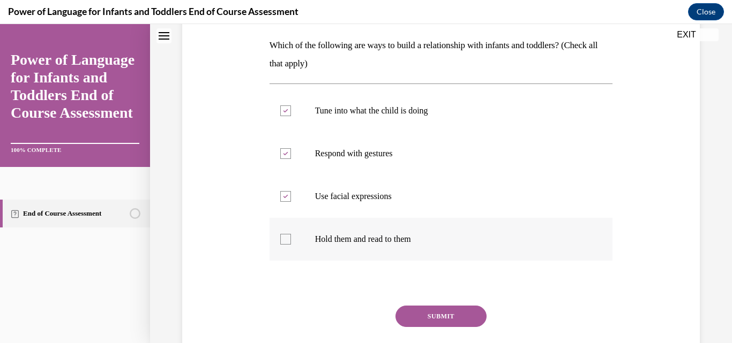
click at [291, 243] on input "Hold them and read to them" at bounding box center [285, 239] width 11 height 11
checkbox input "true"
click at [416, 312] on button "SUBMIT" at bounding box center [440, 316] width 91 height 21
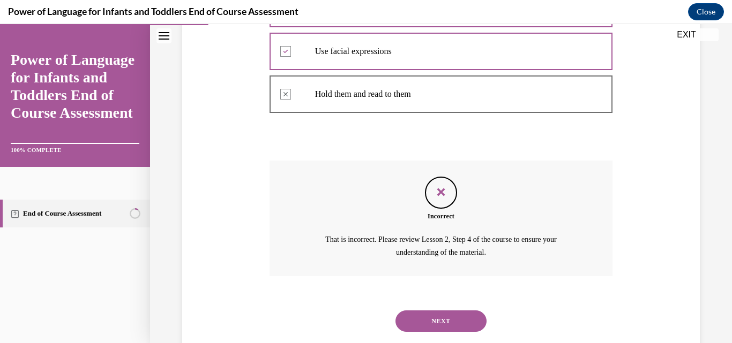
scroll to position [339, 0]
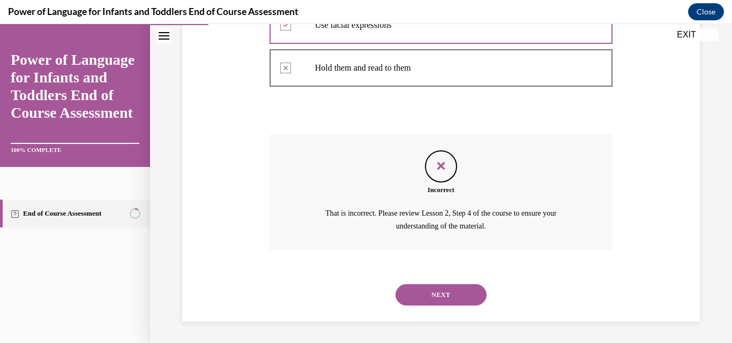
click at [418, 298] on button "NEXT" at bounding box center [440, 294] width 91 height 21
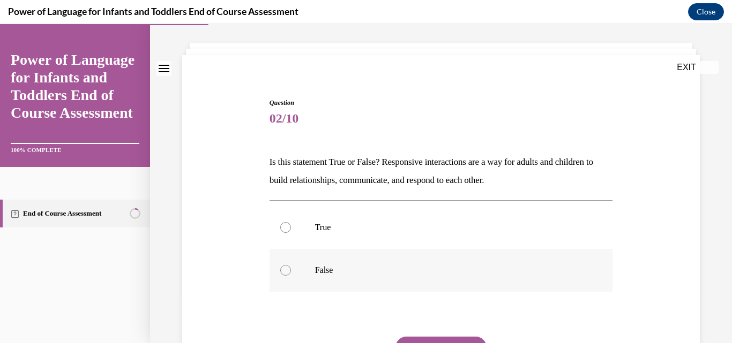
scroll to position [54, 0]
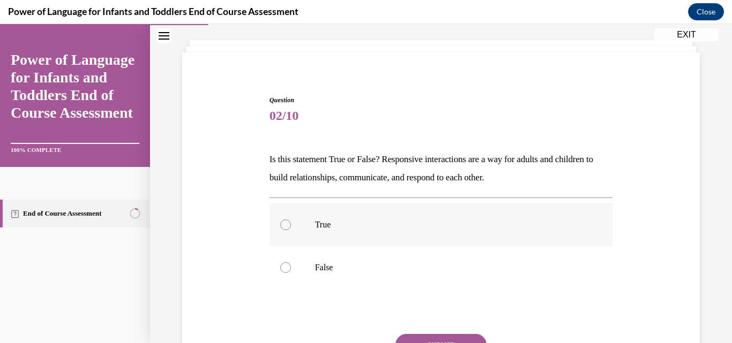
click at [391, 223] on p "True" at bounding box center [450, 225] width 271 height 11
click at [291, 223] on input "True" at bounding box center [285, 225] width 11 height 11
radio input "true"
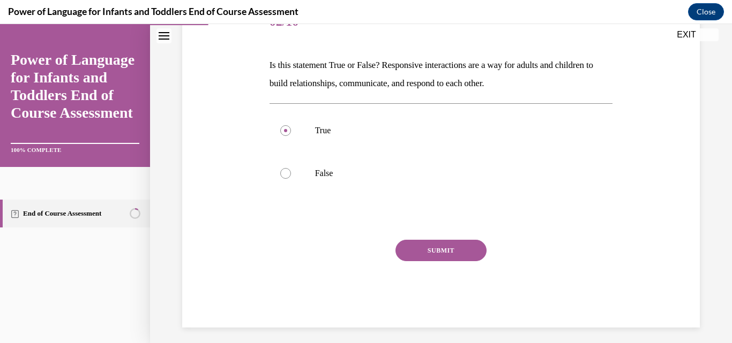
scroll to position [154, 0]
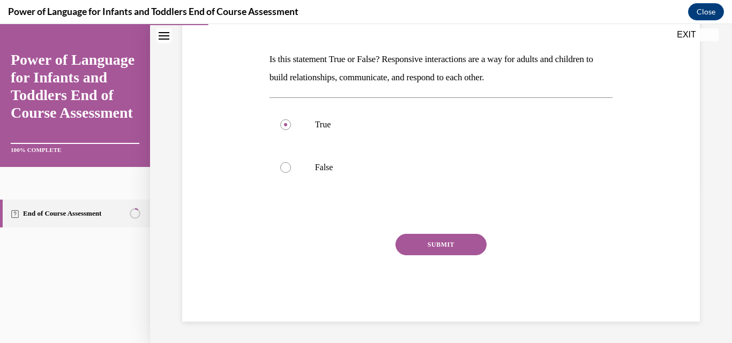
click at [428, 246] on button "SUBMIT" at bounding box center [440, 244] width 91 height 21
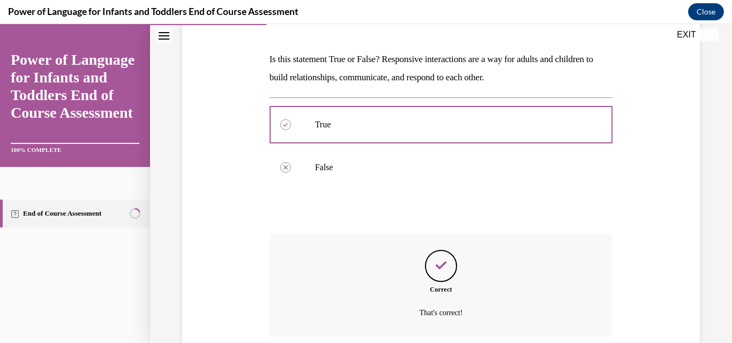
scroll to position [240, 0]
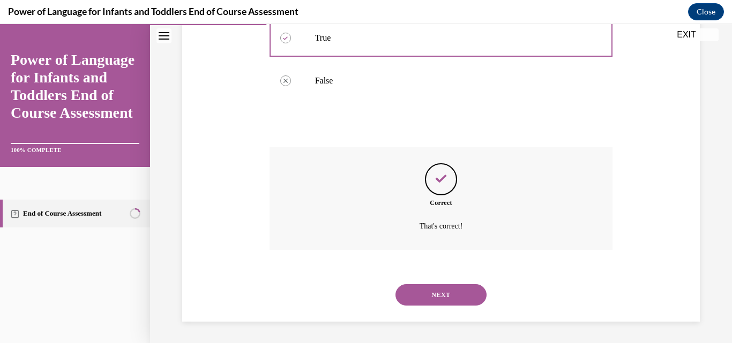
click at [428, 290] on button "NEXT" at bounding box center [440, 294] width 91 height 21
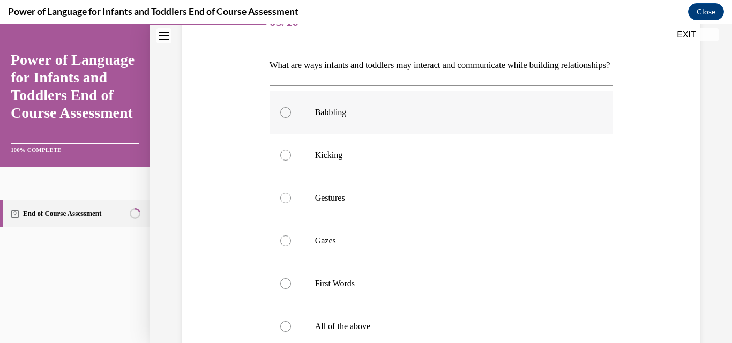
scroll to position [214, 0]
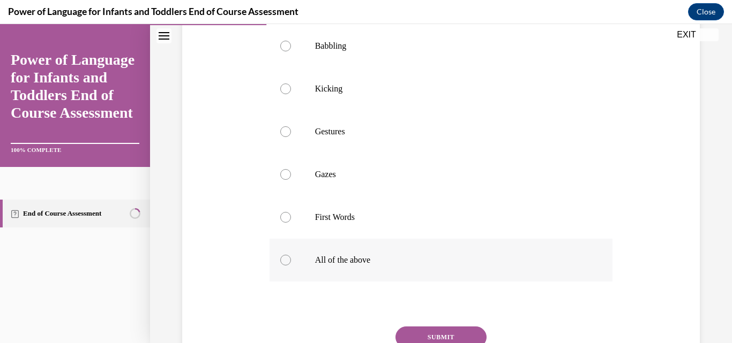
click at [409, 266] on p "All of the above" at bounding box center [450, 260] width 271 height 11
click at [291, 266] on input "All of the above" at bounding box center [285, 260] width 11 height 11
radio input "true"
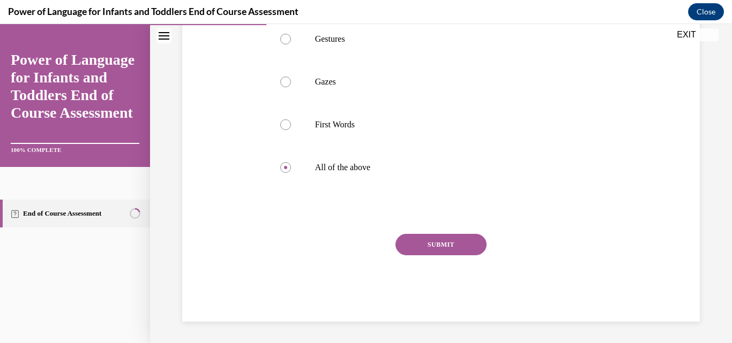
click at [422, 253] on button "SUBMIT" at bounding box center [440, 244] width 91 height 21
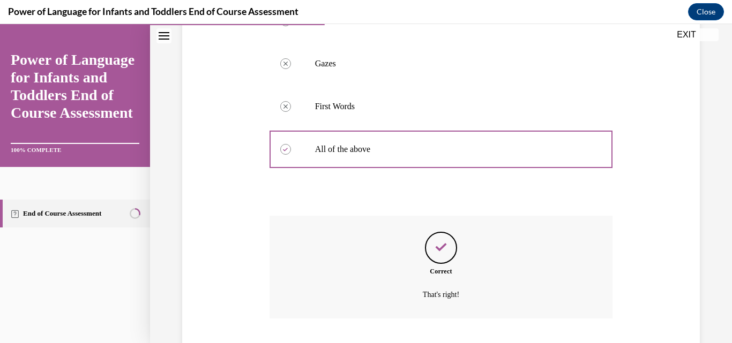
scroll to position [412, 0]
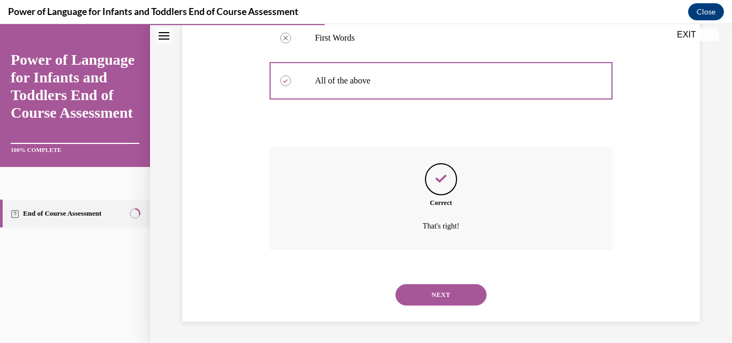
click at [425, 288] on button "NEXT" at bounding box center [440, 294] width 91 height 21
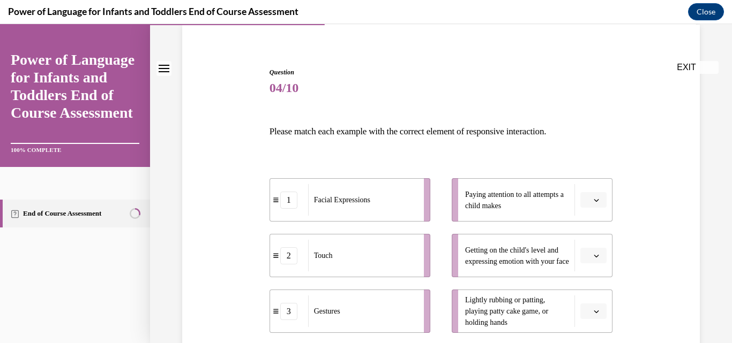
scroll to position [107, 0]
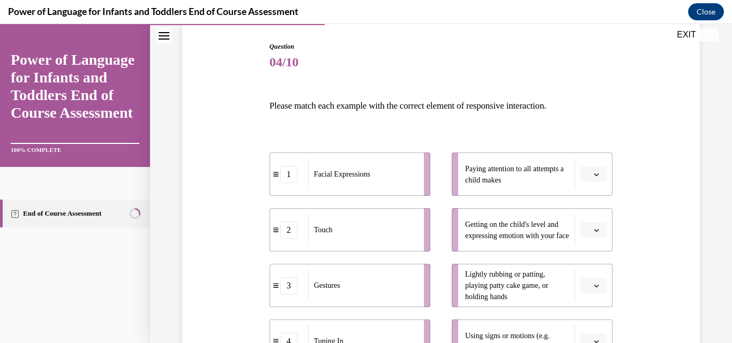
click at [590, 169] on button "button" at bounding box center [593, 175] width 26 height 16
click at [576, 286] on div "4" at bounding box center [585, 283] width 27 height 21
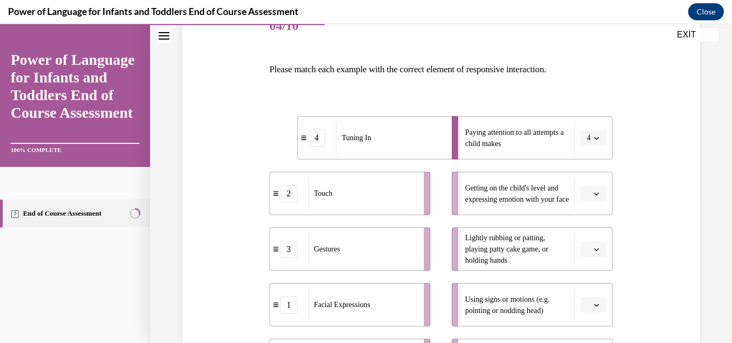
scroll to position [161, 0]
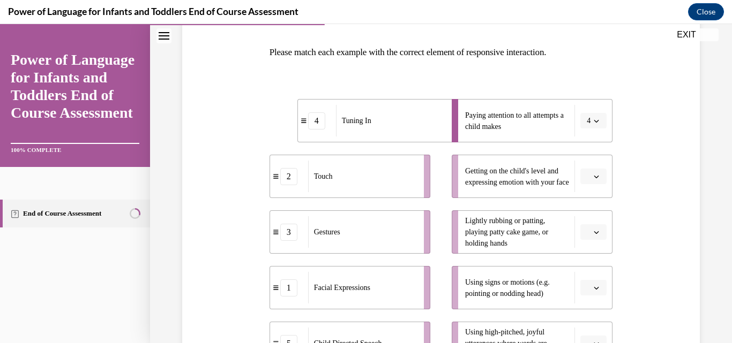
click at [585, 174] on button "button" at bounding box center [593, 177] width 26 height 16
drag, startPoint x: 583, startPoint y: 301, endPoint x: 565, endPoint y: 281, distance: 26.9
click at [583, 301] on div "5" at bounding box center [585, 307] width 27 height 21
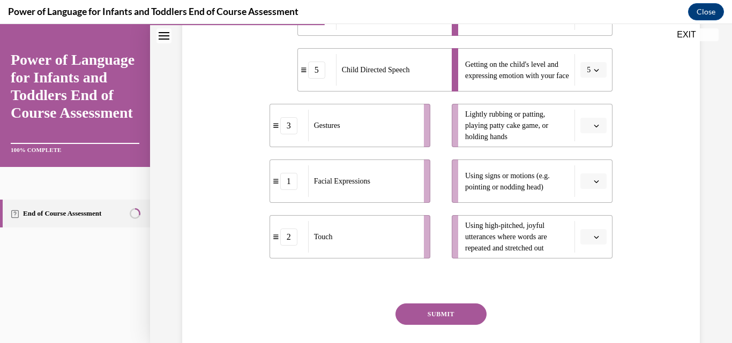
scroll to position [268, 0]
click at [592, 123] on span "button" at bounding box center [595, 125] width 7 height 7
click at [574, 190] on div "2" at bounding box center [585, 191] width 27 height 21
click at [593, 180] on icon "button" at bounding box center [595, 180] width 5 height 5
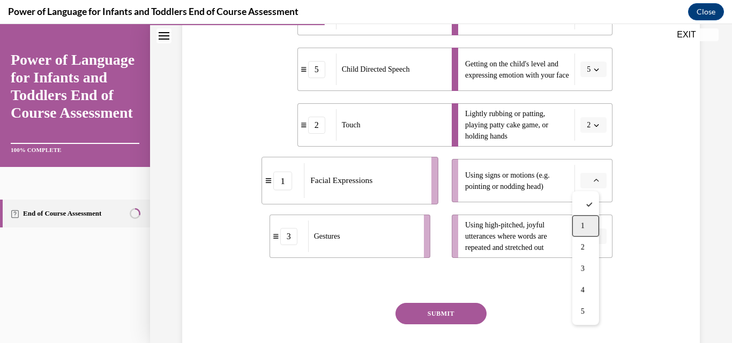
click at [579, 222] on div "1" at bounding box center [585, 225] width 27 height 21
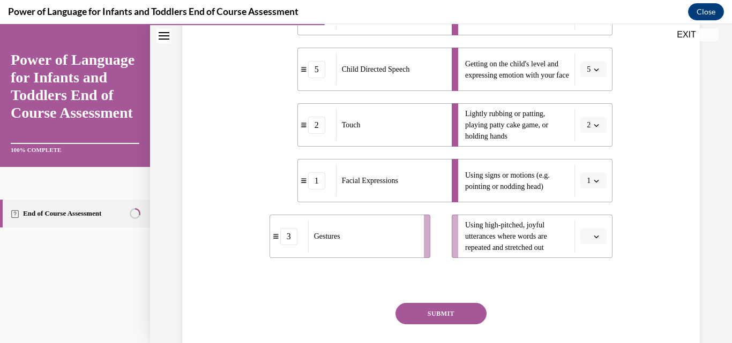
click at [592, 177] on span "button" at bounding box center [595, 180] width 7 height 7
click at [583, 267] on div "3" at bounding box center [583, 268] width 27 height 21
click at [593, 237] on icon "button" at bounding box center [595, 236] width 5 height 5
click at [579, 209] on div "5" at bounding box center [585, 212] width 27 height 21
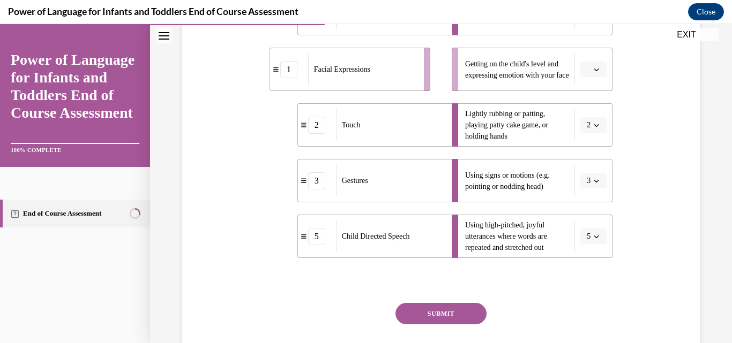
click at [593, 67] on icon "button" at bounding box center [595, 69] width 5 height 5
click at [584, 108] on div "1" at bounding box center [585, 114] width 27 height 21
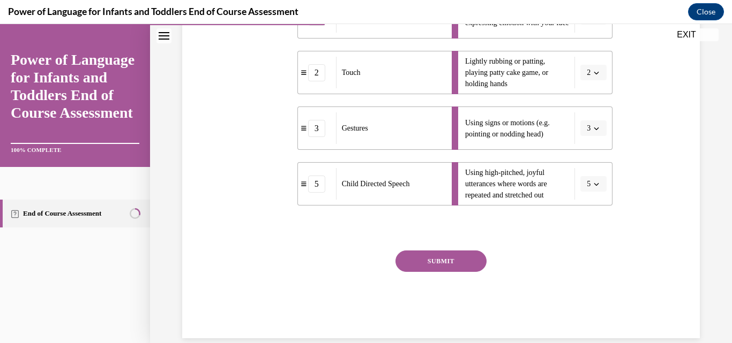
scroll to position [321, 0]
drag, startPoint x: 456, startPoint y: 252, endPoint x: 450, endPoint y: 248, distance: 7.7
click at [456, 252] on button "SUBMIT" at bounding box center [440, 260] width 91 height 21
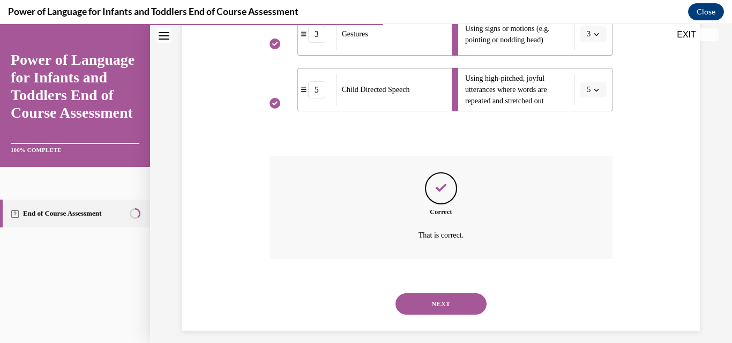
scroll to position [424, 0]
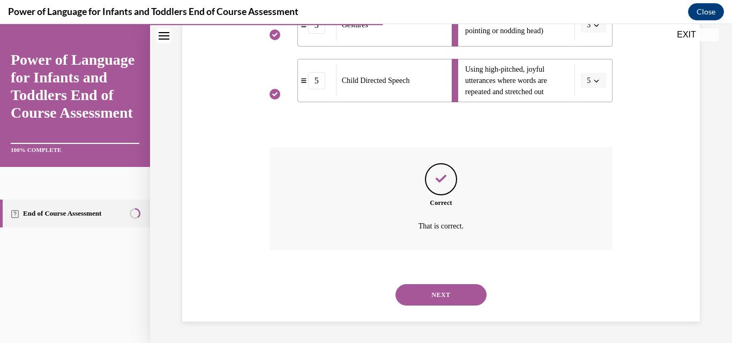
click at [457, 286] on button "NEXT" at bounding box center [440, 294] width 91 height 21
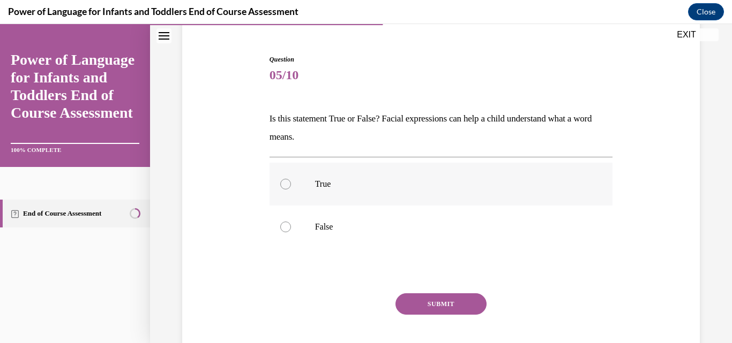
scroll to position [107, 0]
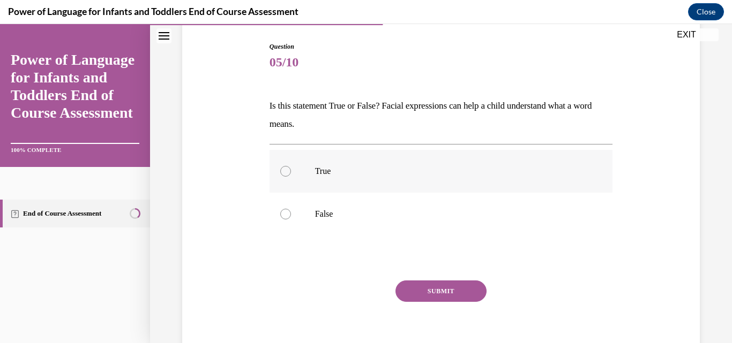
click at [408, 168] on p "True" at bounding box center [450, 171] width 271 height 11
click at [291, 168] on input "True" at bounding box center [285, 171] width 11 height 11
radio input "true"
click at [430, 285] on button "SUBMIT" at bounding box center [440, 291] width 91 height 21
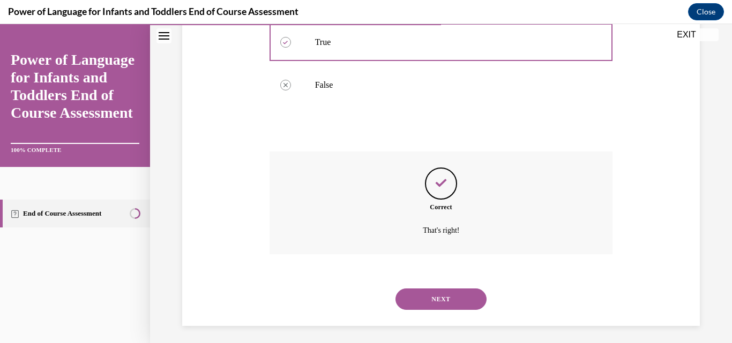
scroll to position [240, 0]
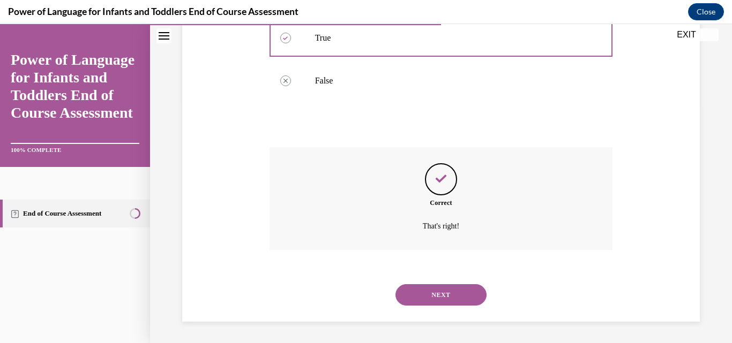
click at [431, 287] on button "NEXT" at bounding box center [440, 294] width 91 height 21
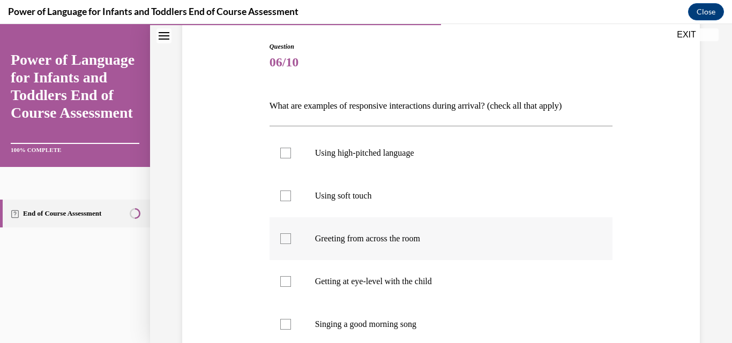
scroll to position [161, 0]
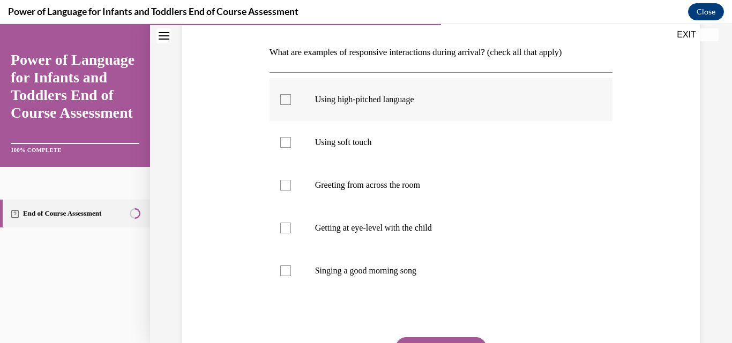
click at [285, 96] on div at bounding box center [285, 99] width 11 height 11
click at [285, 96] on input "Using high-pitched language" at bounding box center [285, 99] width 11 height 11
checkbox input "true"
click at [280, 141] on div at bounding box center [285, 142] width 11 height 11
click at [280, 141] on input "Using soft touch" at bounding box center [285, 142] width 11 height 11
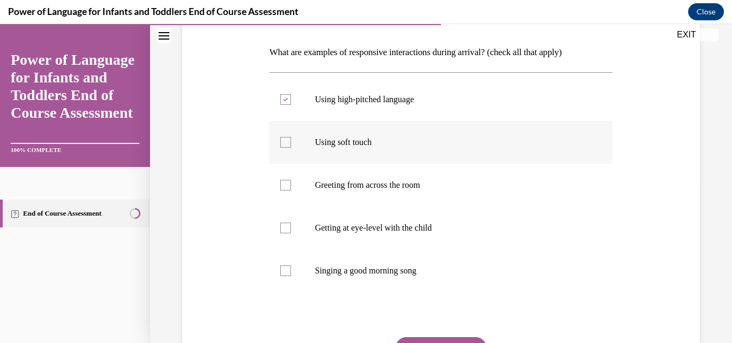
checkbox input "true"
click at [280, 229] on div at bounding box center [285, 228] width 11 height 11
click at [280, 229] on input "Getting at eye-level with the child" at bounding box center [285, 228] width 11 height 11
checkbox input "true"
click at [278, 272] on label "Singing a good morning song" at bounding box center [440, 271] width 343 height 43
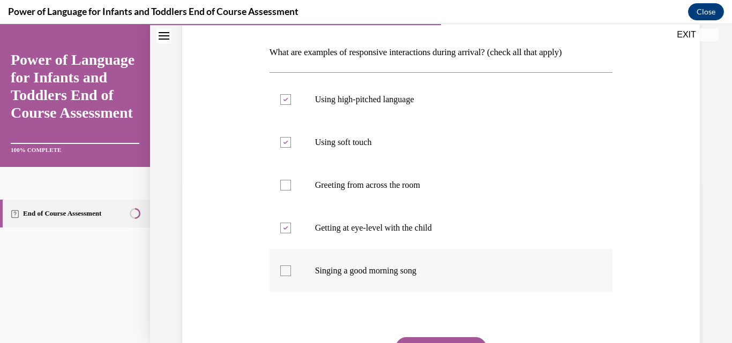
click at [280, 272] on input "Singing a good morning song" at bounding box center [285, 271] width 11 height 11
checkbox input "true"
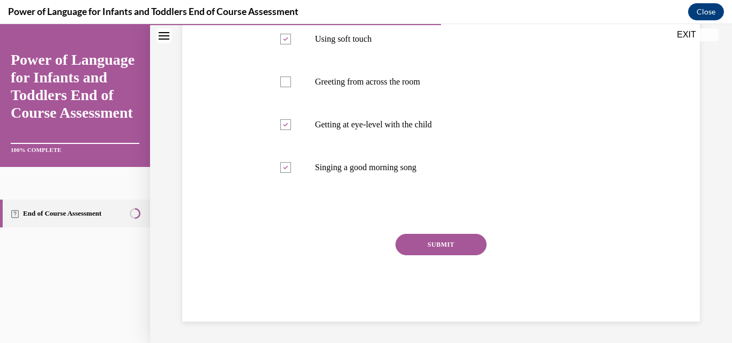
click at [430, 244] on button "SUBMIT" at bounding box center [440, 244] width 91 height 21
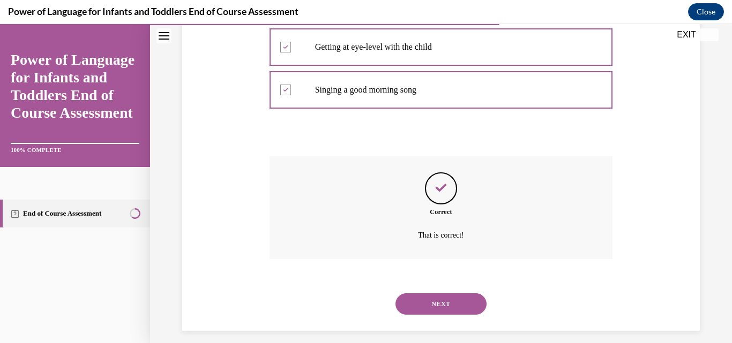
scroll to position [351, 0]
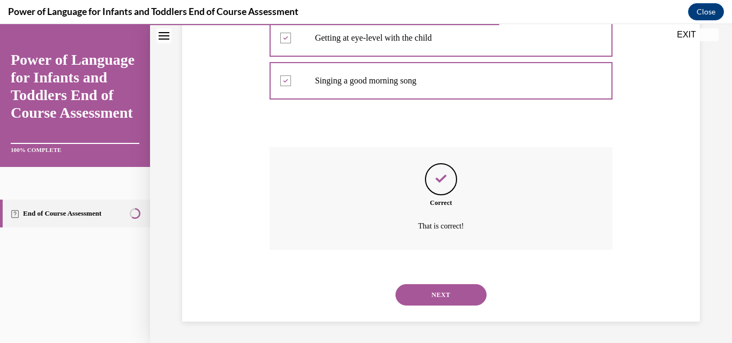
click at [424, 288] on button "NEXT" at bounding box center [440, 294] width 91 height 21
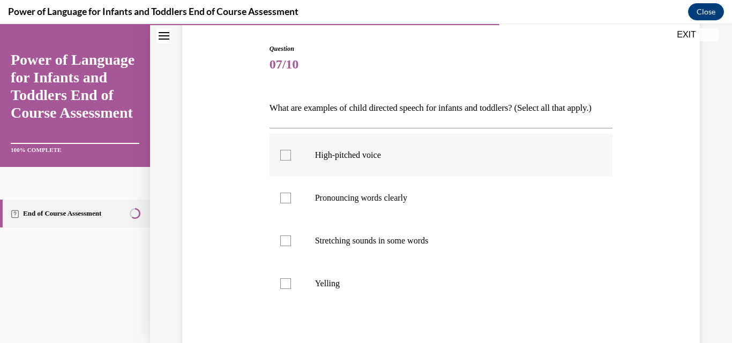
scroll to position [107, 0]
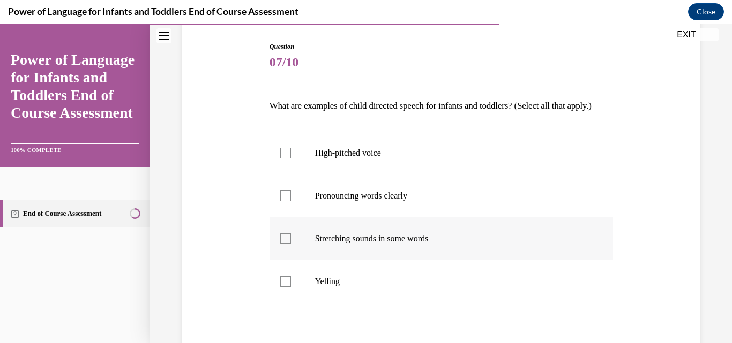
click at [396, 260] on label "Stretching sounds in some words" at bounding box center [440, 238] width 343 height 43
click at [291, 244] on input "Stretching sounds in some words" at bounding box center [285, 239] width 11 height 11
checkbox input "true"
click at [408, 217] on label "Pronouncing words clearly" at bounding box center [440, 196] width 343 height 43
click at [417, 175] on label "High-pitched voice" at bounding box center [440, 153] width 343 height 43
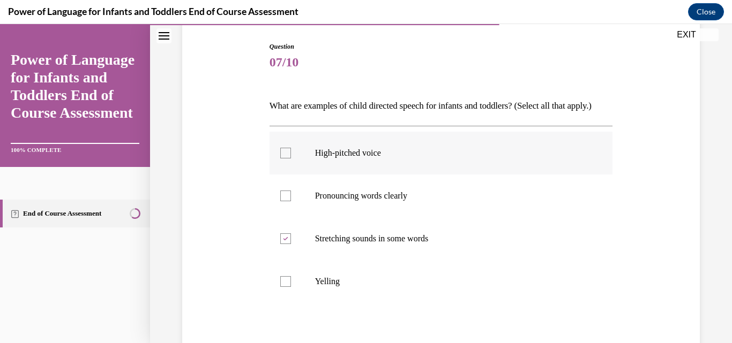
click at [291, 159] on input "High-pitched voice" at bounding box center [285, 153] width 11 height 11
checkbox input "true"
click at [275, 211] on label "Pronouncing words clearly" at bounding box center [440, 196] width 343 height 43
click at [280, 201] on input "Pronouncing words clearly" at bounding box center [285, 196] width 11 height 11
checkbox input "true"
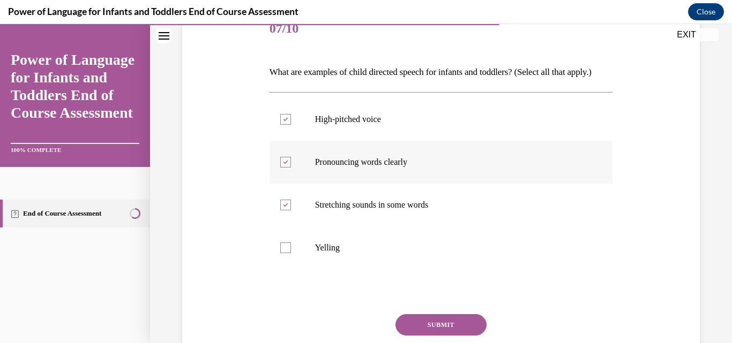
scroll to position [239, 0]
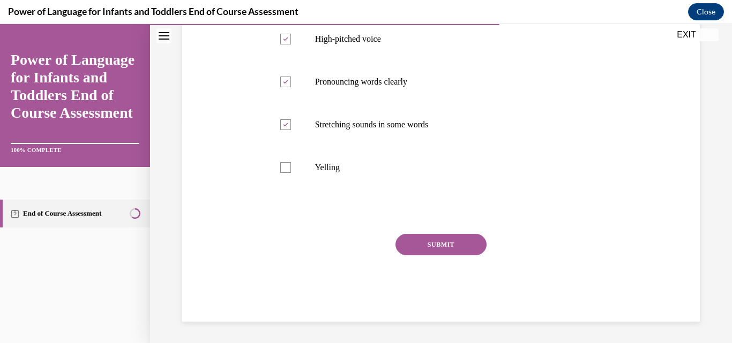
click at [418, 241] on button "SUBMIT" at bounding box center [440, 244] width 91 height 21
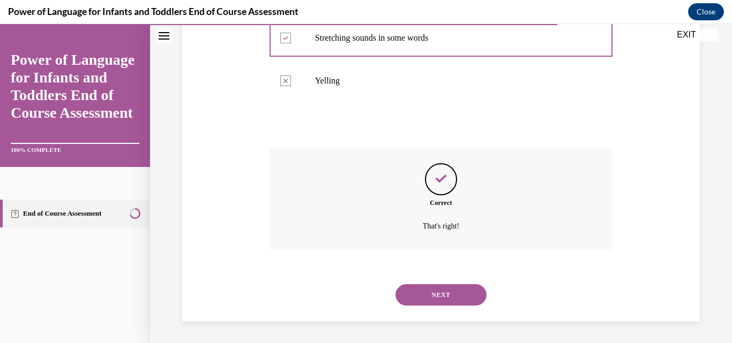
scroll to position [326, 0]
click at [436, 289] on button "NEXT" at bounding box center [440, 294] width 91 height 21
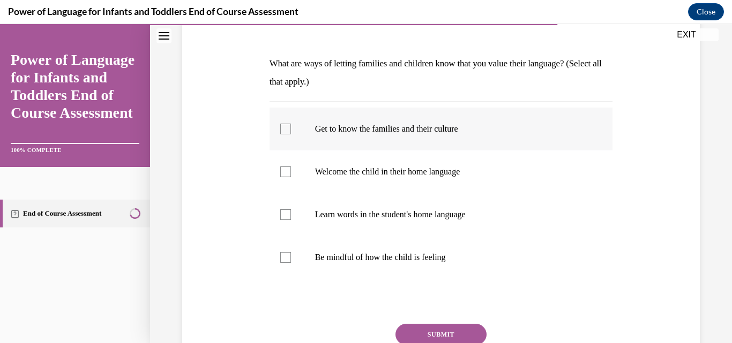
scroll to position [161, 0]
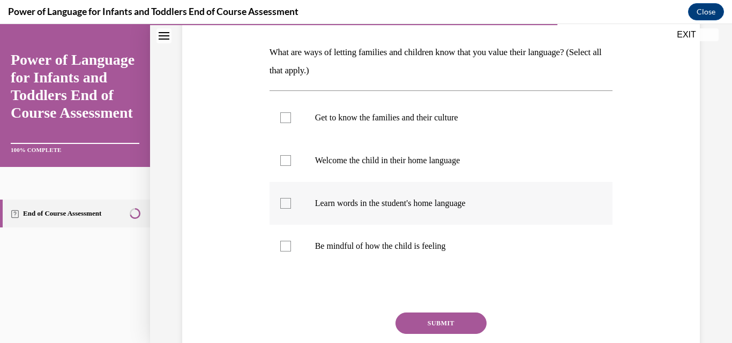
click at [289, 201] on div at bounding box center [285, 203] width 11 height 11
click at [289, 201] on input "Learn words in the student's home language" at bounding box center [285, 203] width 11 height 11
checkbox input "true"
click at [289, 165] on div at bounding box center [285, 160] width 11 height 11
click at [289, 165] on input "Welcome the child in their home language" at bounding box center [285, 160] width 11 height 11
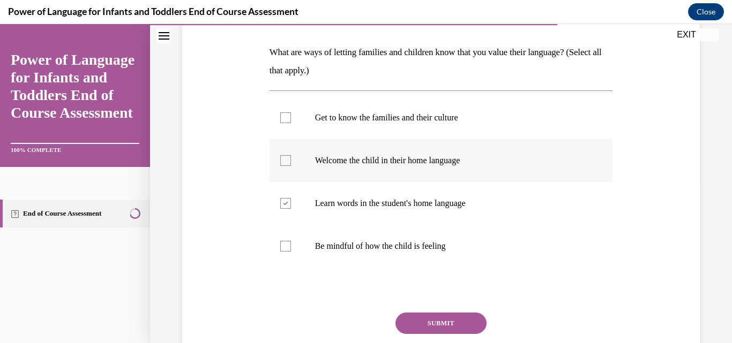
checkbox input "true"
click at [282, 126] on label "Get to know the families and their culture" at bounding box center [440, 117] width 343 height 43
click at [282, 123] on input "Get to know the families and their culture" at bounding box center [285, 117] width 11 height 11
checkbox input "true"
click at [397, 322] on button "SUBMIT" at bounding box center [440, 323] width 91 height 21
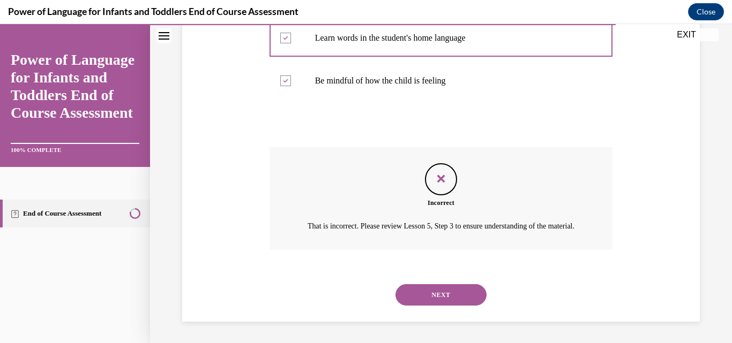
scroll to position [339, 0]
click at [442, 292] on button "NEXT" at bounding box center [440, 294] width 91 height 21
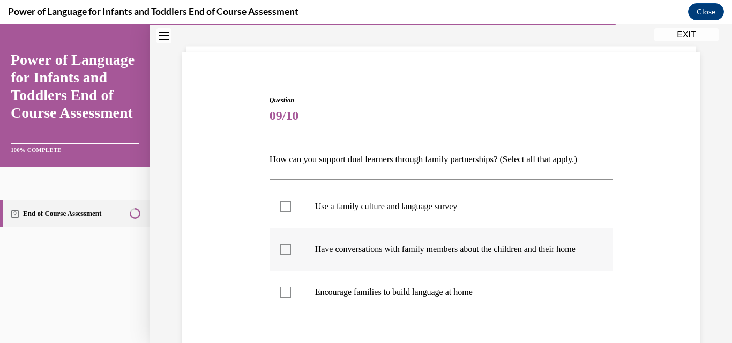
scroll to position [107, 0]
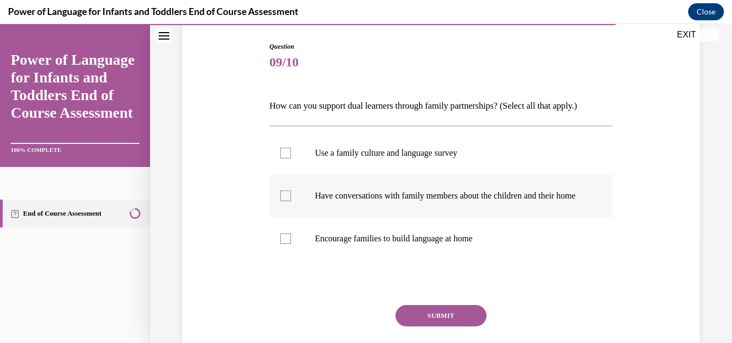
click at [332, 192] on p "Have conversations with family members about the children and their home" at bounding box center [450, 196] width 271 height 11
click at [291, 192] on input "Have conversations with family members about the children and their home" at bounding box center [285, 196] width 11 height 11
checkbox input "true"
click at [340, 163] on label "Use a family culture and language survey" at bounding box center [440, 153] width 343 height 43
click at [291, 159] on input "Use a family culture and language survey" at bounding box center [285, 153] width 11 height 11
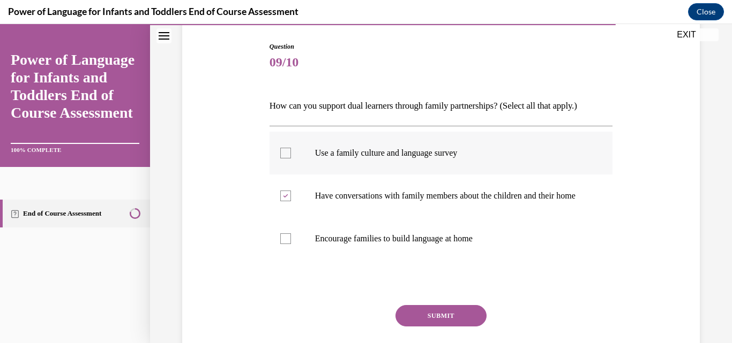
checkbox input "true"
click at [320, 244] on p "Encourage families to build language at home" at bounding box center [450, 239] width 271 height 11
click at [291, 244] on input "Encourage families to build language at home" at bounding box center [285, 239] width 11 height 11
checkbox input "true"
click at [424, 323] on button "SUBMIT" at bounding box center [440, 315] width 91 height 21
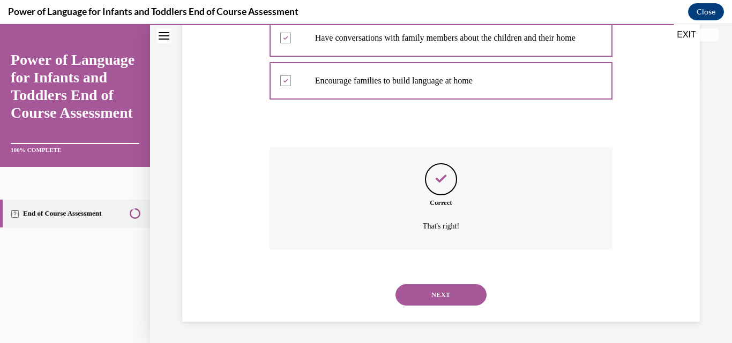
scroll to position [276, 0]
click at [420, 290] on button "NEXT" at bounding box center [440, 294] width 91 height 21
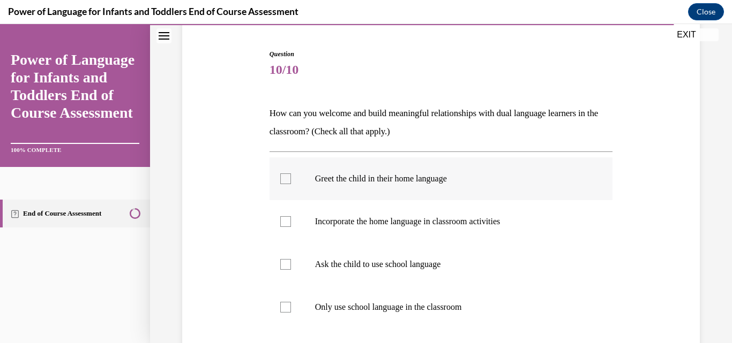
scroll to position [107, 0]
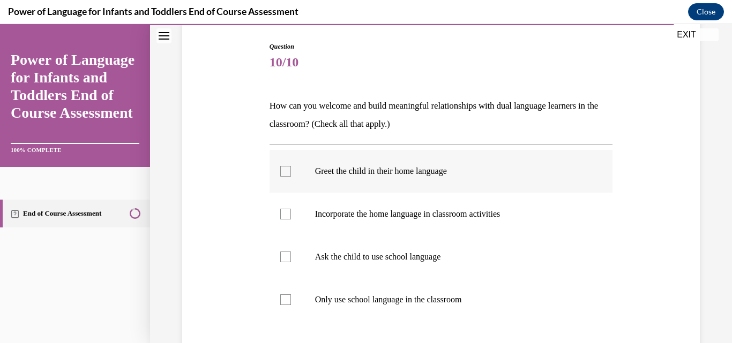
click at [379, 176] on p "Greet the child in their home language" at bounding box center [450, 171] width 271 height 11
click at [291, 176] on input "Greet the child in their home language" at bounding box center [285, 171] width 11 height 11
checkbox input "true"
click at [366, 210] on p "Incorporate the home language in classroom activities" at bounding box center [450, 214] width 271 height 11
click at [291, 210] on input "Incorporate the home language in classroom activities" at bounding box center [285, 214] width 11 height 11
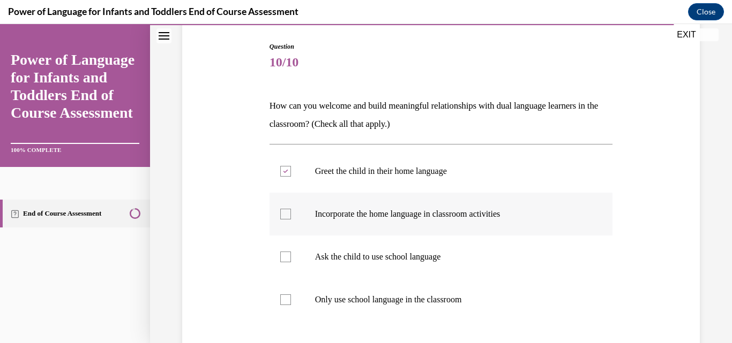
checkbox input "true"
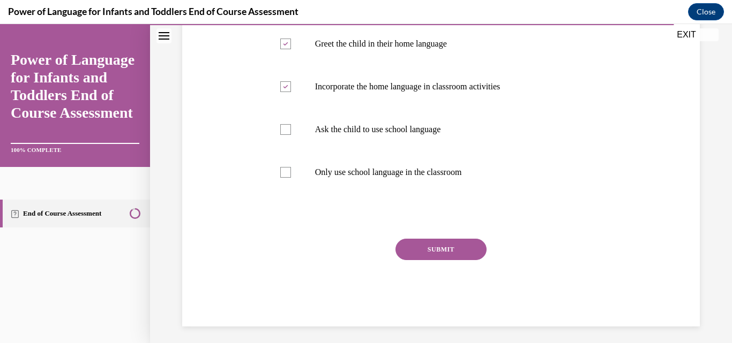
scroll to position [239, 0]
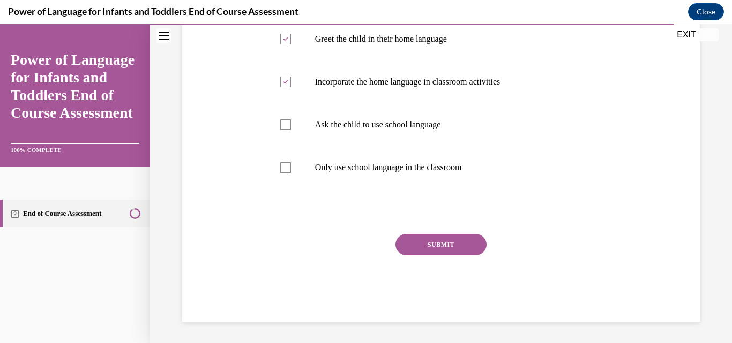
click at [402, 235] on button "SUBMIT" at bounding box center [440, 244] width 91 height 21
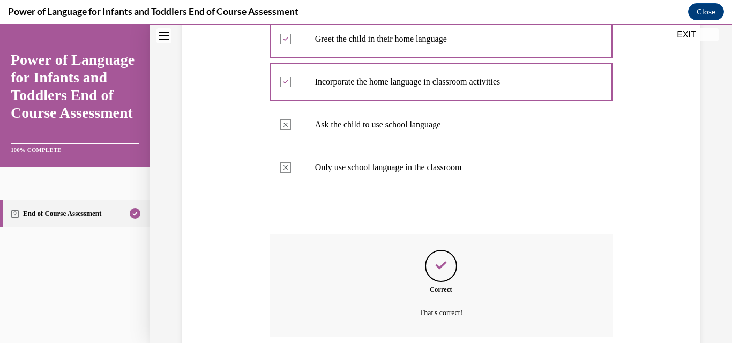
scroll to position [326, 0]
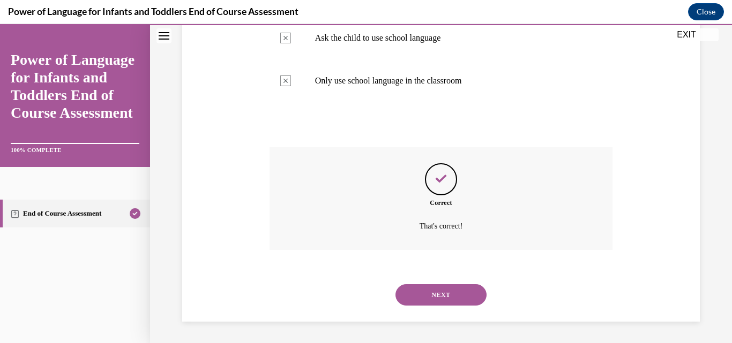
click at [425, 295] on button "NEXT" at bounding box center [440, 294] width 91 height 21
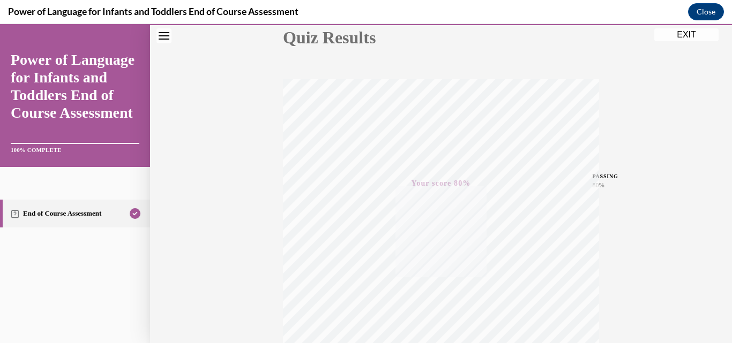
scroll to position [123, 0]
click at [675, 32] on button "EXIT" at bounding box center [686, 34] width 64 height 13
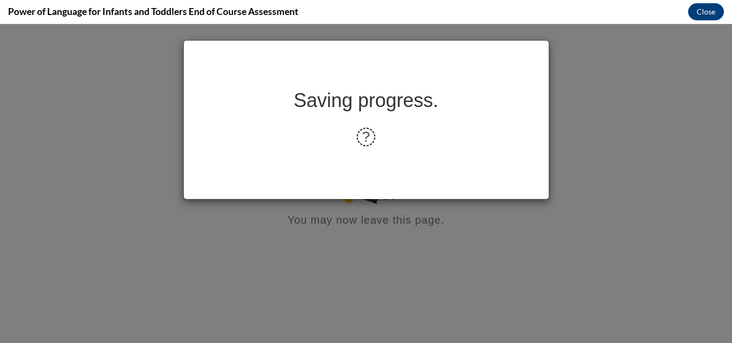
scroll to position [0, 0]
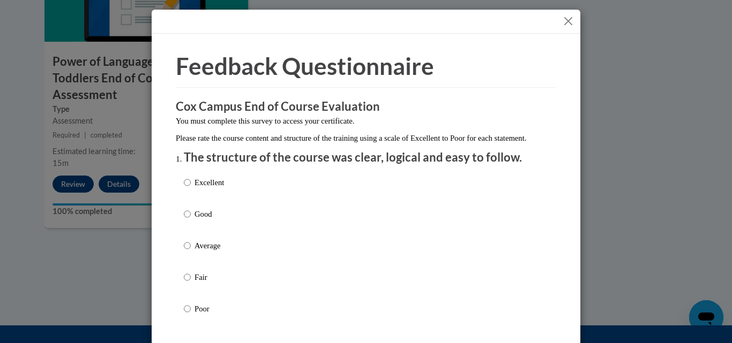
click at [212, 220] on p "Good" at bounding box center [208, 214] width 29 height 12
click at [191, 220] on input "Good" at bounding box center [187, 214] width 7 height 12
radio input "true"
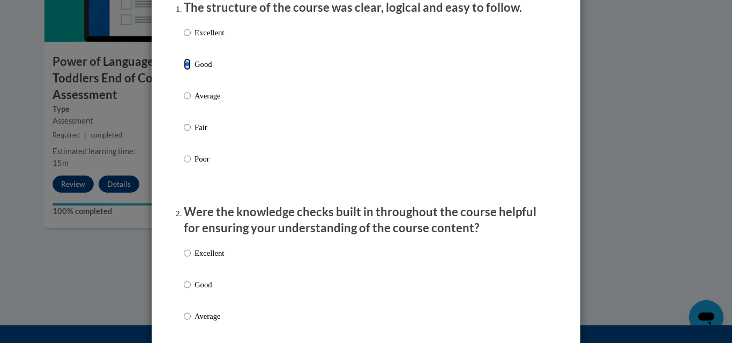
scroll to position [214, 0]
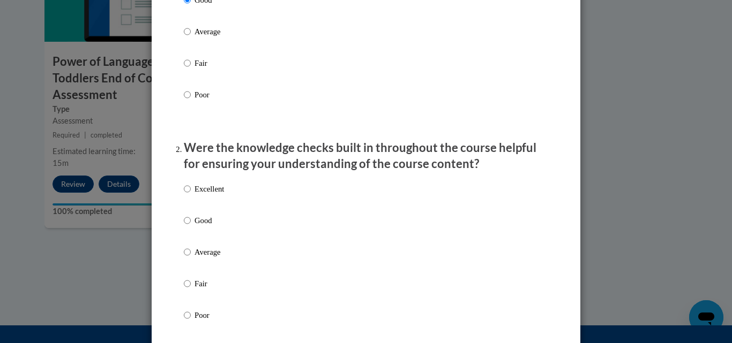
click at [208, 227] on p "Good" at bounding box center [208, 221] width 29 height 12
click at [191, 227] on input "Good" at bounding box center [187, 221] width 7 height 12
radio input "true"
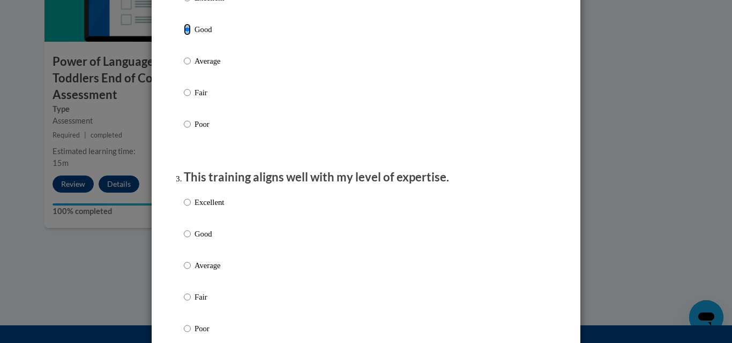
scroll to position [428, 0]
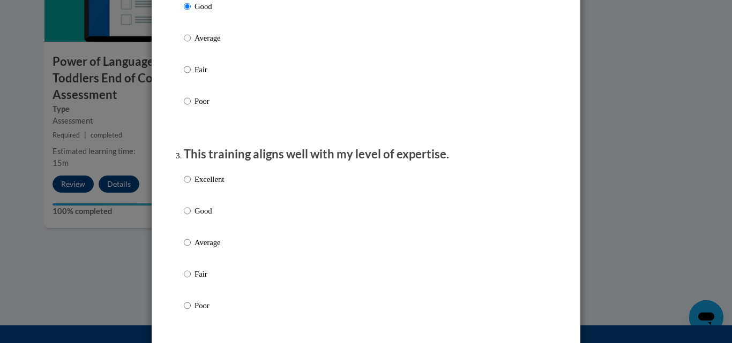
click at [213, 217] on p "Good" at bounding box center [208, 211] width 29 height 12
click at [191, 217] on input "Good" at bounding box center [187, 211] width 7 height 12
radio input "true"
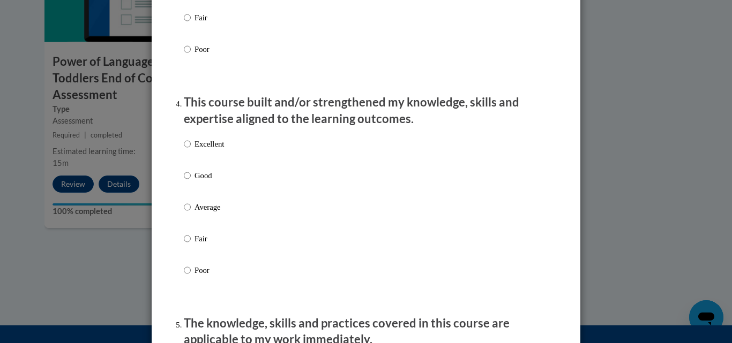
scroll to position [696, 0]
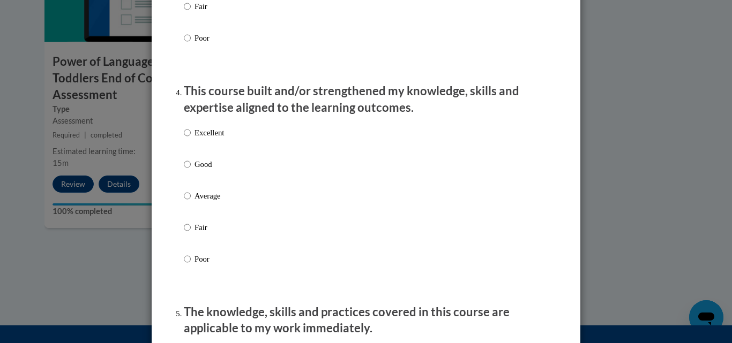
click at [223, 186] on div "Excellent Good Average Fair Poor" at bounding box center [366, 209] width 364 height 175
click at [194, 170] on p "Good" at bounding box center [208, 165] width 29 height 12
click at [191, 170] on input "Good" at bounding box center [187, 165] width 7 height 12
radio input "true"
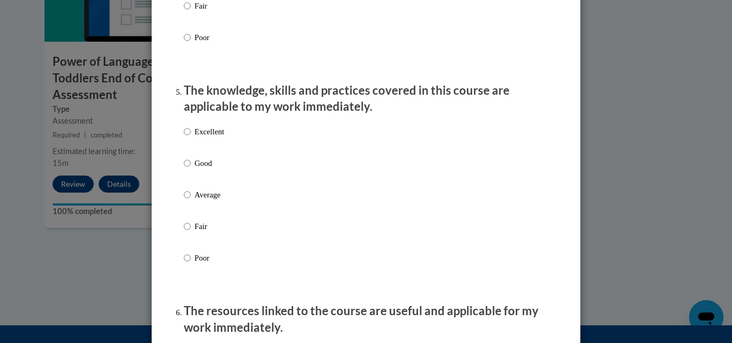
scroll to position [964, 0]
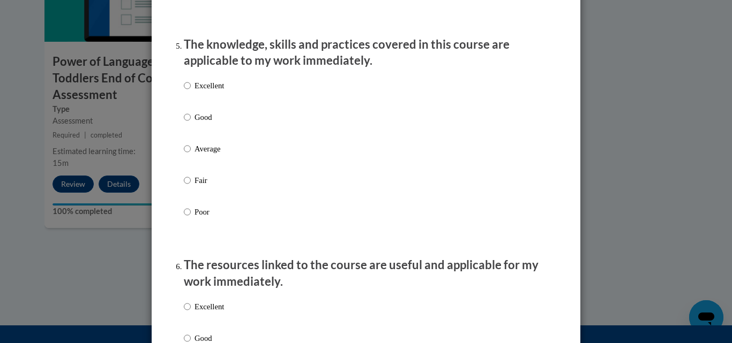
click at [179, 124] on ol "The structure of the course was clear, logical and easy to follow. Excellent Go…" at bounding box center [366, 203] width 380 height 2036
click at [184, 123] on input "Good" at bounding box center [187, 117] width 7 height 12
radio input "true"
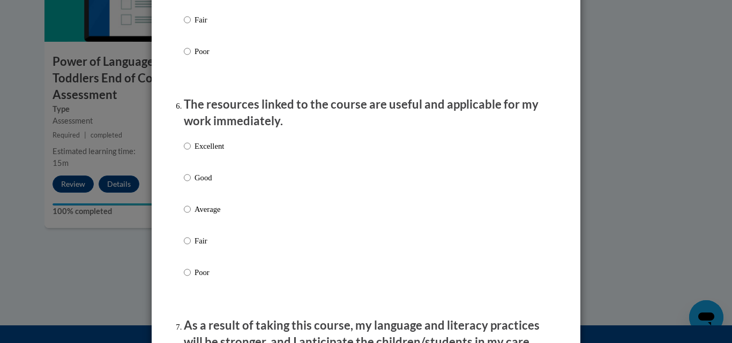
scroll to position [1178, 0]
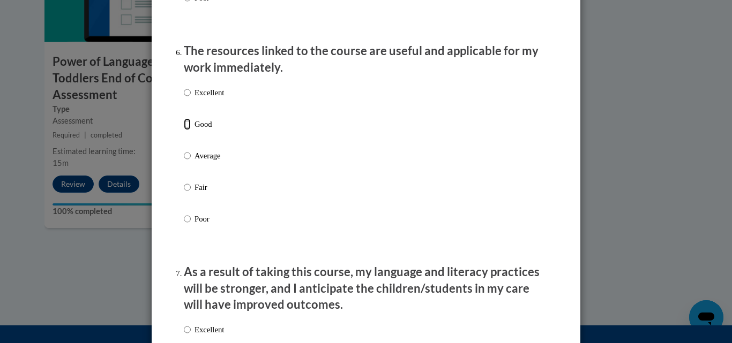
click at [184, 130] on input "Good" at bounding box center [187, 124] width 7 height 12
radio input "true"
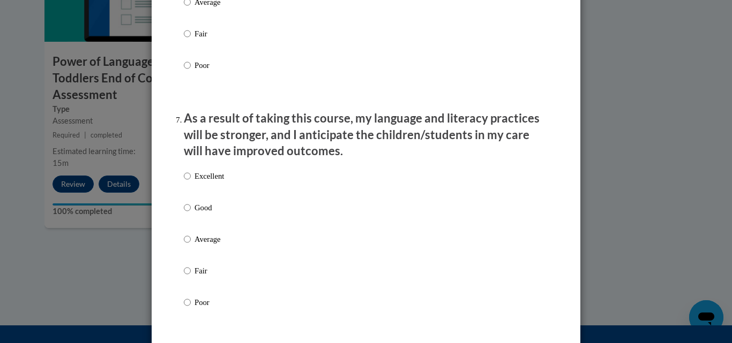
scroll to position [1392, 0]
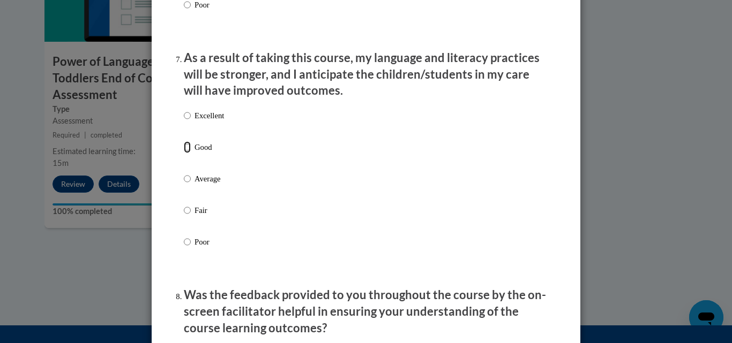
click at [184, 153] on input "Good" at bounding box center [187, 147] width 7 height 12
radio input "true"
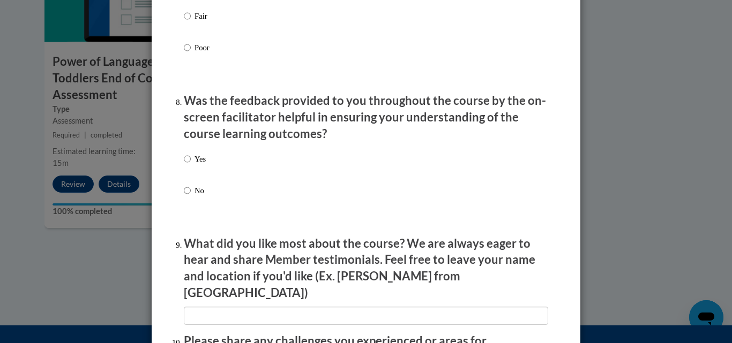
scroll to position [1660, 0]
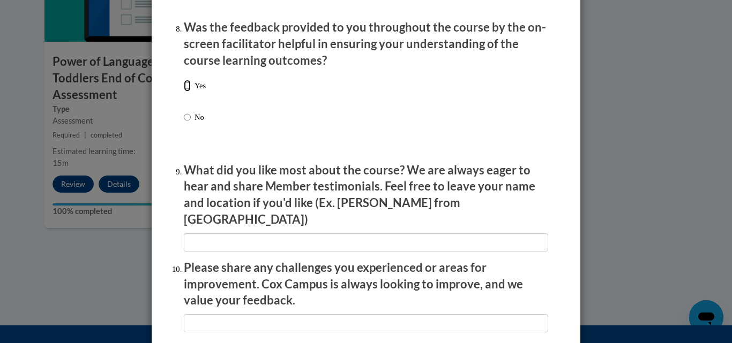
click at [184, 92] on input "Yes" at bounding box center [187, 86] width 7 height 12
radio input "true"
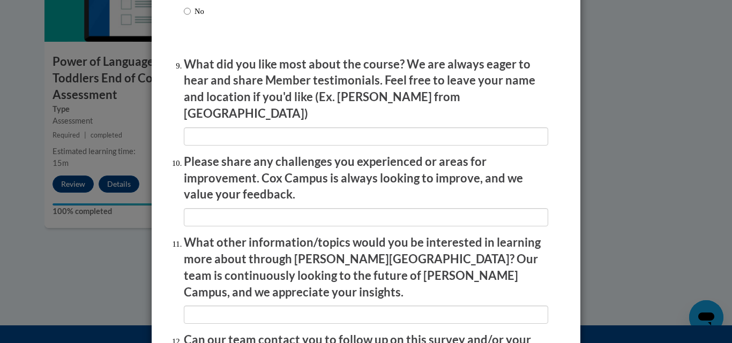
scroll to position [1767, 0]
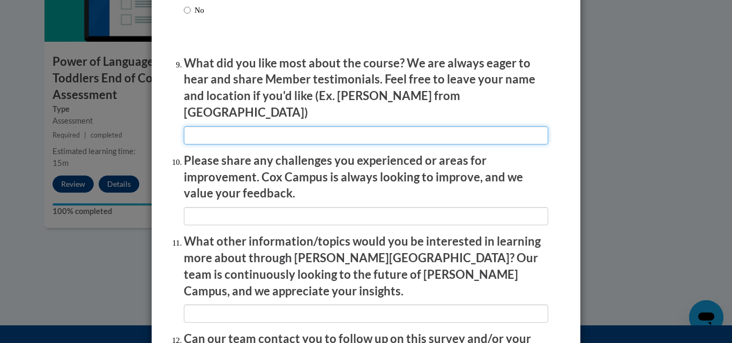
click at [201, 126] on input "textbox" at bounding box center [366, 135] width 364 height 18
type input "Good"
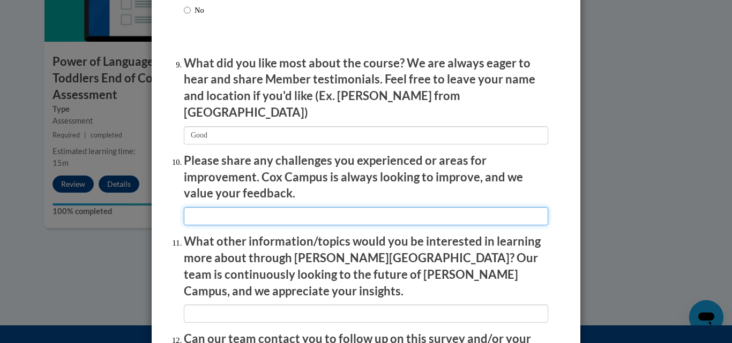
click at [231, 207] on input "textbox" at bounding box center [366, 216] width 364 height 18
type input "Good"
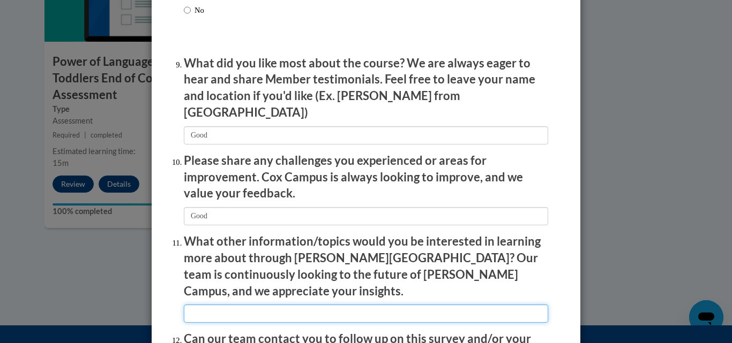
click at [227, 305] on input "textbox" at bounding box center [366, 314] width 364 height 18
type input "Yes"
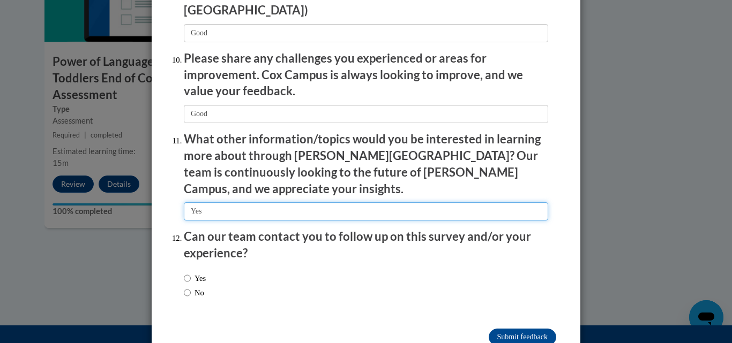
scroll to position [1882, 0]
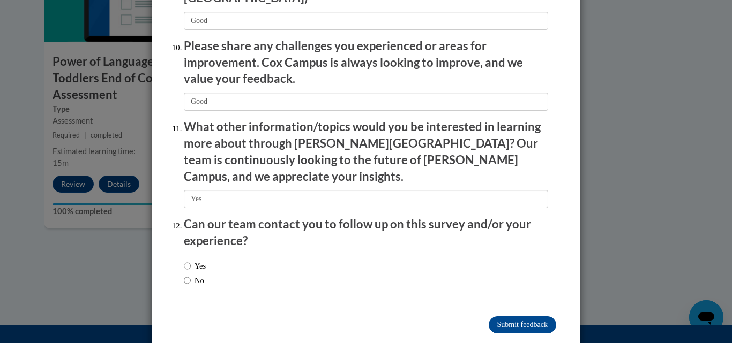
click at [234, 255] on div "Yes No" at bounding box center [366, 275] width 364 height 40
click at [184, 260] on input "Yes" at bounding box center [187, 266] width 7 height 12
radio input "true"
click at [510, 317] on input "Submit feedback" at bounding box center [521, 325] width 67 height 17
